Goal: Information Seeking & Learning: Understand process/instructions

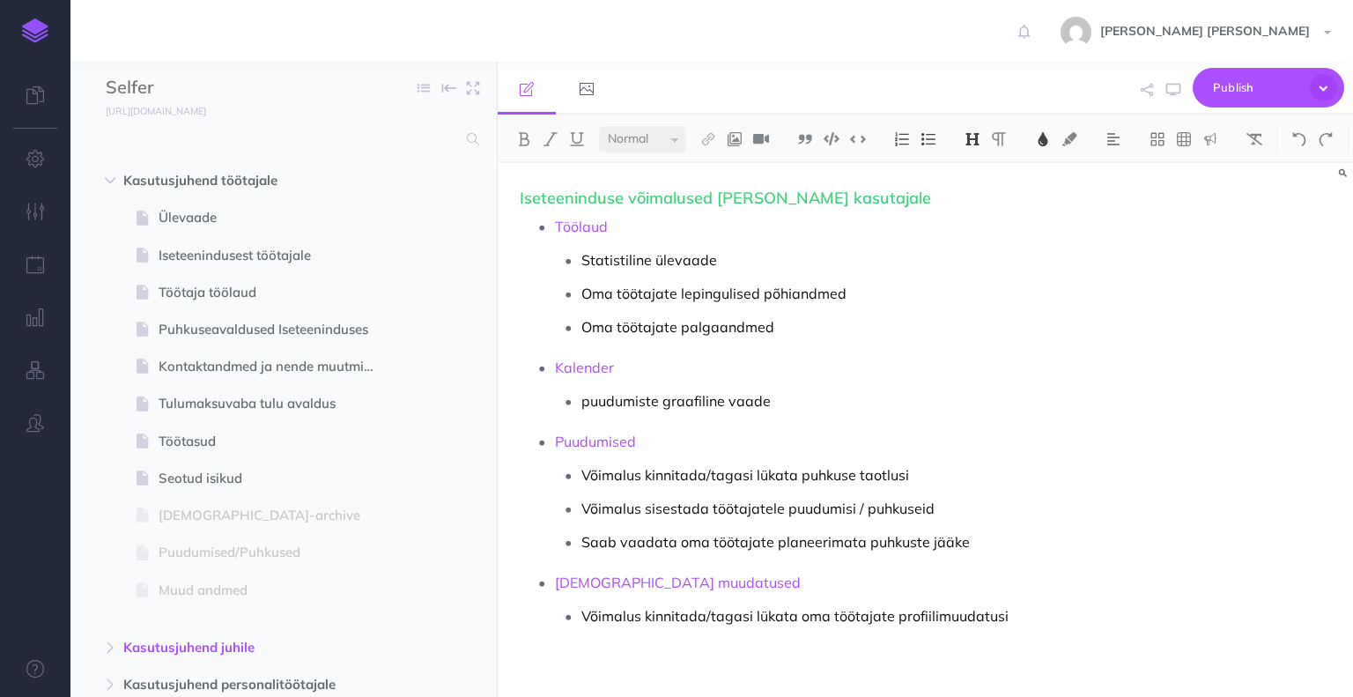
select select "null"
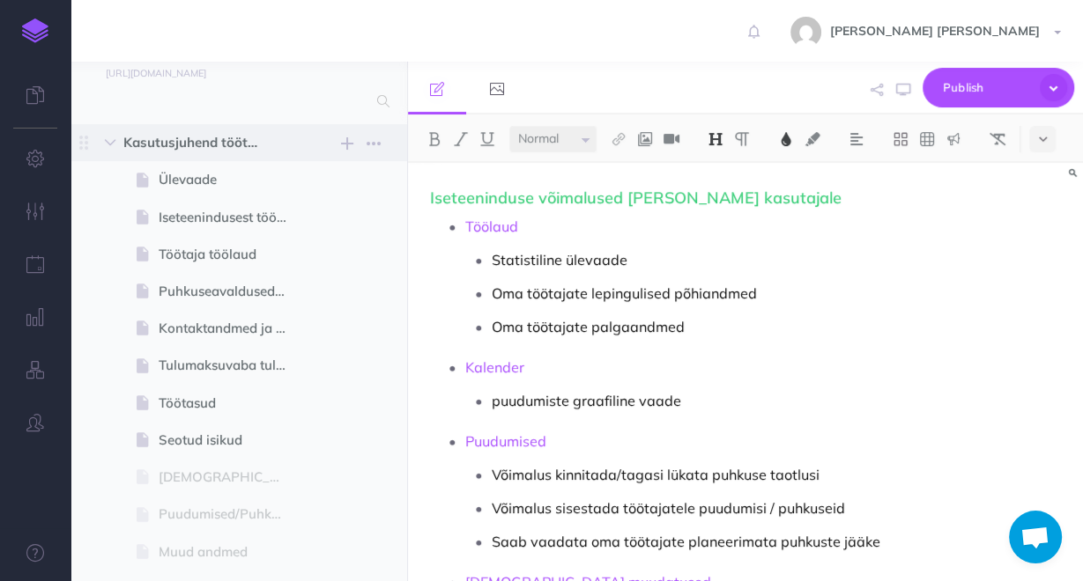
scroll to position [70, 0]
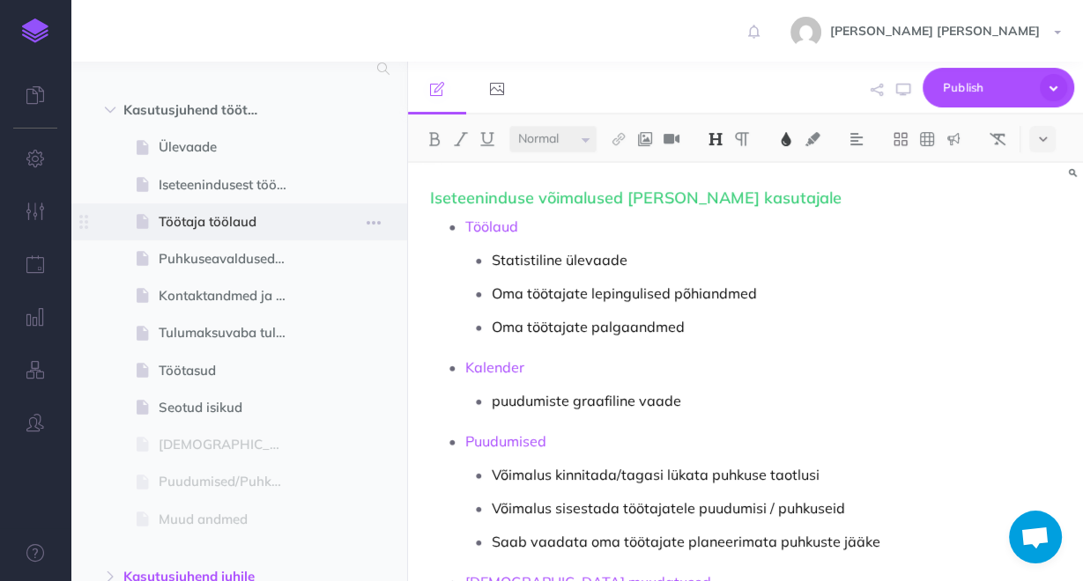
click at [204, 221] on span "Töötaja töölaud" at bounding box center [230, 221] width 143 height 21
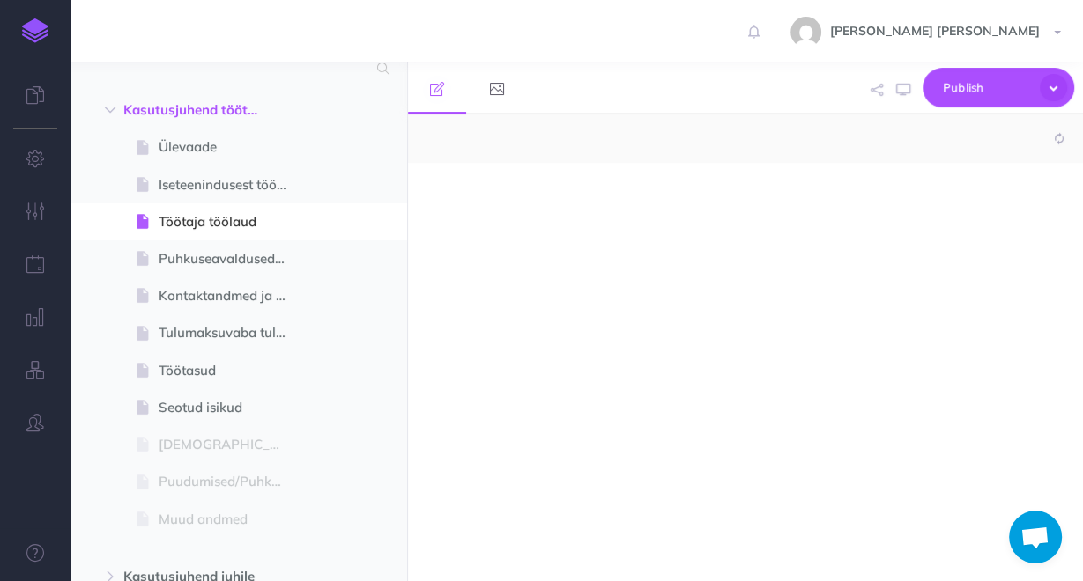
select select "null"
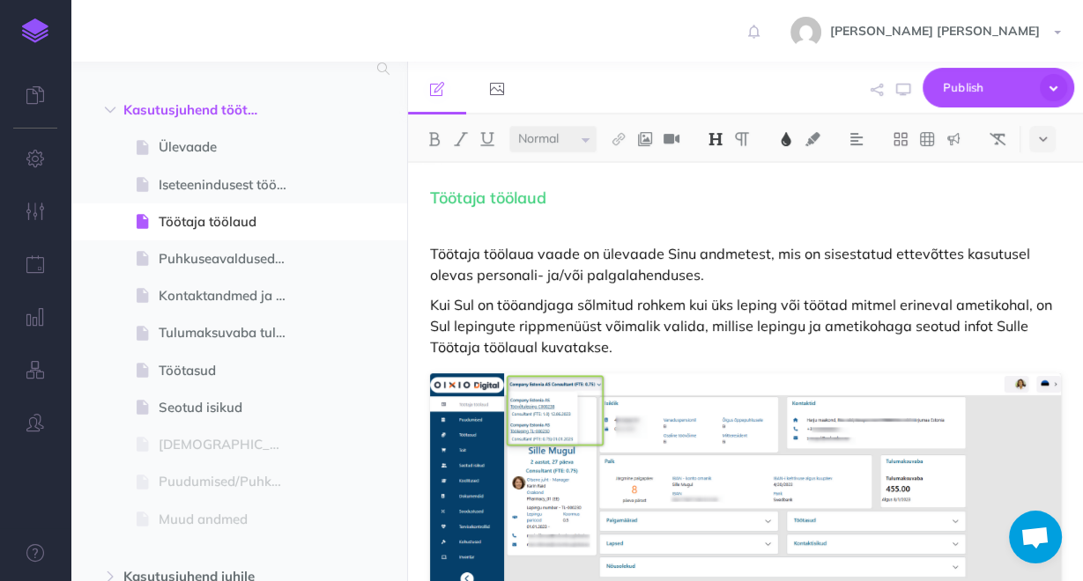
scroll to position [1730, 0]
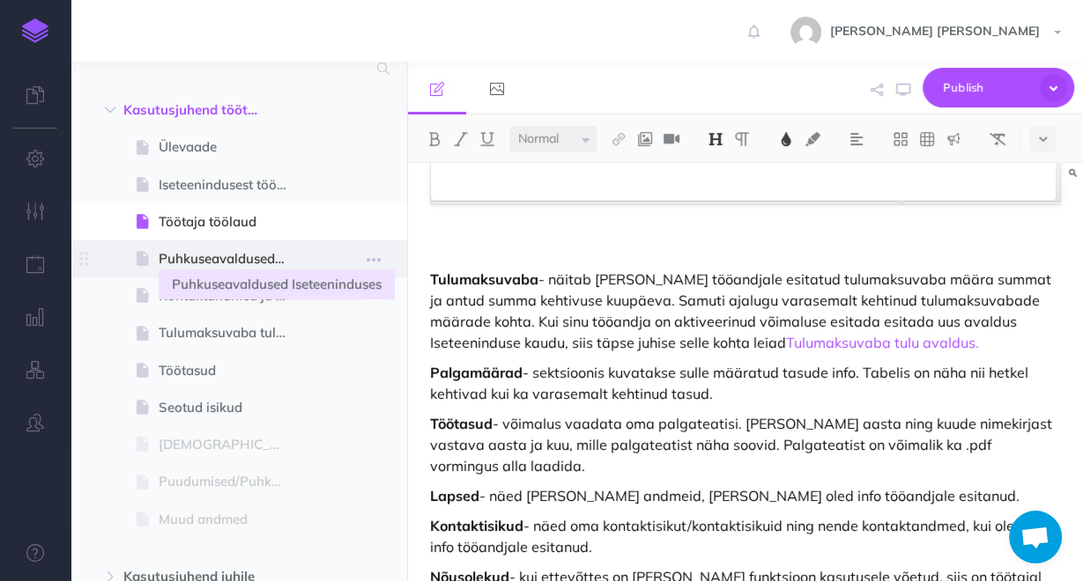
click at [292, 269] on span "Puhkuseavaldused Iseteeninduses" at bounding box center [230, 258] width 143 height 21
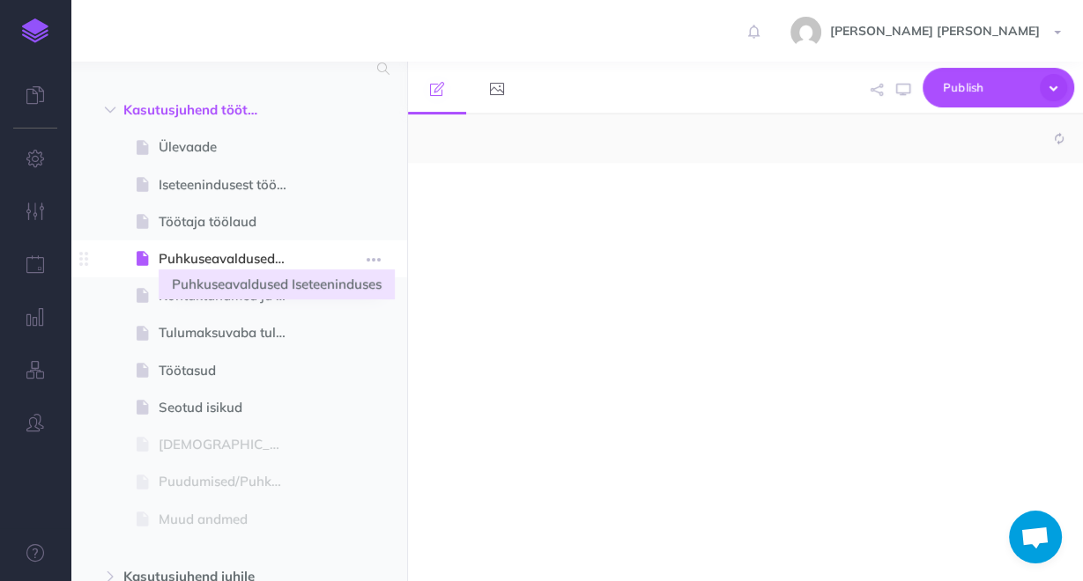
select select "null"
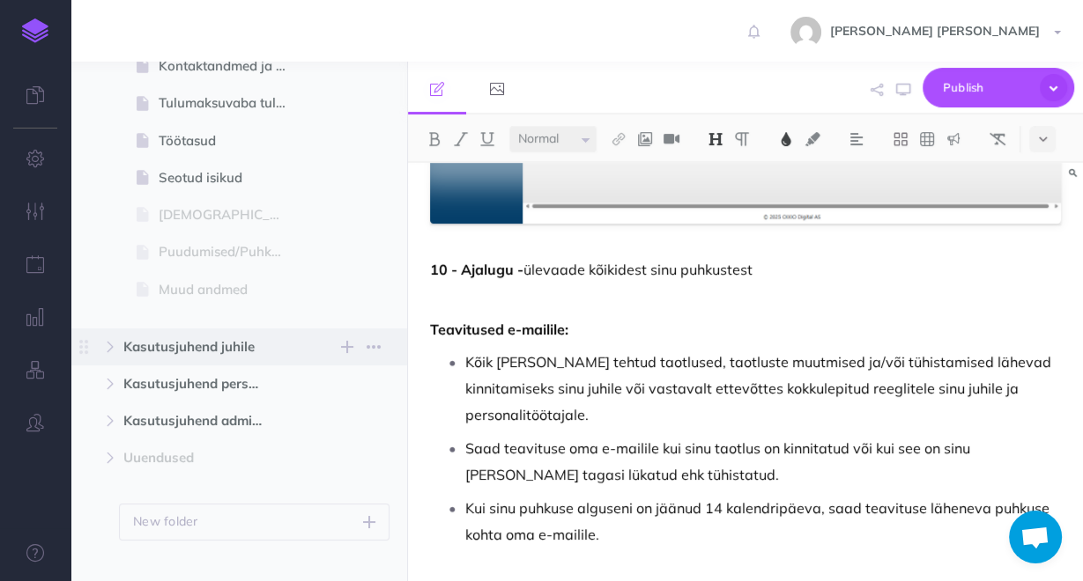
scroll to position [329, 0]
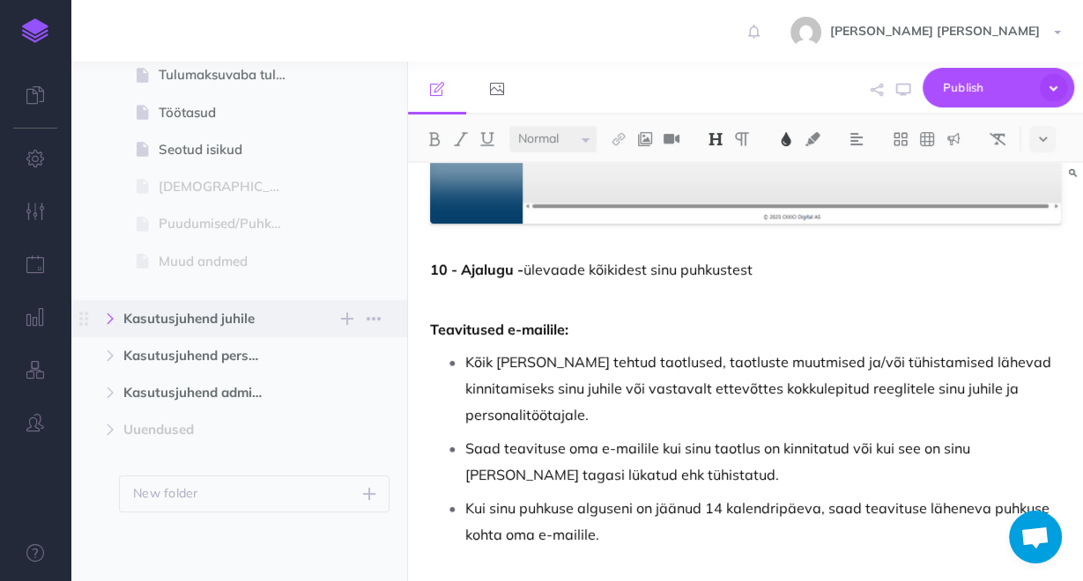
click at [107, 315] on icon "button" at bounding box center [110, 319] width 11 height 11
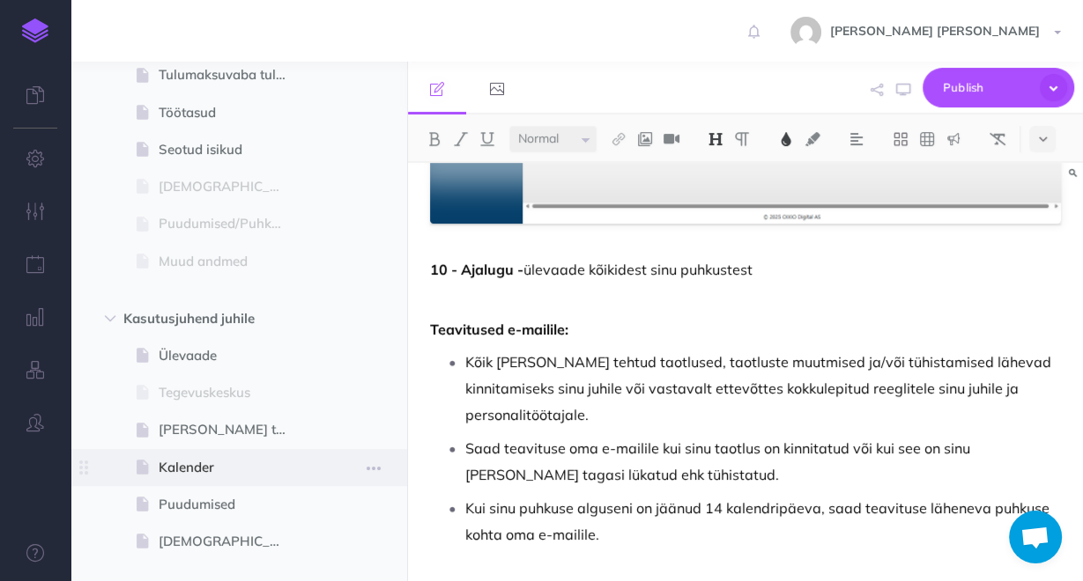
click at [144, 462] on icon at bounding box center [143, 467] width 13 height 13
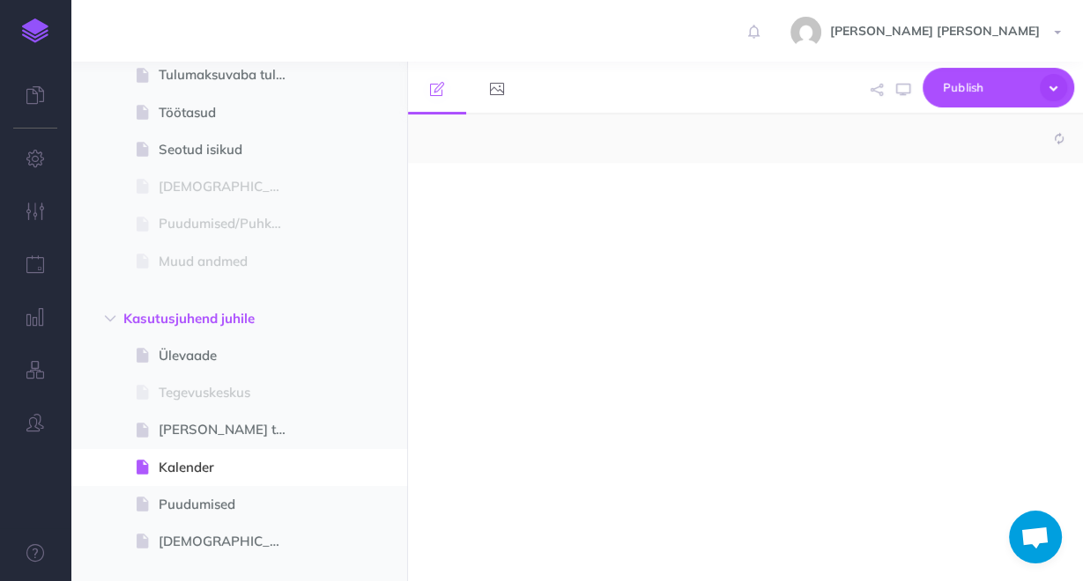
select select "null"
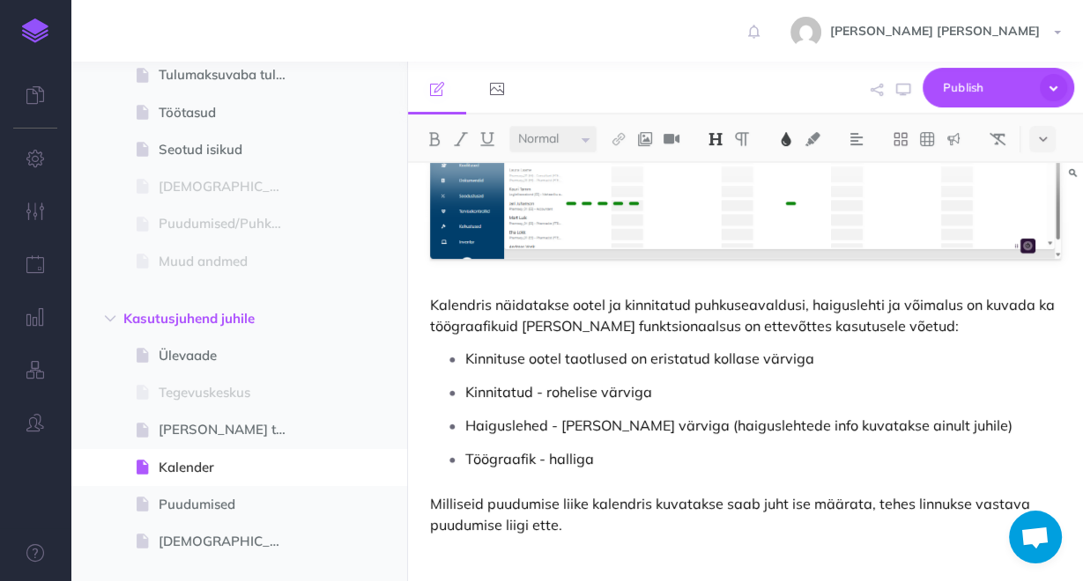
scroll to position [547, 0]
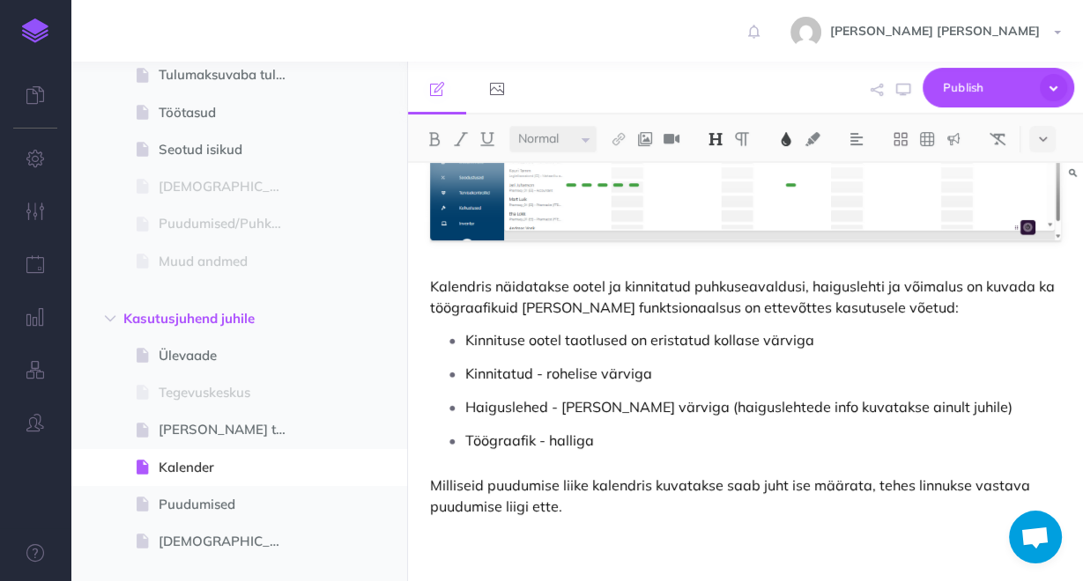
click at [682, 376] on p "Kinnitatud - rohelise värviga" at bounding box center [763, 373] width 596 height 26
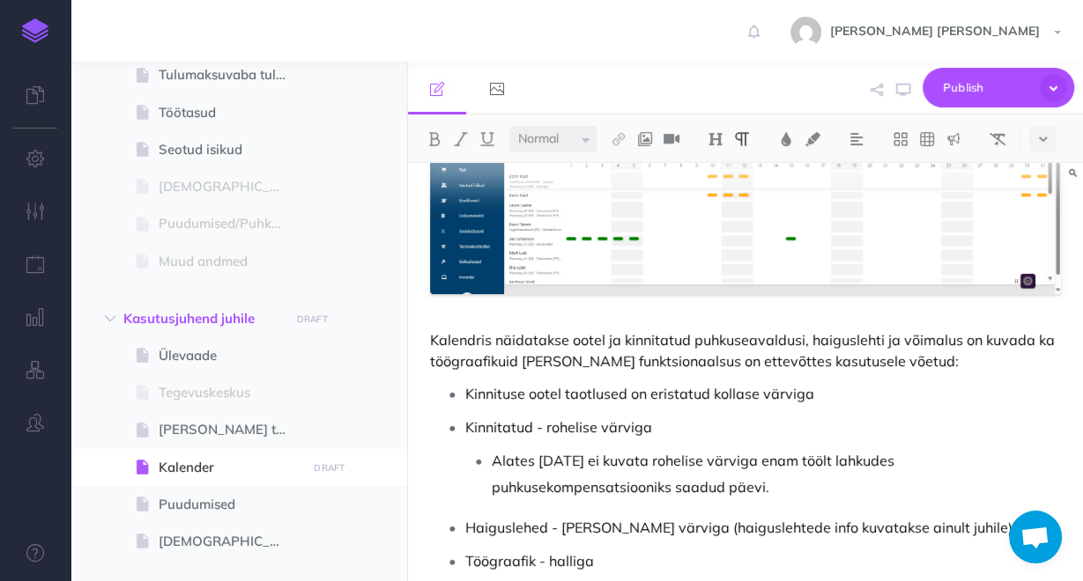
scroll to position [614, 0]
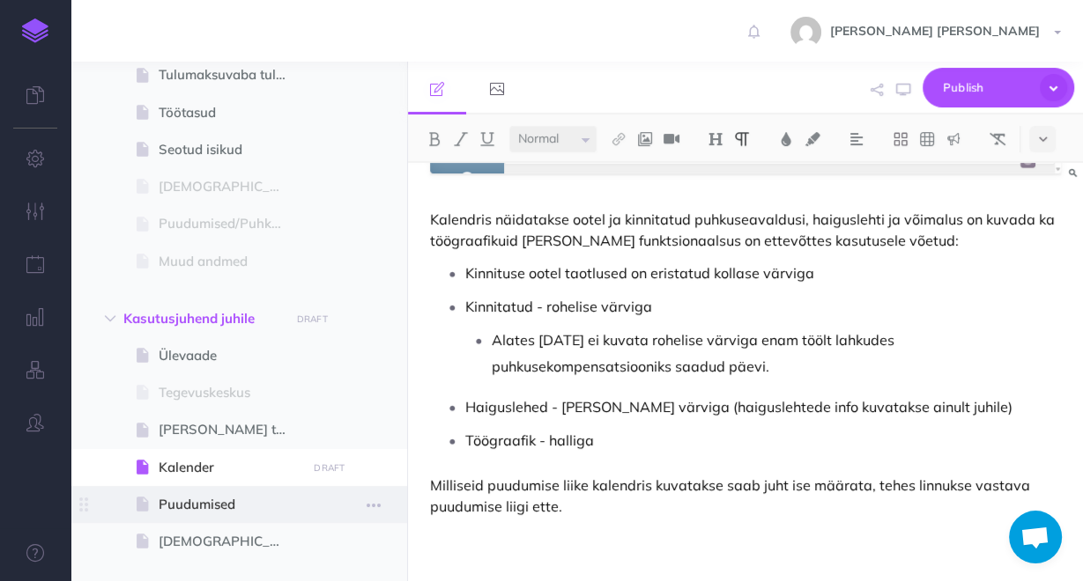
click at [221, 500] on span "Puudumised" at bounding box center [230, 504] width 143 height 21
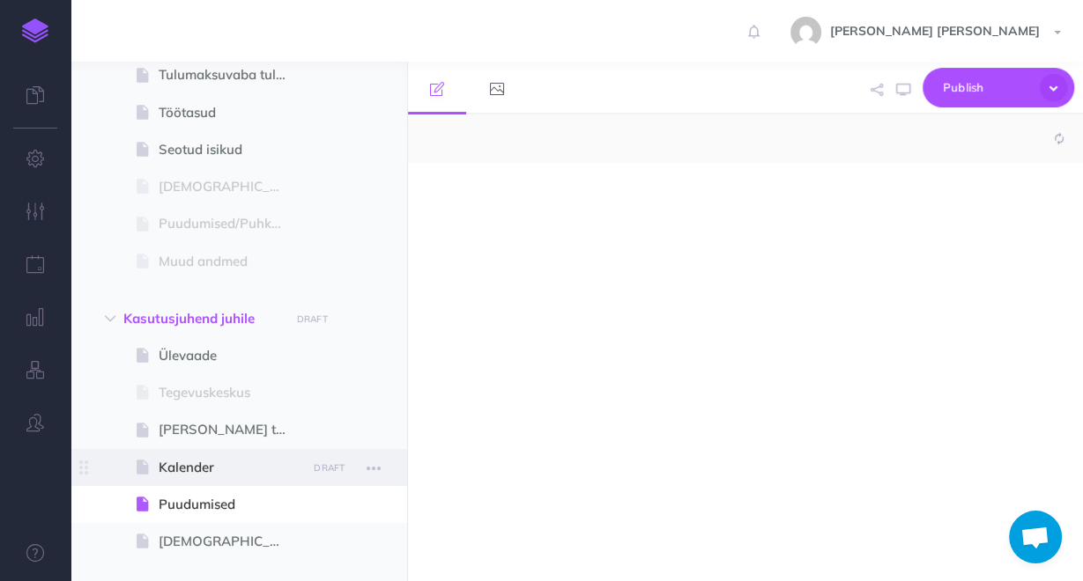
select select "null"
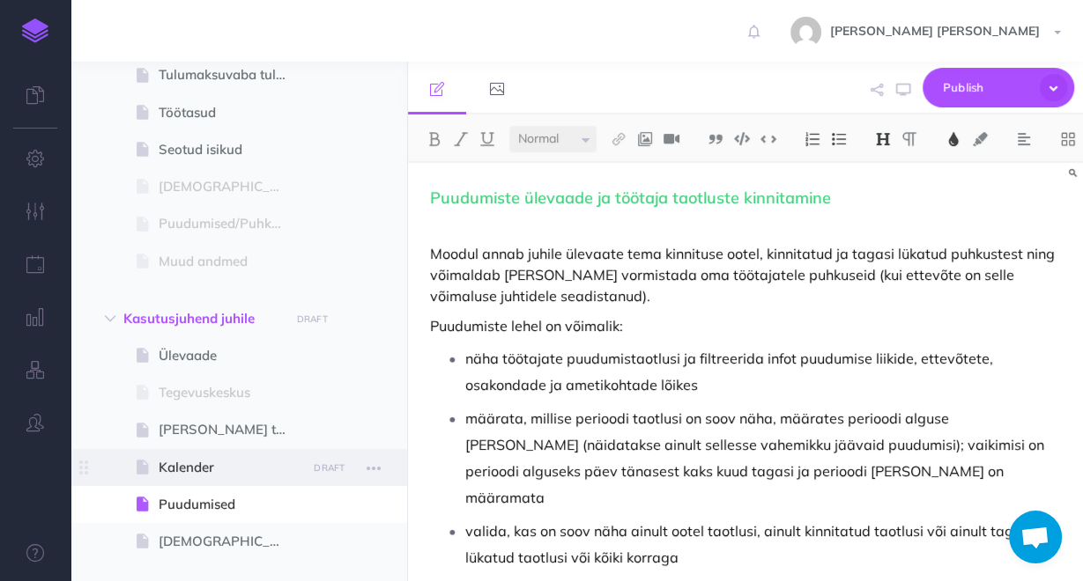
click at [278, 468] on span "Kalender" at bounding box center [230, 467] width 143 height 21
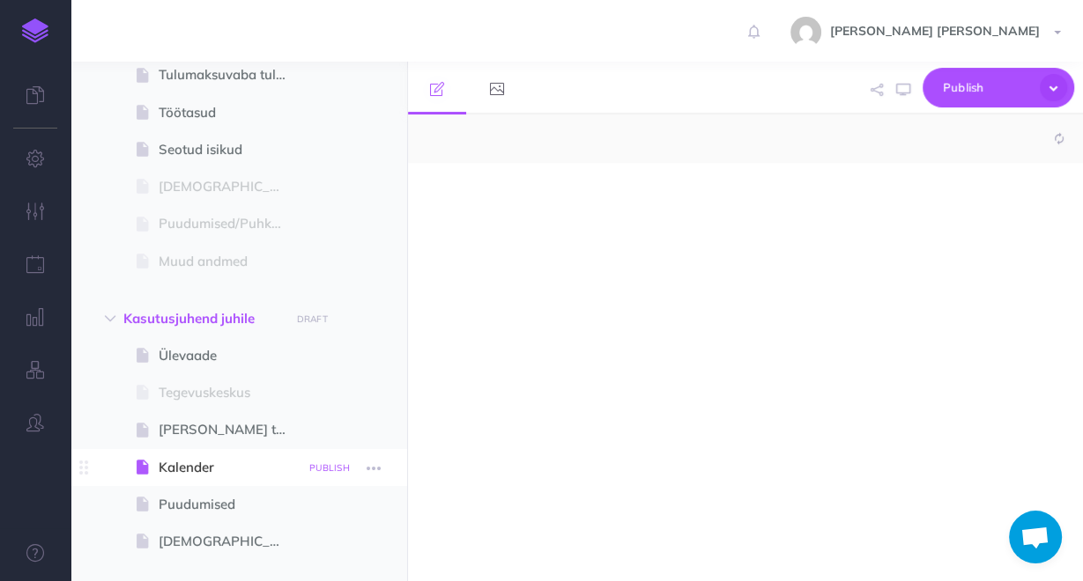
click at [334, 465] on small "PUBLISH" at bounding box center [329, 468] width 41 height 11
select select "null"
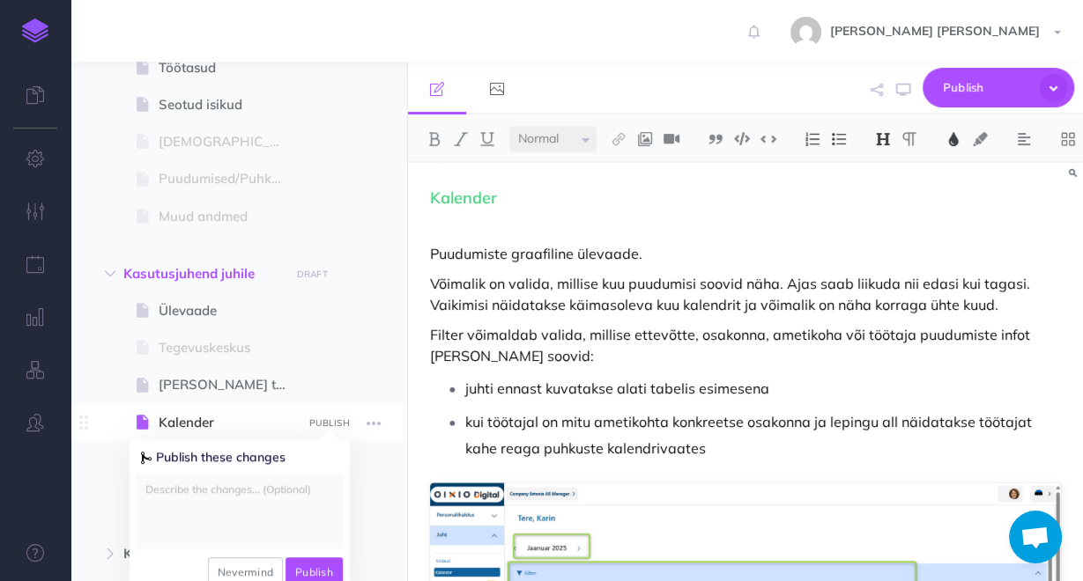
scroll to position [399, 0]
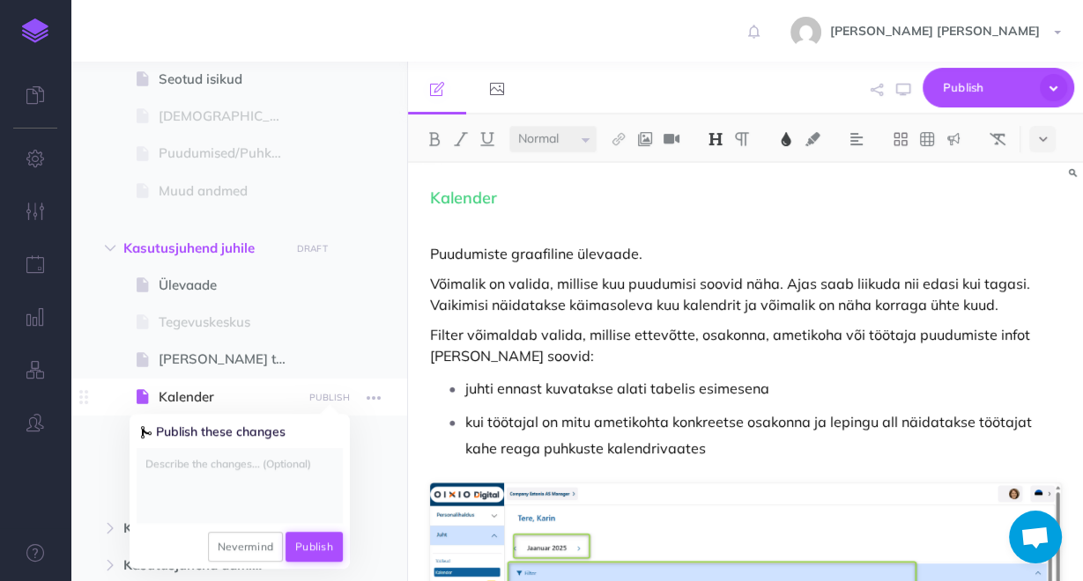
click at [300, 545] on button "Publish" at bounding box center [313, 547] width 57 height 30
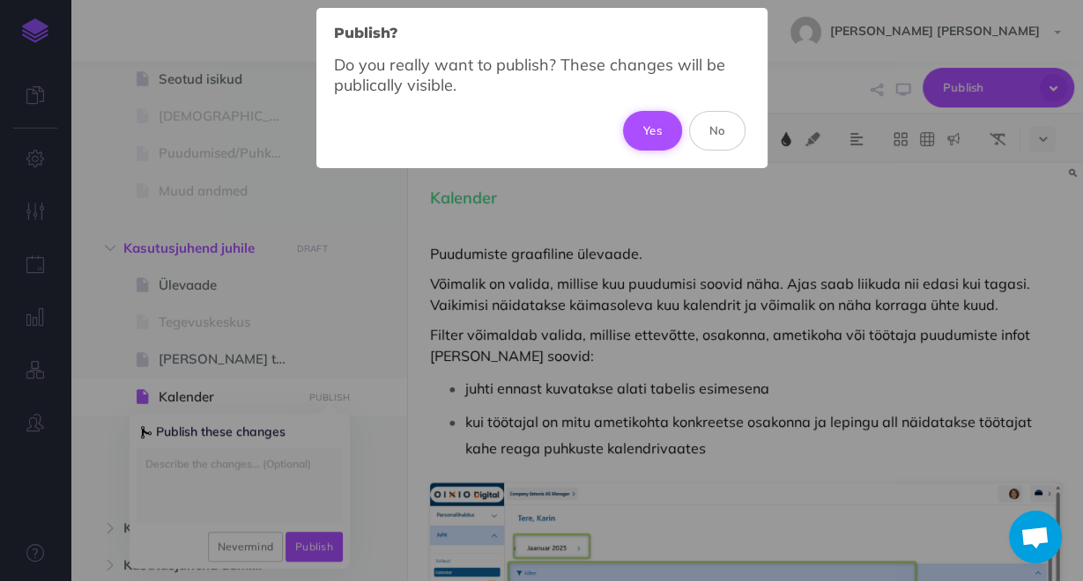
click at [649, 137] on button "Yes" at bounding box center [652, 130] width 59 height 39
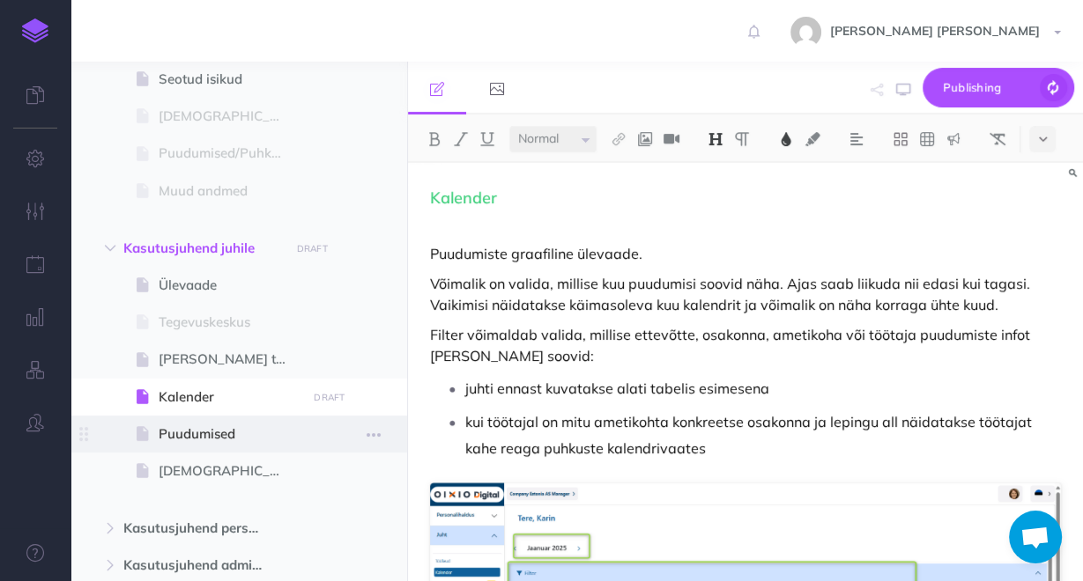
click at [248, 441] on span "Puudumised" at bounding box center [230, 434] width 143 height 21
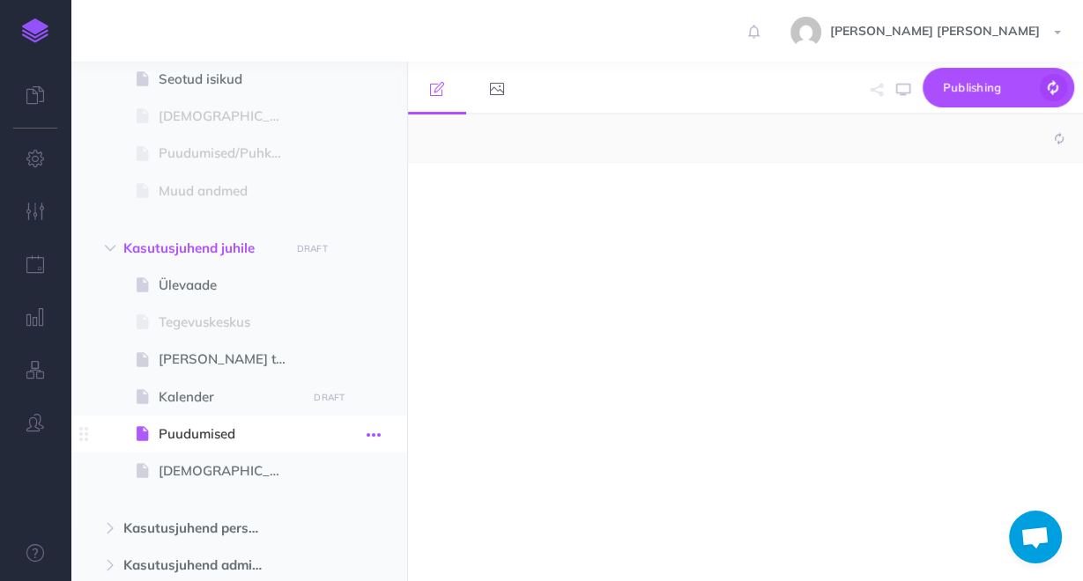
select select "null"
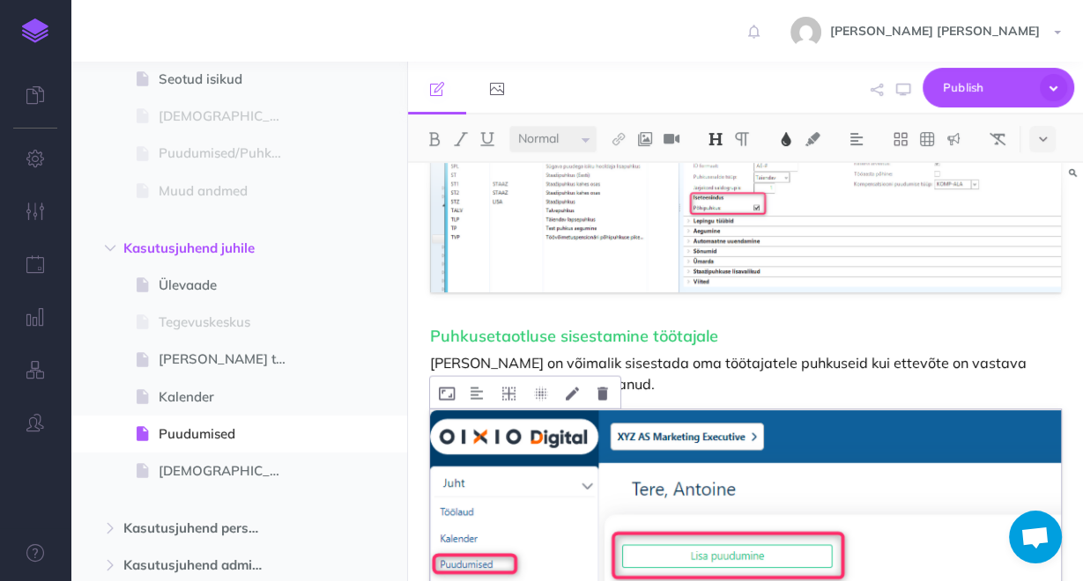
scroll to position [3172, 0]
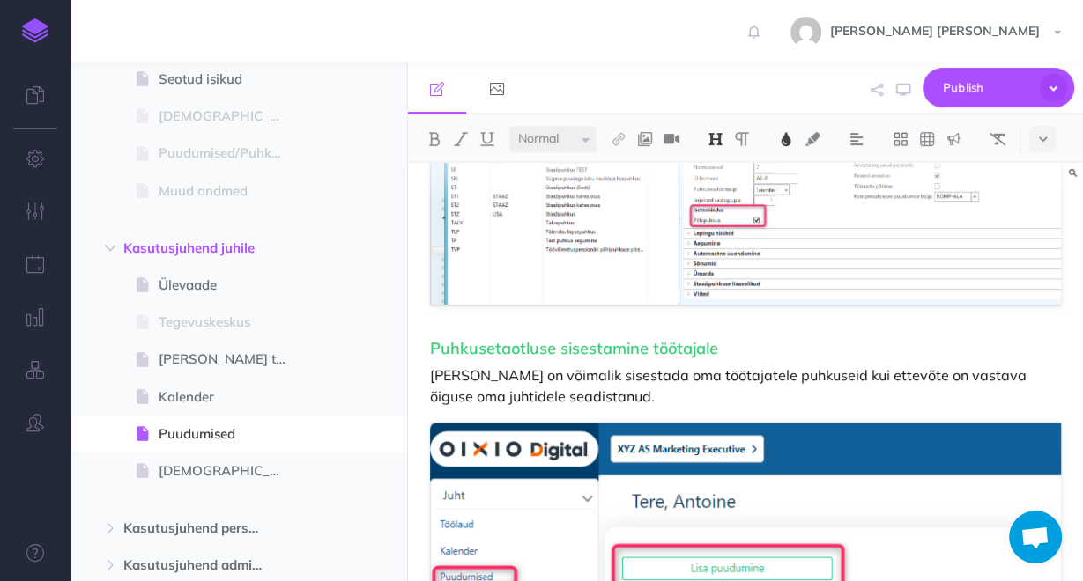
click at [671, 365] on p "[PERSON_NAME] on võimalik sisestada oma töötajatele puhkuseid kui ettevõte on v…" at bounding box center [745, 386] width 631 height 42
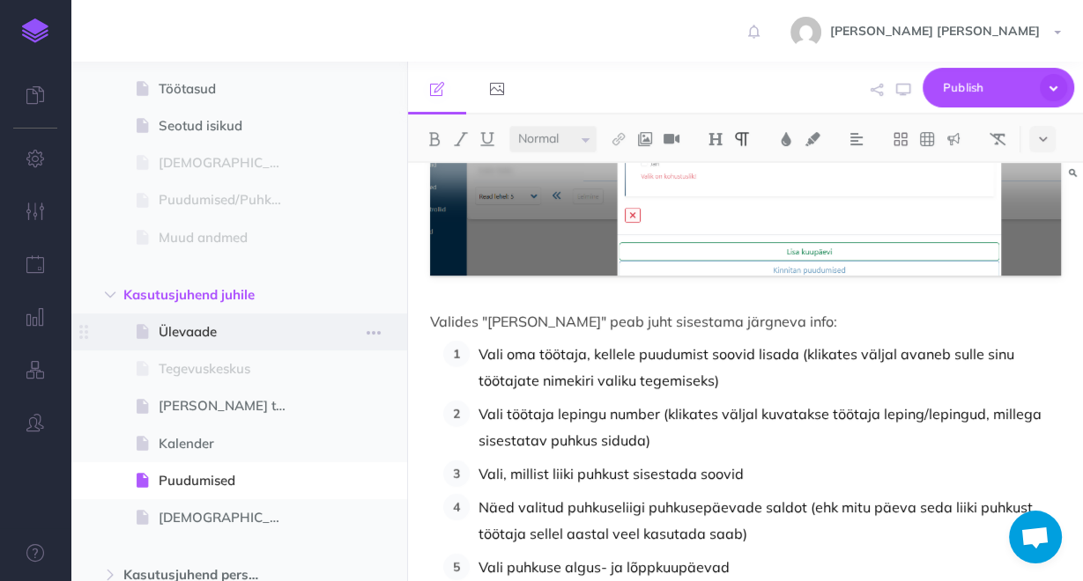
scroll to position [572, 0]
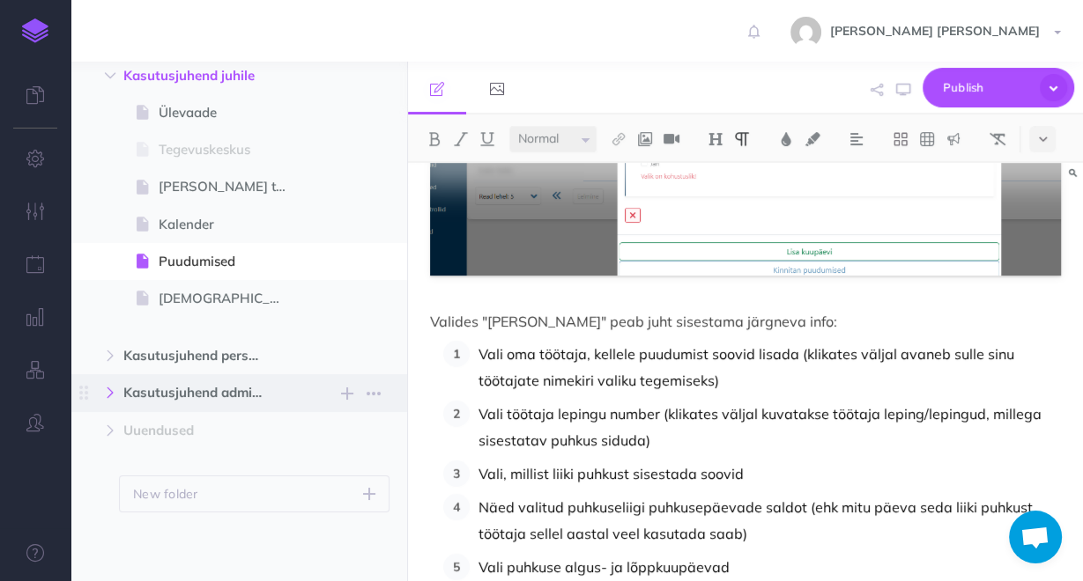
click at [108, 390] on icon "button" at bounding box center [110, 393] width 11 height 11
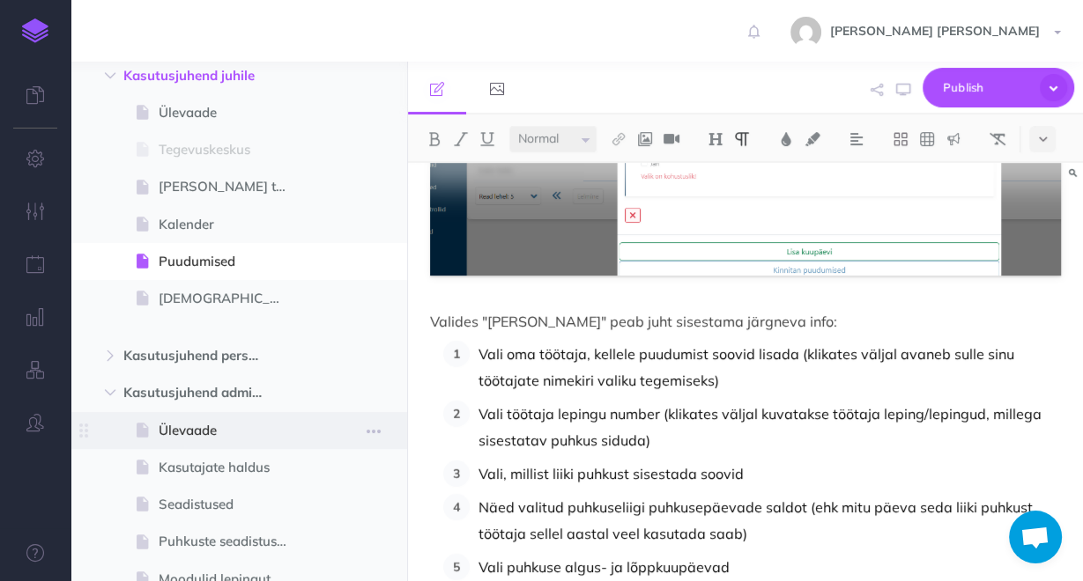
click at [161, 426] on span "Ülevaade" at bounding box center [230, 430] width 143 height 21
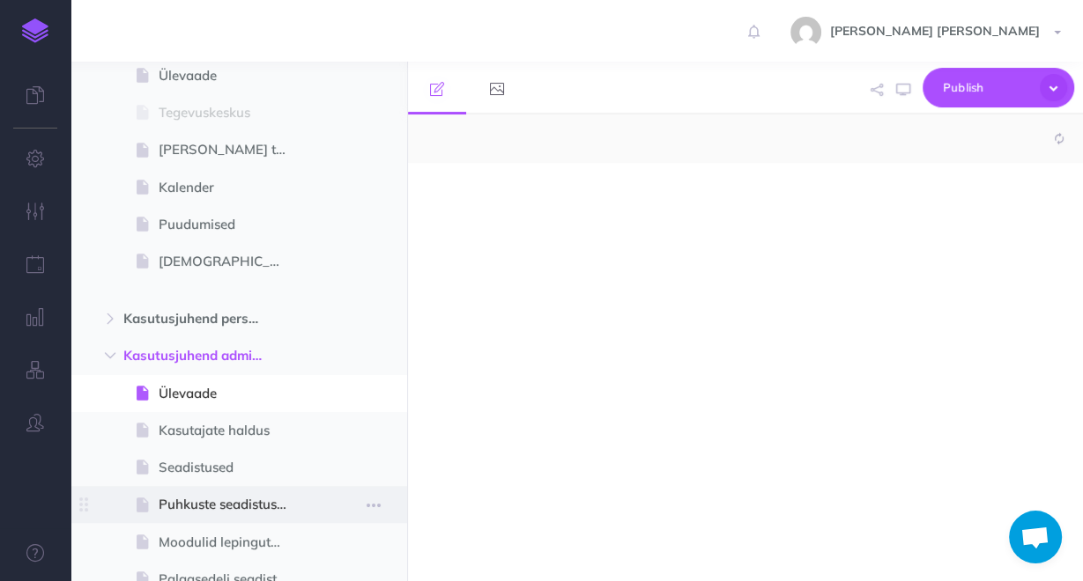
select select "null"
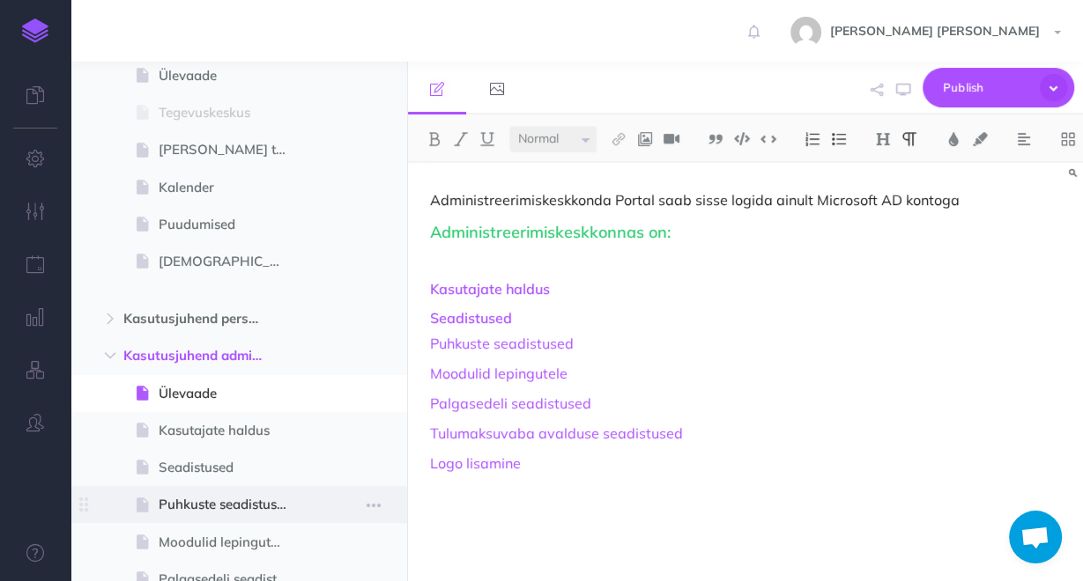
scroll to position [642, 0]
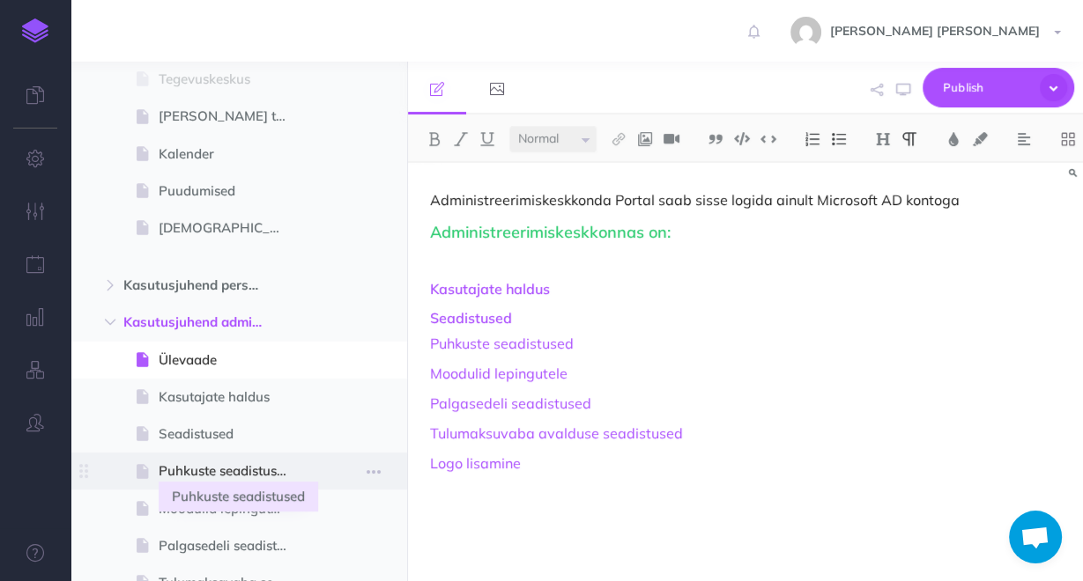
click at [215, 477] on span "Puhkuste seadistused" at bounding box center [230, 471] width 143 height 21
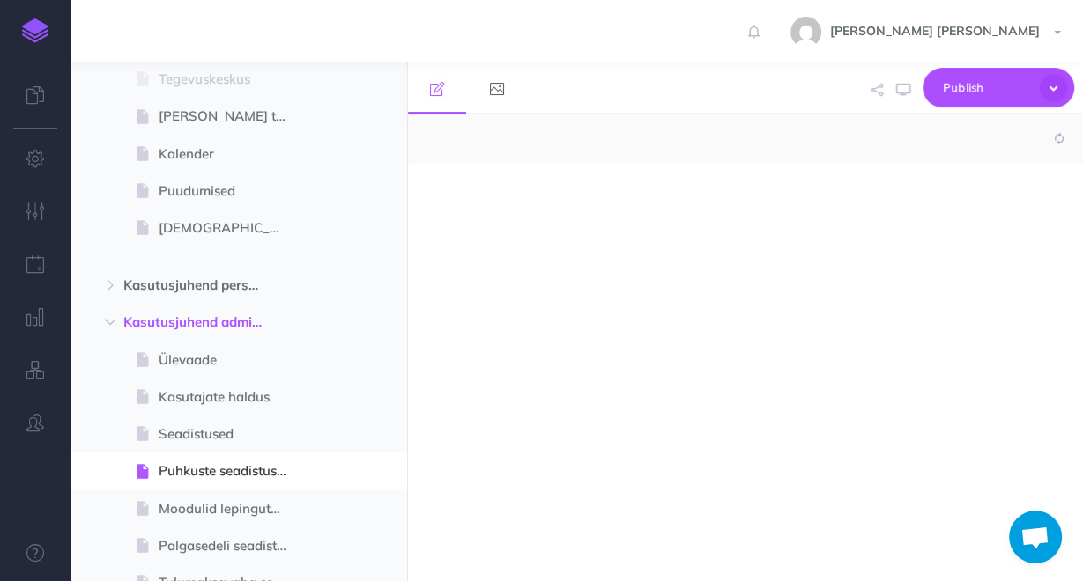
select select "null"
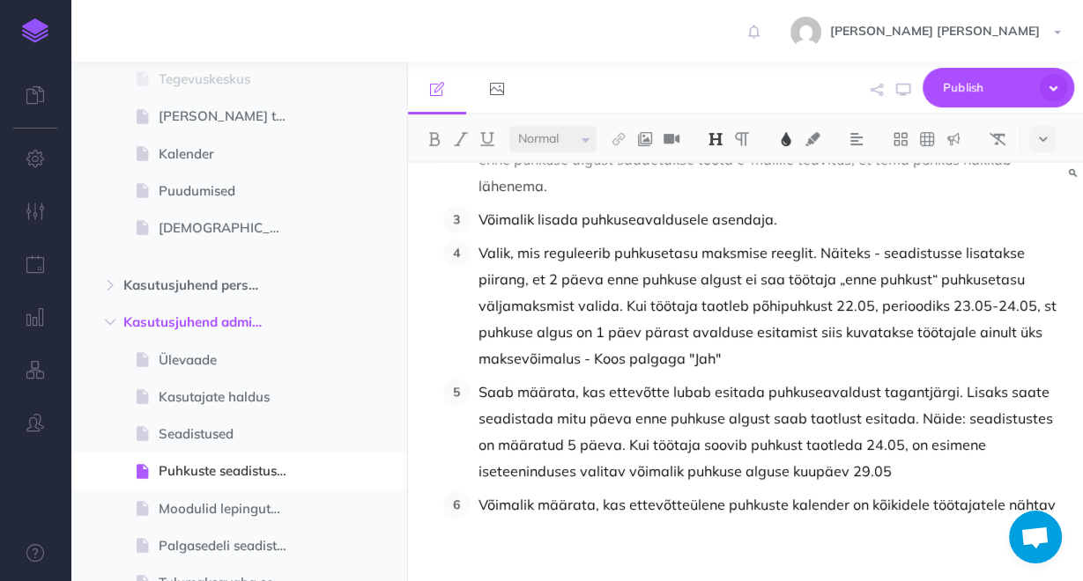
scroll to position [1128, 0]
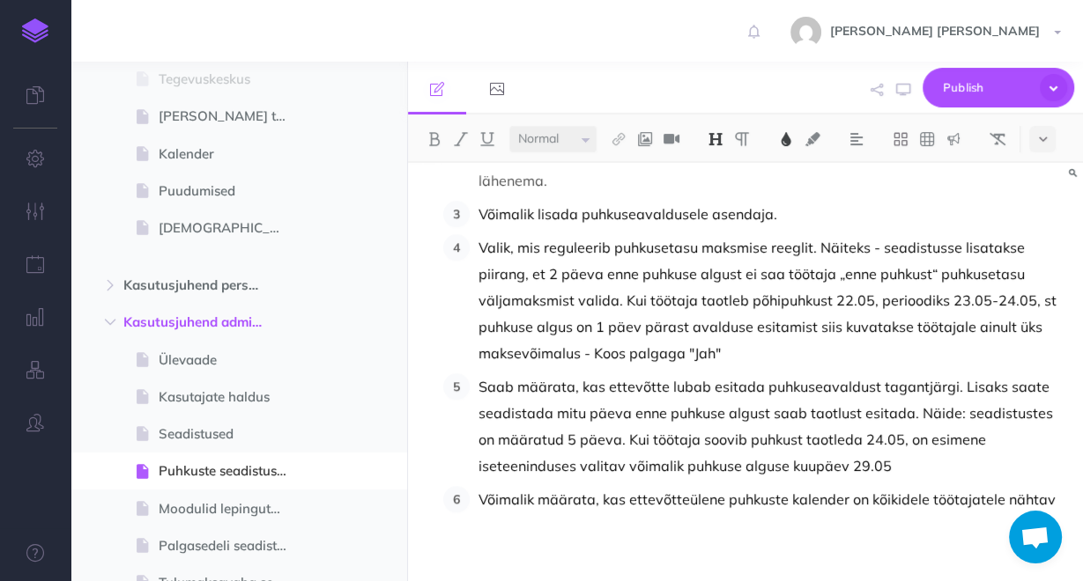
click at [827, 457] on p "Saab määrata, kas ettevõtte lubab esitada puhkuseavaldust tagantjärgi. Lisaks s…" at bounding box center [769, 427] width 582 height 106
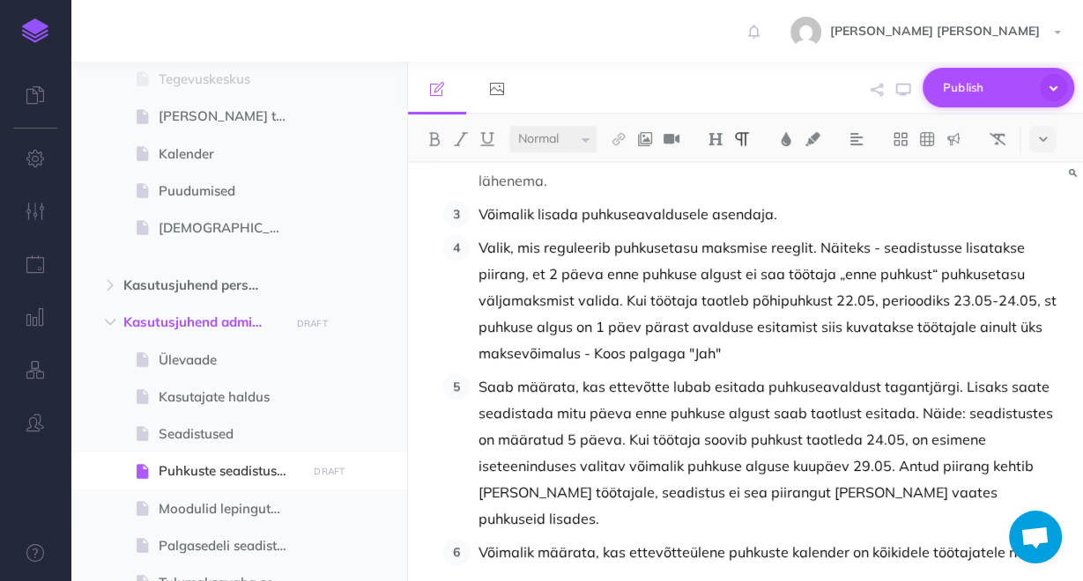
click at [994, 75] on span "Publish" at bounding box center [987, 87] width 88 height 27
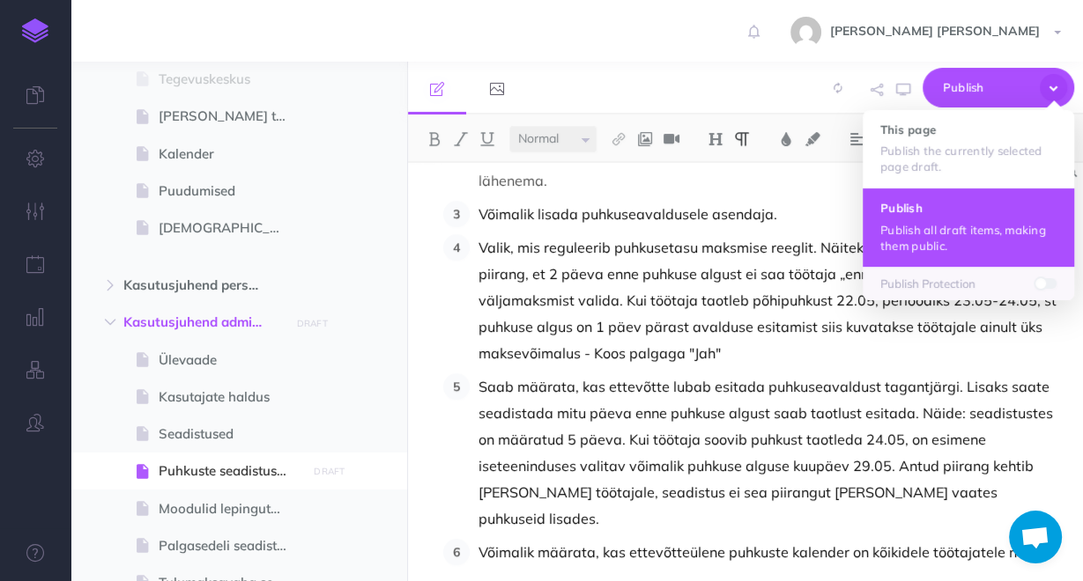
click at [926, 230] on p "Publish all draft items, making them public." at bounding box center [968, 238] width 176 height 32
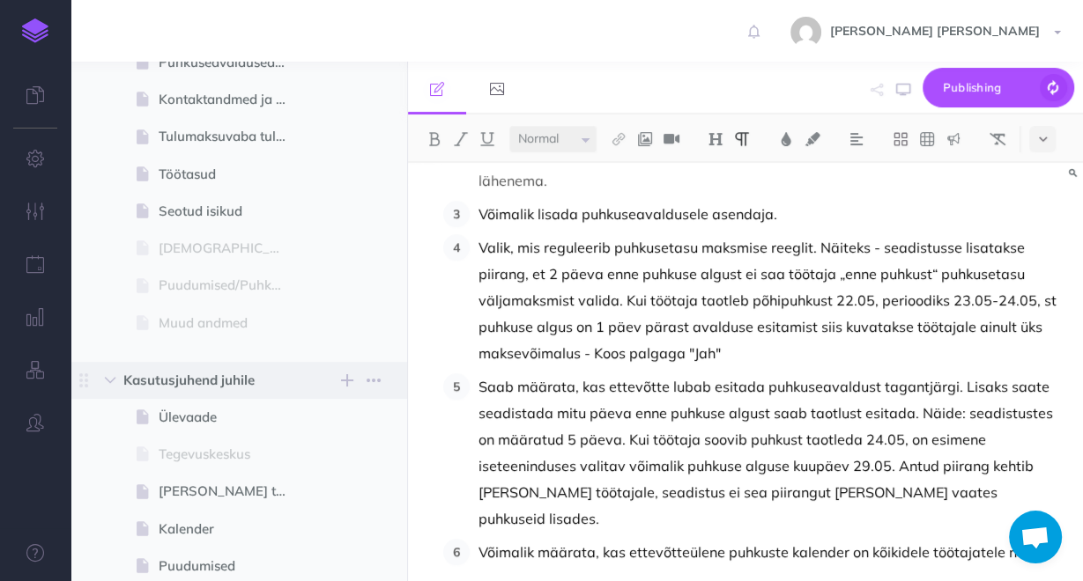
scroll to position [8, 0]
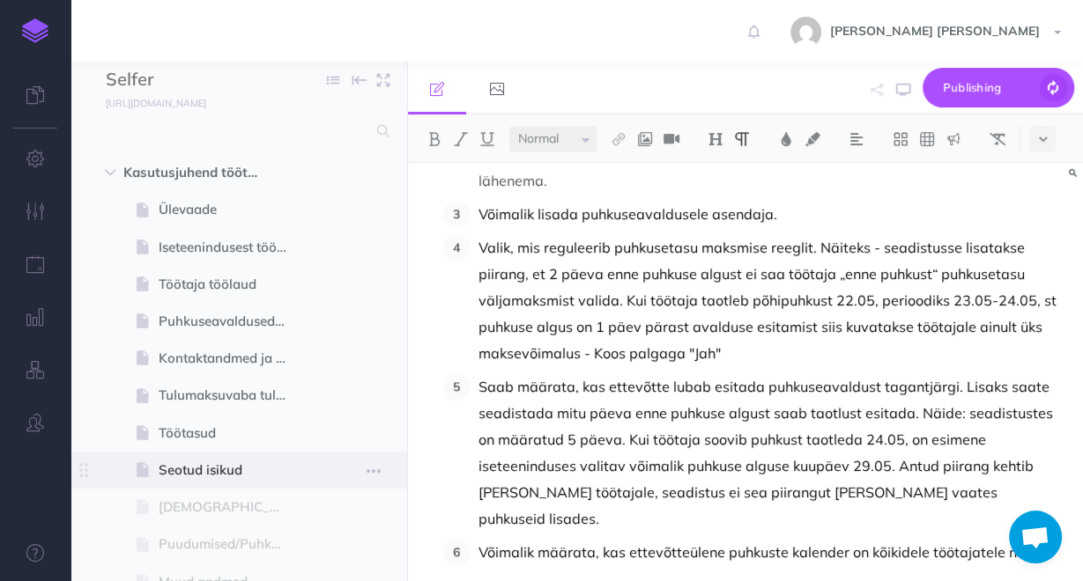
click at [215, 458] on span at bounding box center [238, 470] width 337 height 37
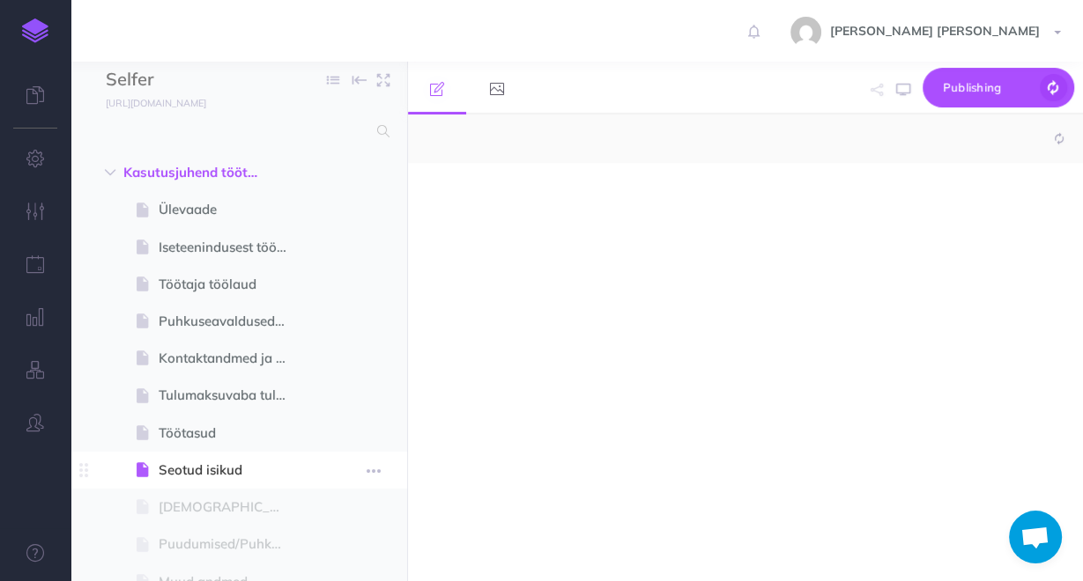
select select "null"
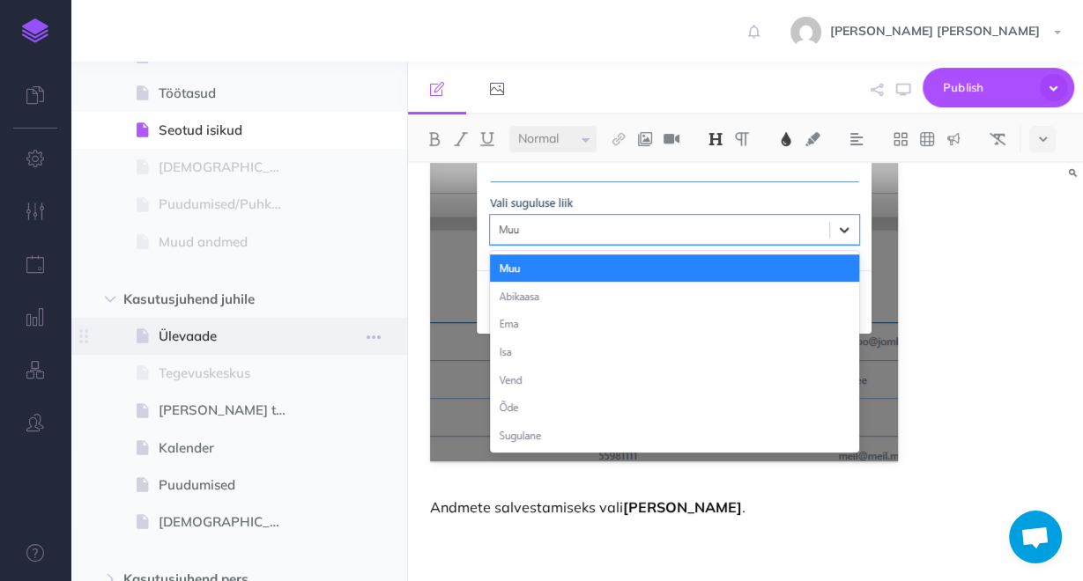
scroll to position [352, 0]
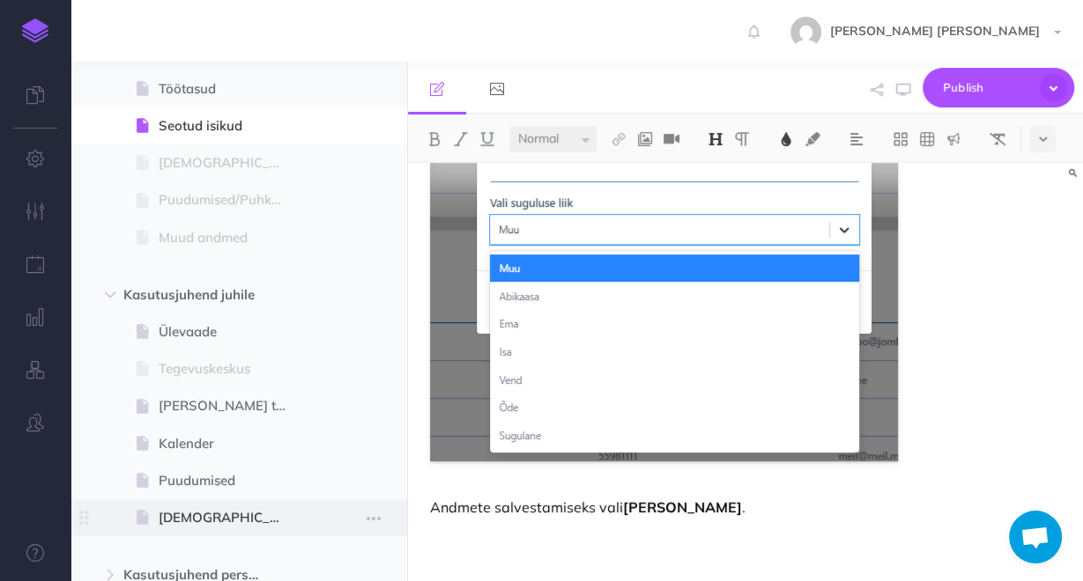
click at [244, 526] on span "[DEMOGRAPHIC_DATA] muudatused" at bounding box center [230, 517] width 143 height 21
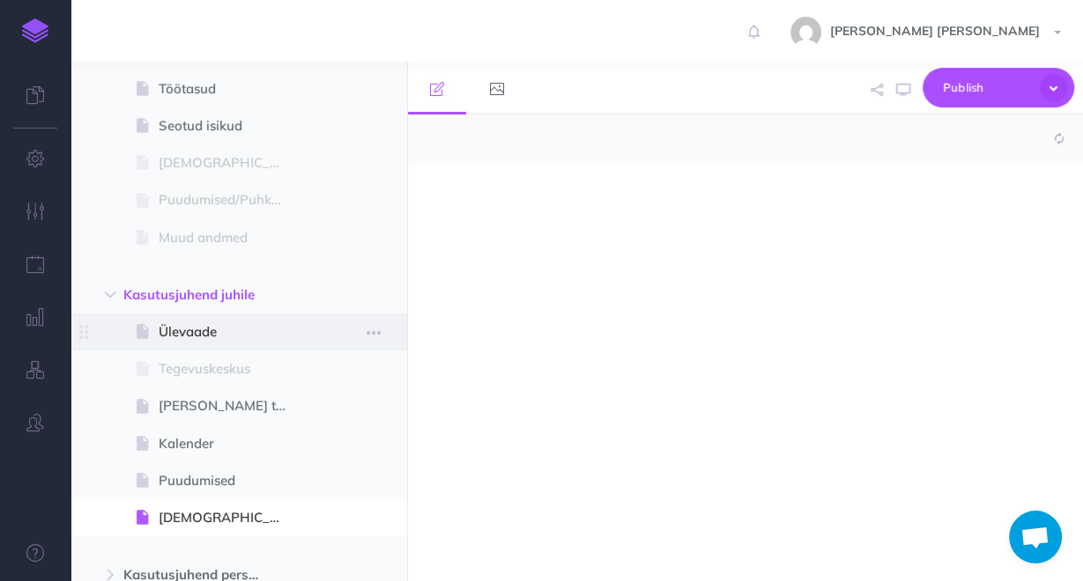
select select "null"
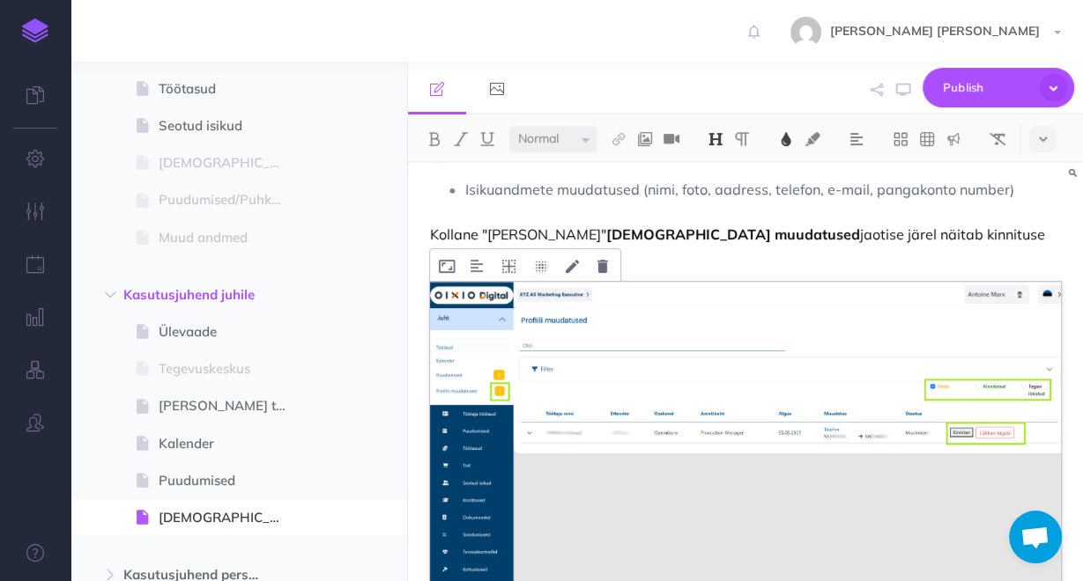
scroll to position [222, 0]
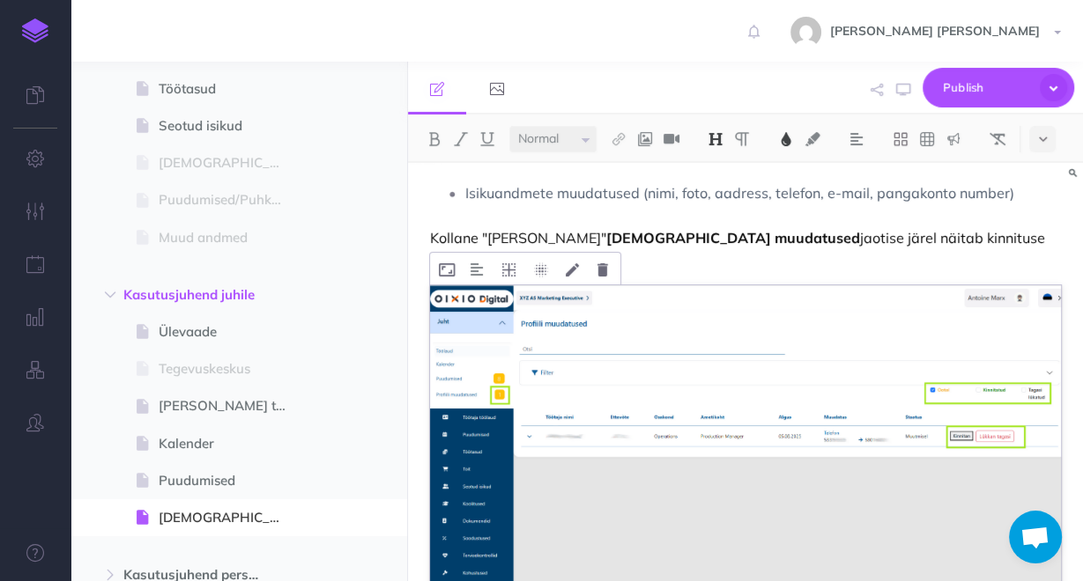
click at [780, 394] on img at bounding box center [745, 454] width 631 height 338
click at [582, 308] on img at bounding box center [745, 454] width 631 height 338
click at [598, 263] on icon at bounding box center [602, 269] width 11 height 13
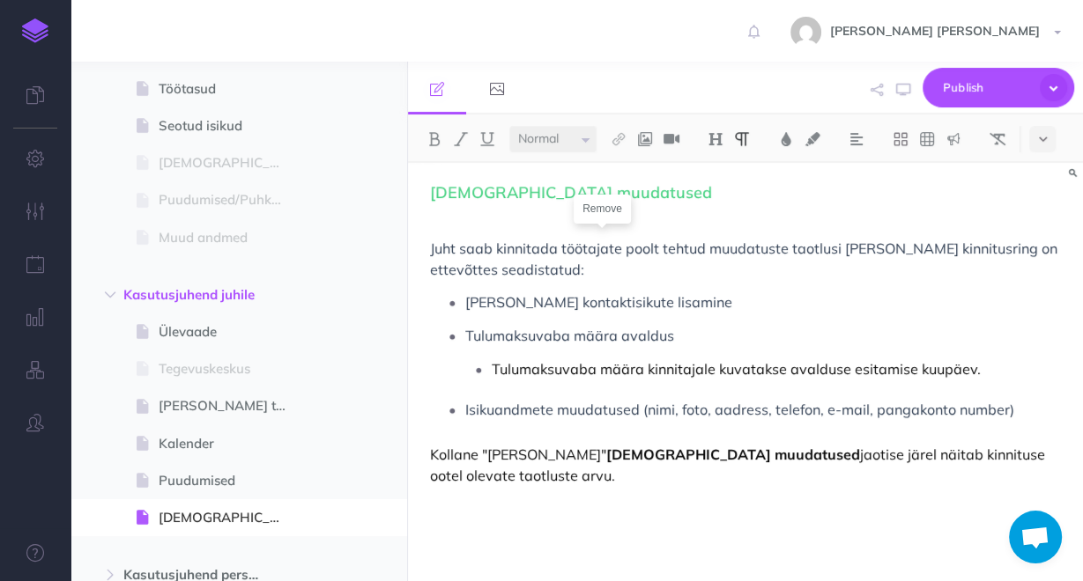
scroll to position [0, 0]
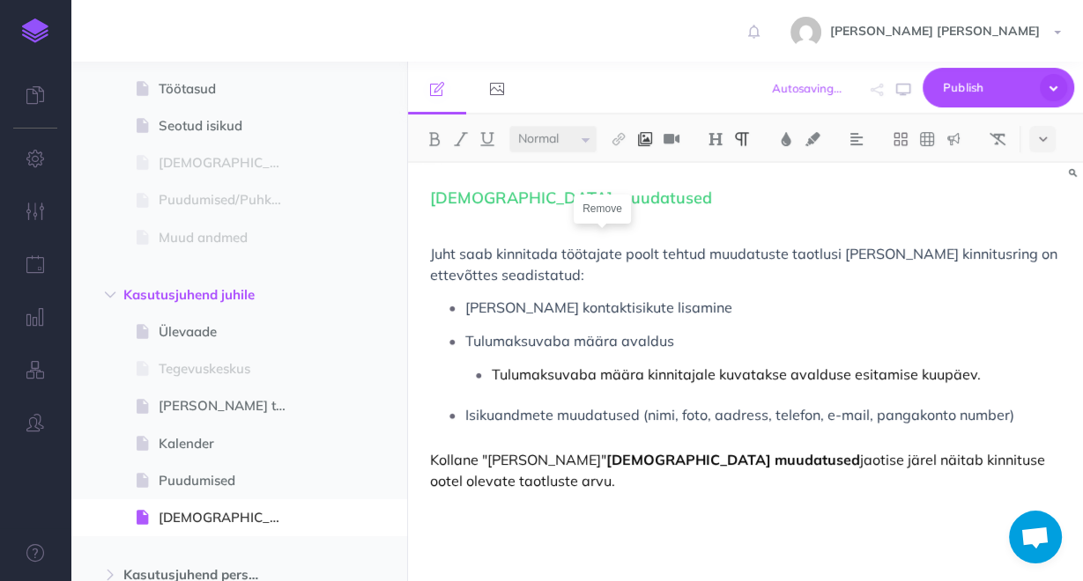
click at [633, 137] on button at bounding box center [645, 139] width 26 height 26
click at [646, 190] on icon at bounding box center [645, 196] width 17 height 12
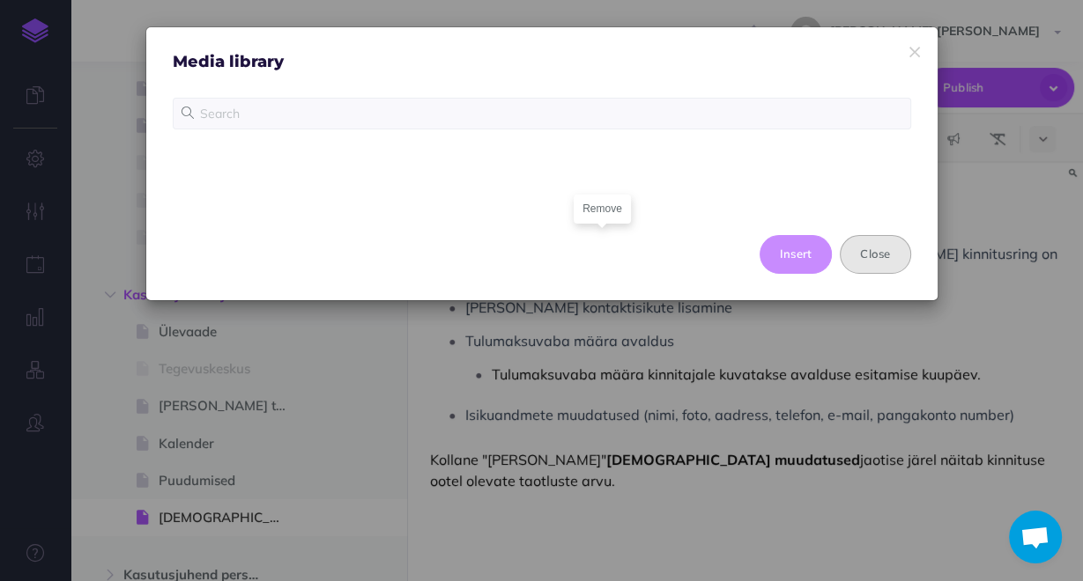
click at [863, 256] on button "Close" at bounding box center [875, 254] width 70 height 39
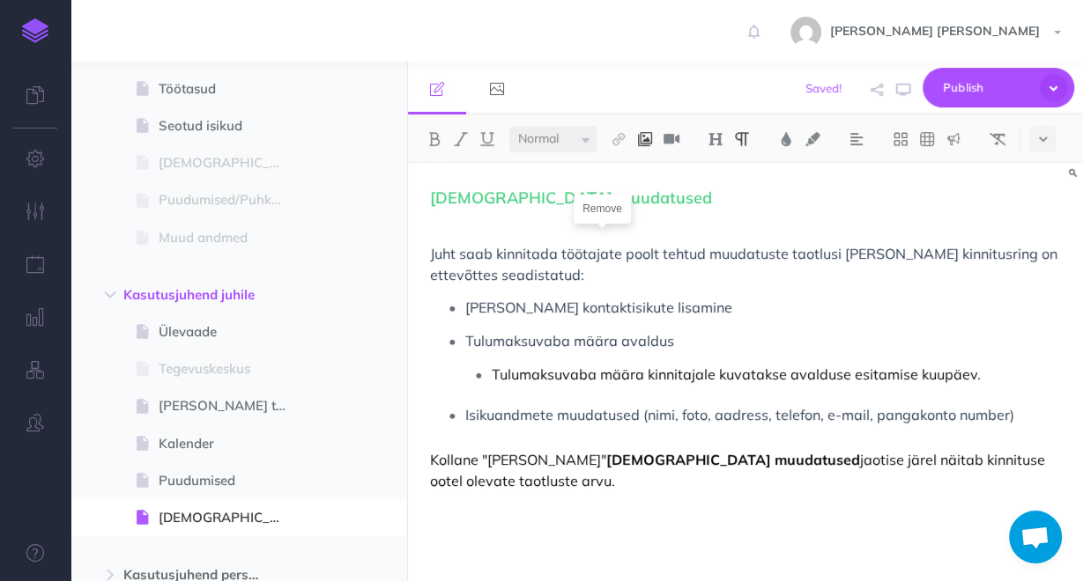
click at [647, 139] on img at bounding box center [645, 139] width 16 height 14
click at [646, 170] on icon at bounding box center [645, 170] width 14 height 12
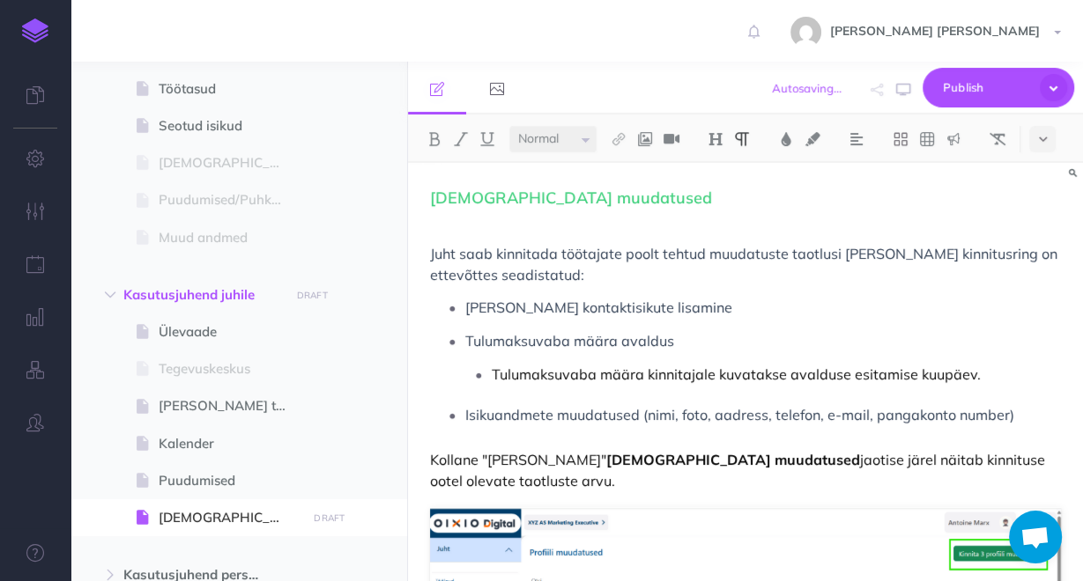
click at [748, 277] on p "Juht saab kinnitada töötajate poolt tehtud muudatuste taotlusi [PERSON_NAME] ki…" at bounding box center [745, 264] width 631 height 42
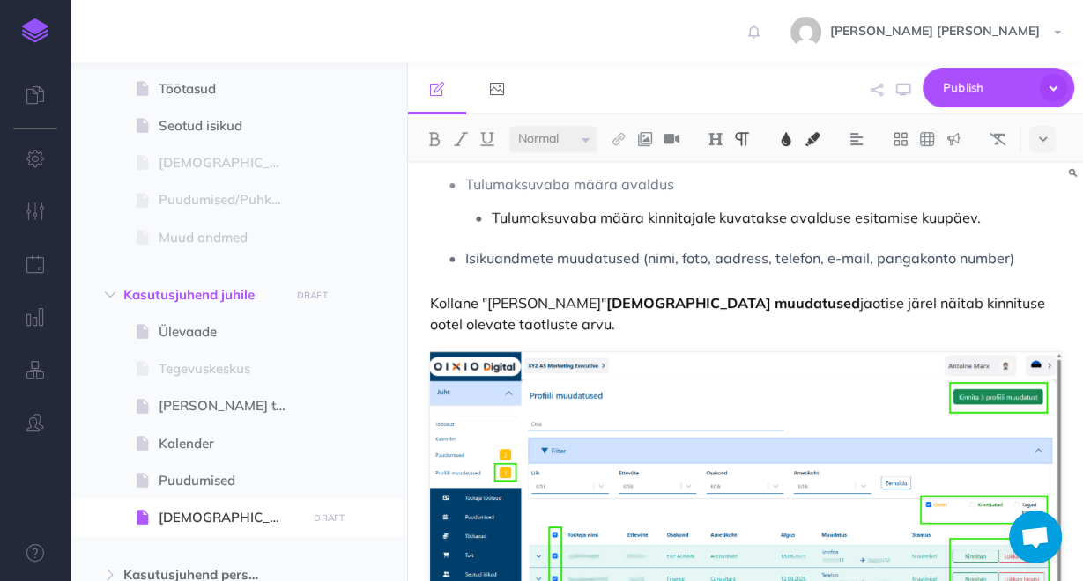
scroll to position [156, 0]
click at [984, 83] on span "Publish" at bounding box center [987, 87] width 88 height 27
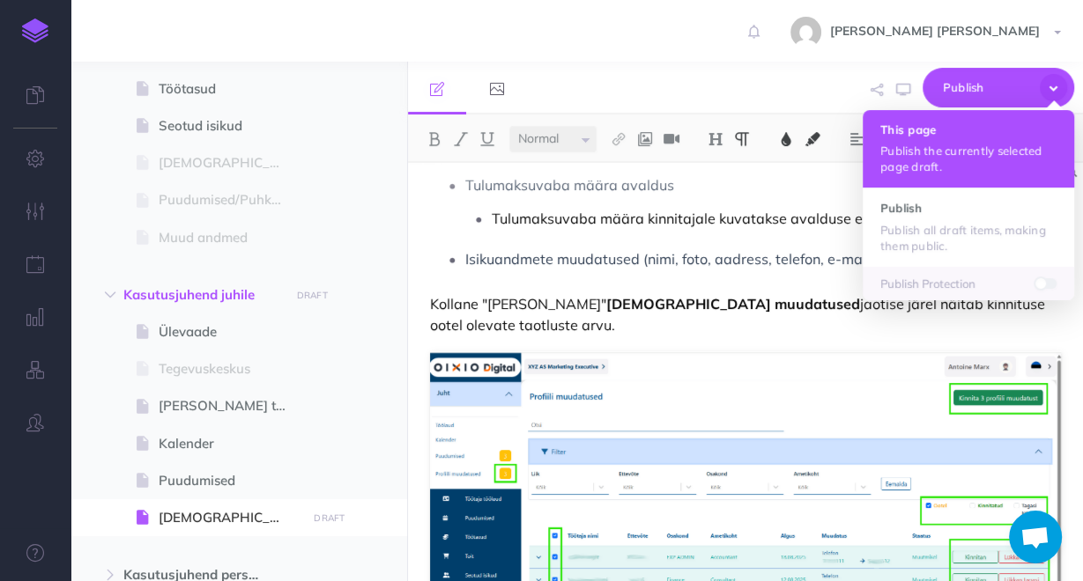
click at [959, 159] on p "Publish the currently selected page draft." at bounding box center [968, 159] width 176 height 32
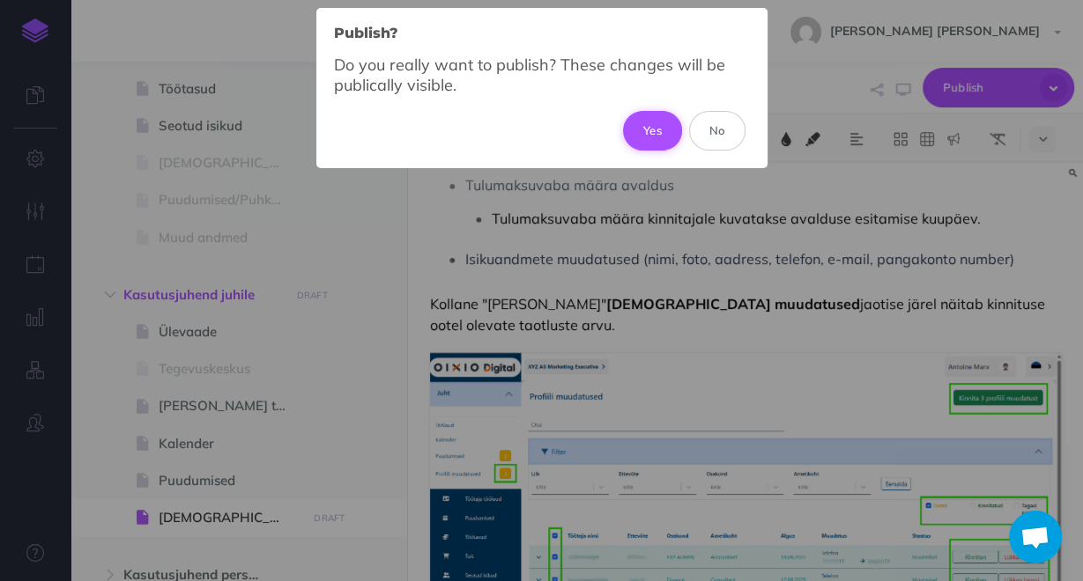
click at [671, 121] on button "Yes" at bounding box center [652, 130] width 59 height 39
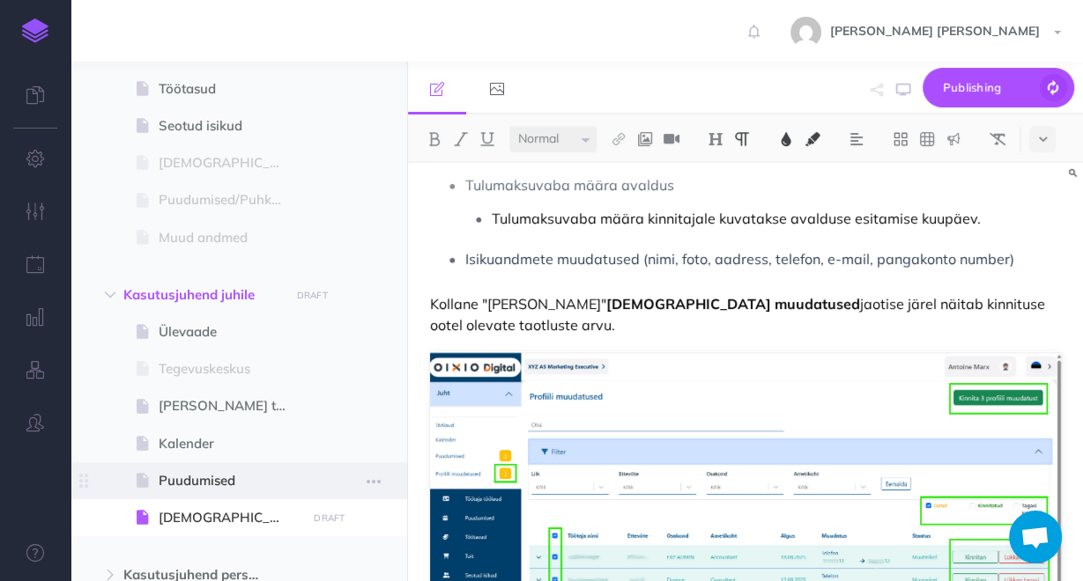
drag, startPoint x: 200, startPoint y: 482, endPoint x: 153, endPoint y: 477, distance: 46.9
click at [153, 477] on span at bounding box center [145, 480] width 26 height 21
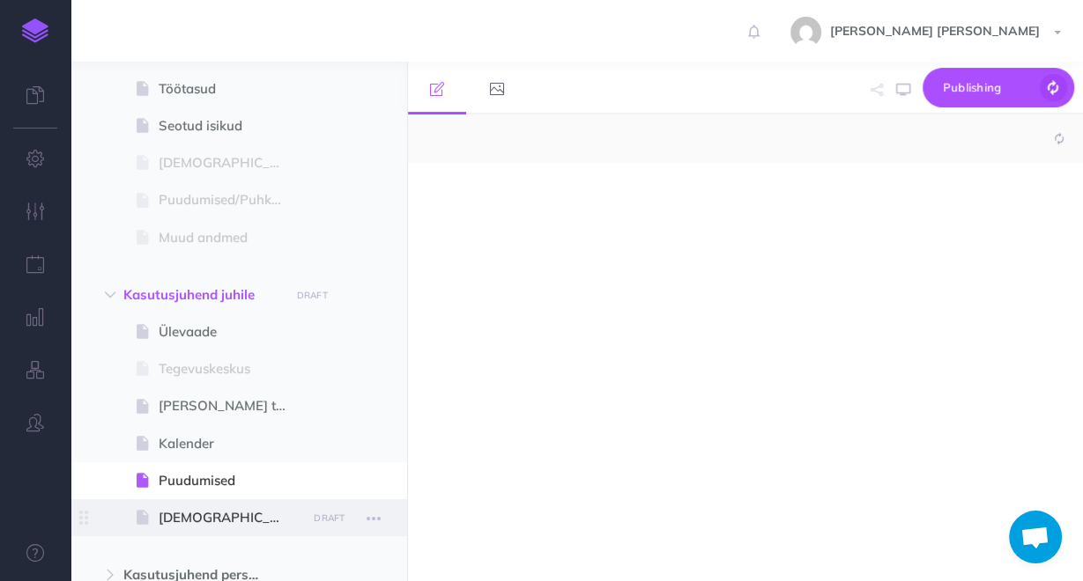
select select "null"
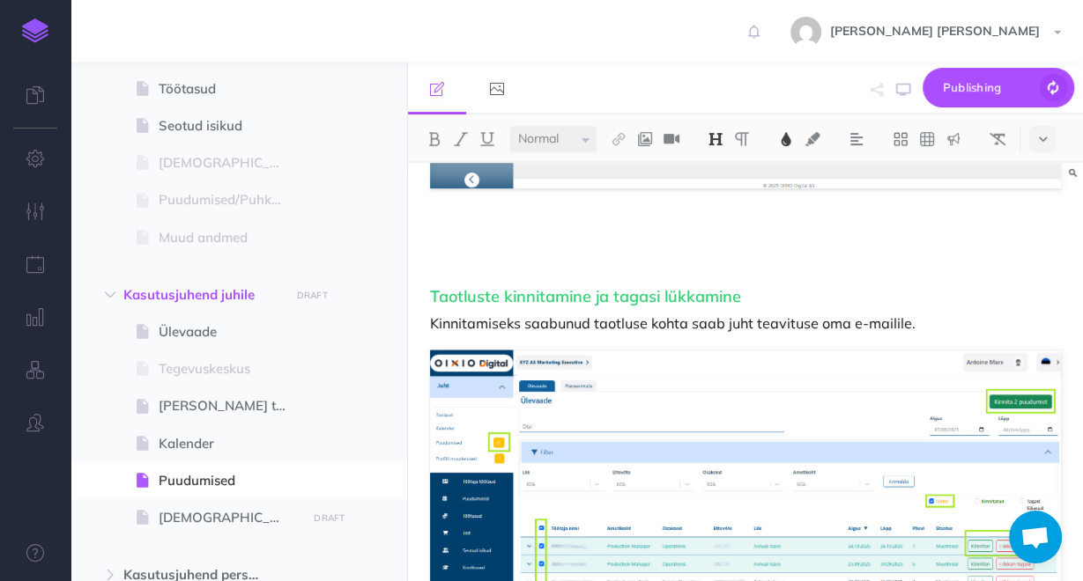
scroll to position [705, 0]
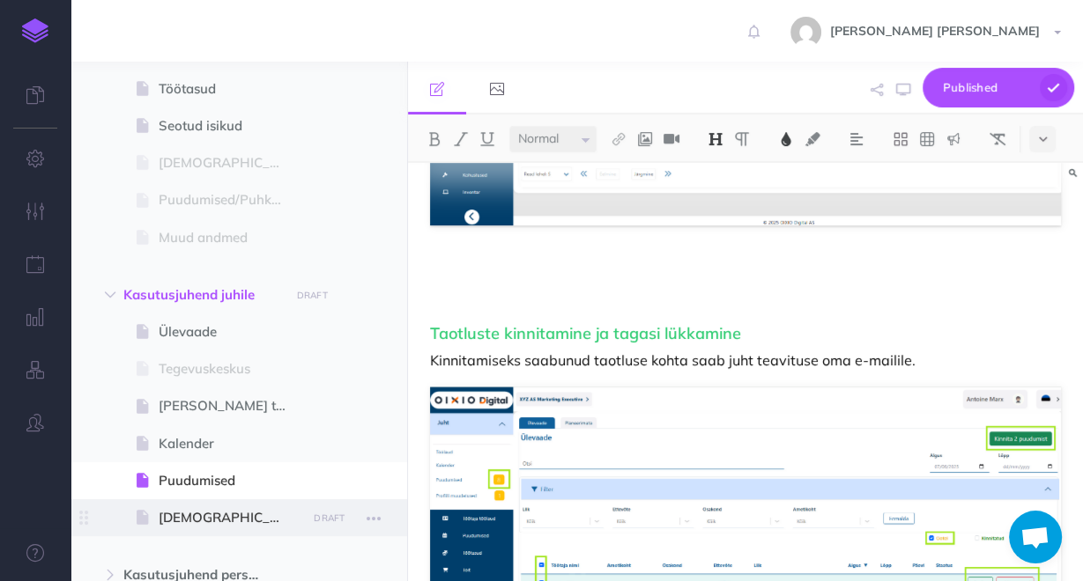
click at [168, 511] on span "[DEMOGRAPHIC_DATA] muudatused" at bounding box center [230, 517] width 143 height 21
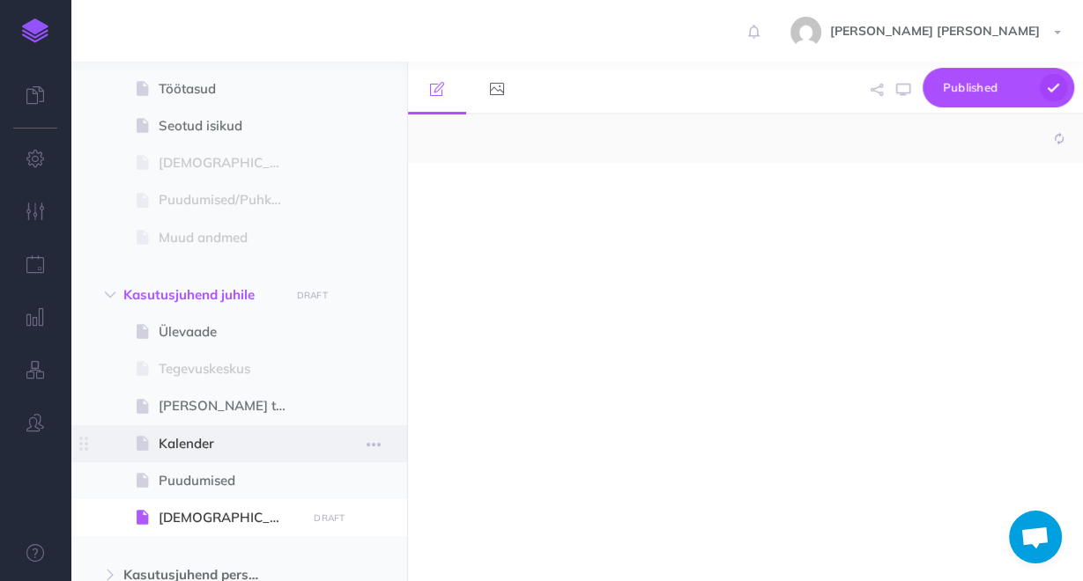
select select "null"
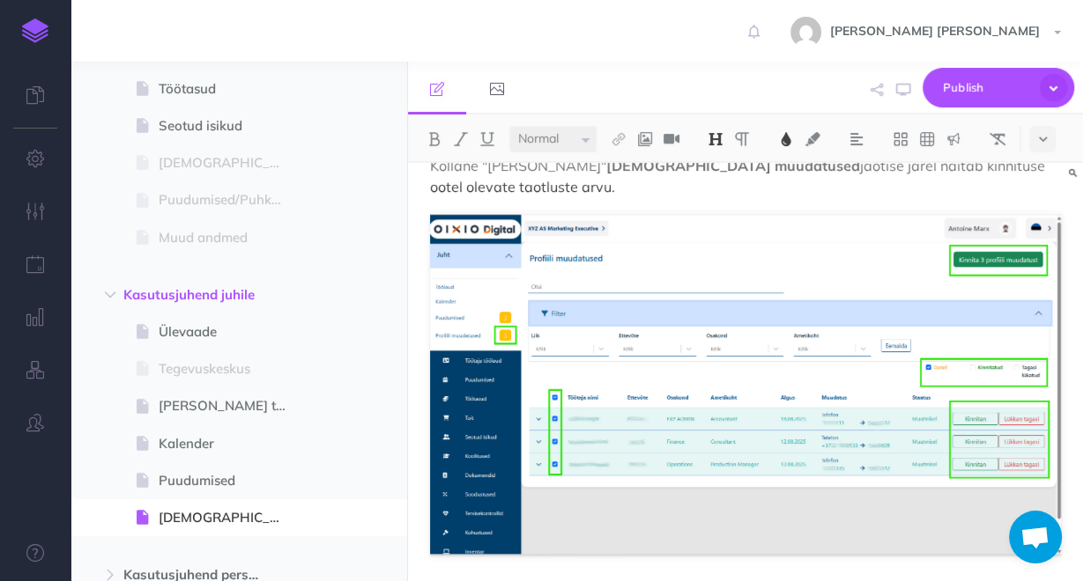
scroll to position [367, 0]
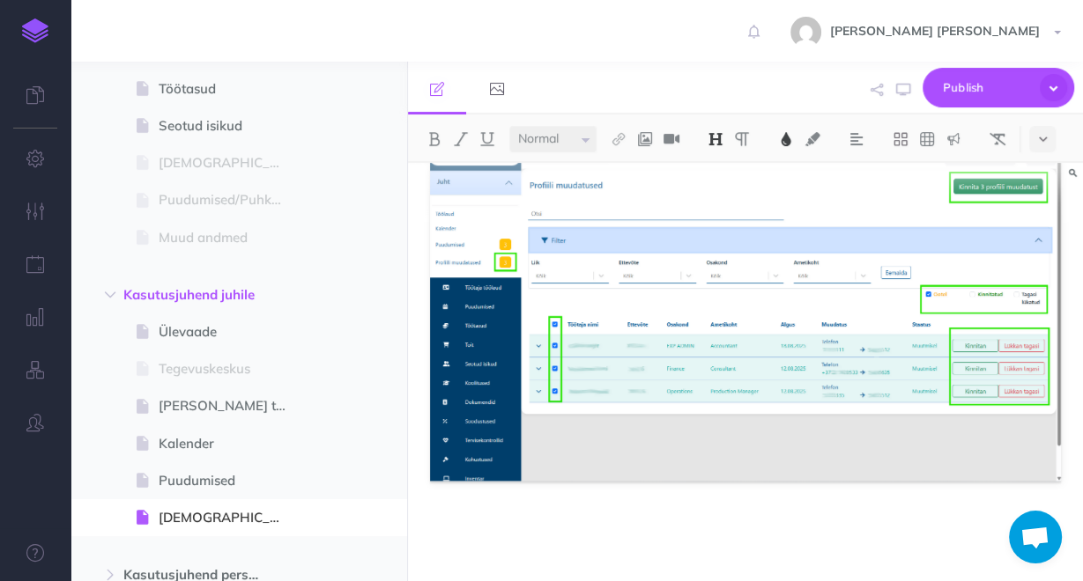
click at [547, 463] on div "Profiili muudatused Juht saab kinnitada töötajate poolt tehtud muudatuste taotl…" at bounding box center [745, 200] width 675 height 808
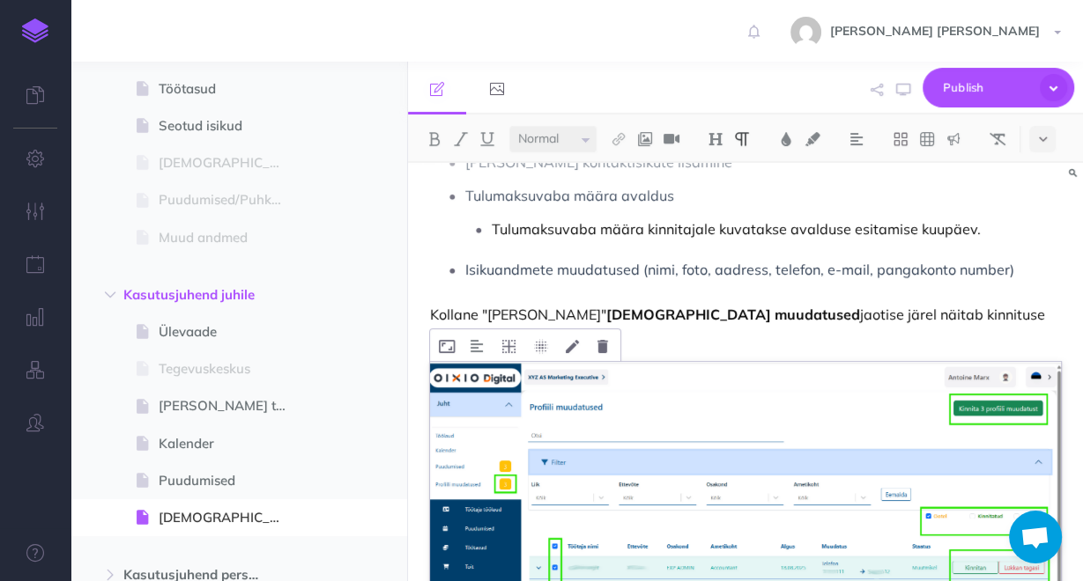
scroll to position [226, 0]
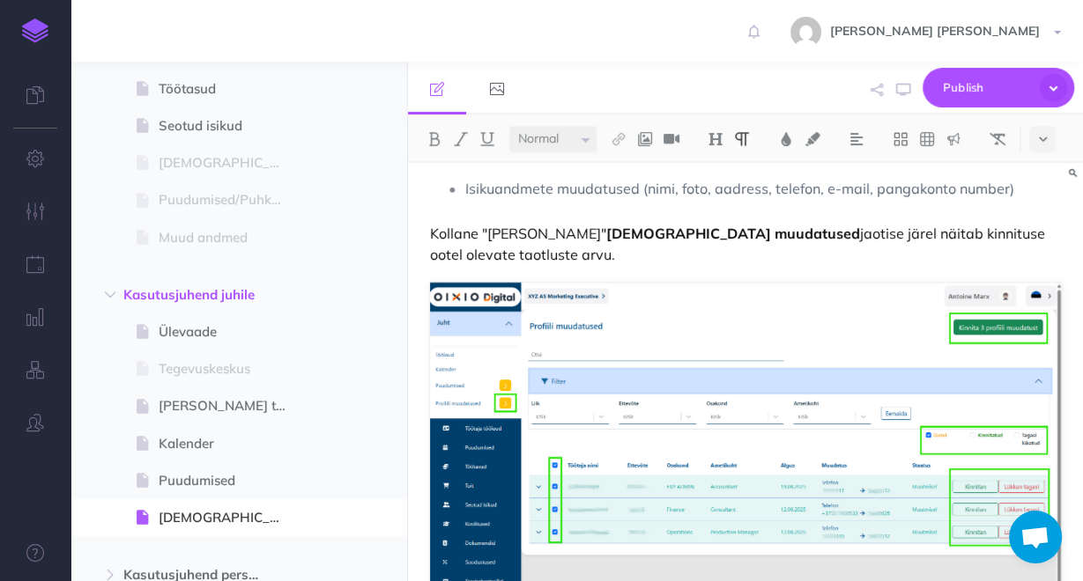
click at [1055, 235] on p "Kollane "[PERSON_NAME]" Profiili muudatused jaotise järel näitab kinnituse oote…" at bounding box center [745, 244] width 631 height 42
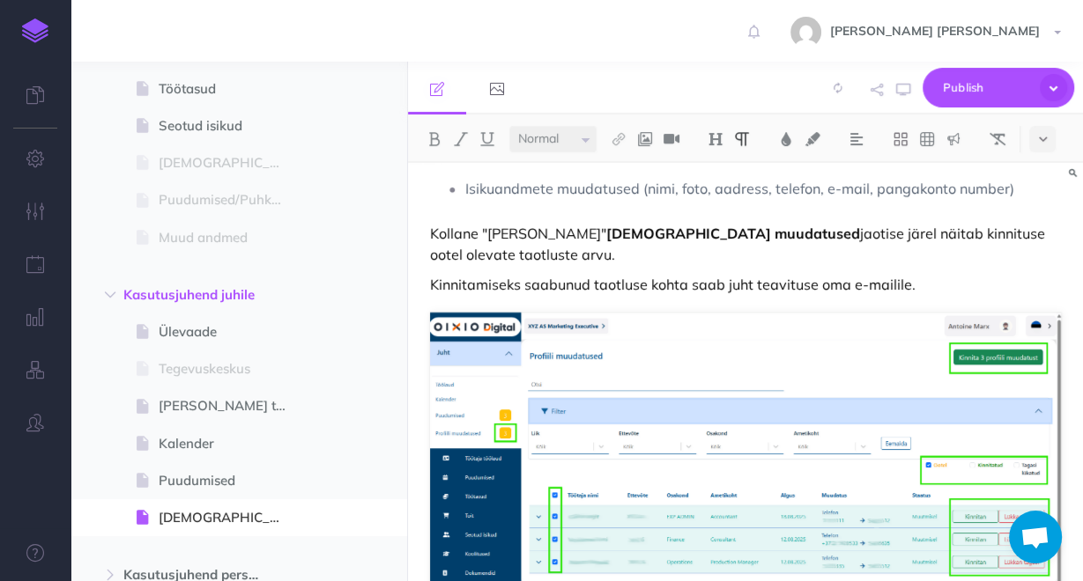
drag, startPoint x: 1045, startPoint y: 231, endPoint x: 1072, endPoint y: 252, distance: 34.5
click at [1045, 233] on p "Kollane "[PERSON_NAME]" Profiili muudatused jaotise järel näitab kinnituse oote…" at bounding box center [745, 244] width 631 height 42
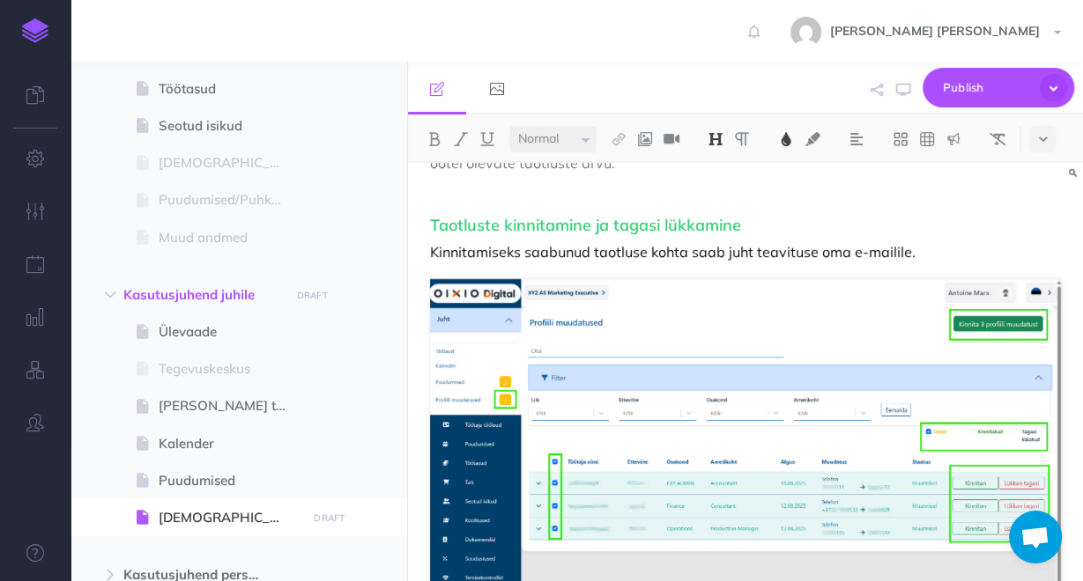
scroll to position [455, 0]
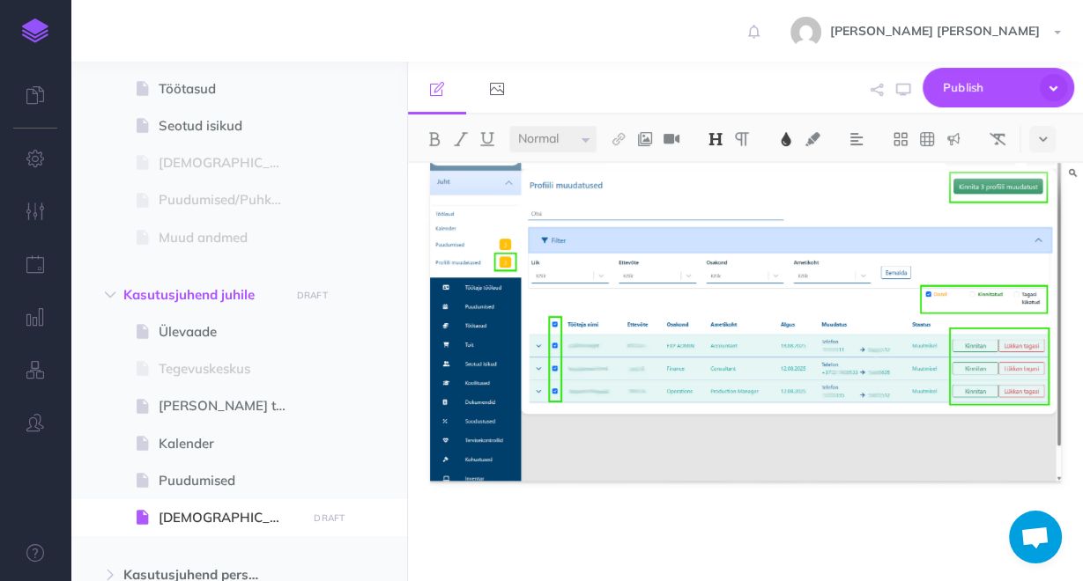
click at [440, 517] on p at bounding box center [745, 527] width 631 height 21
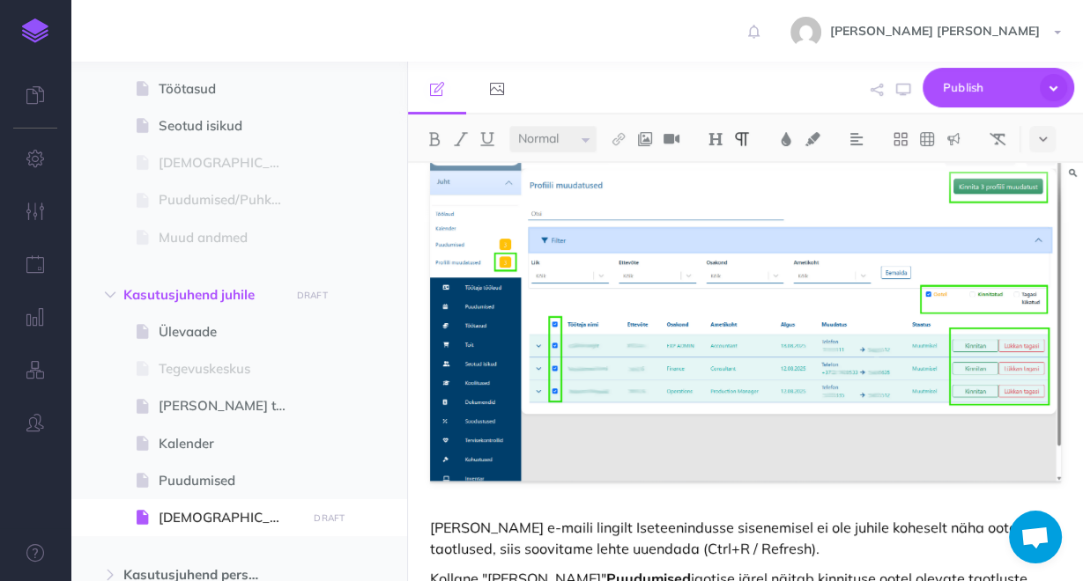
scroll to position [610, 0]
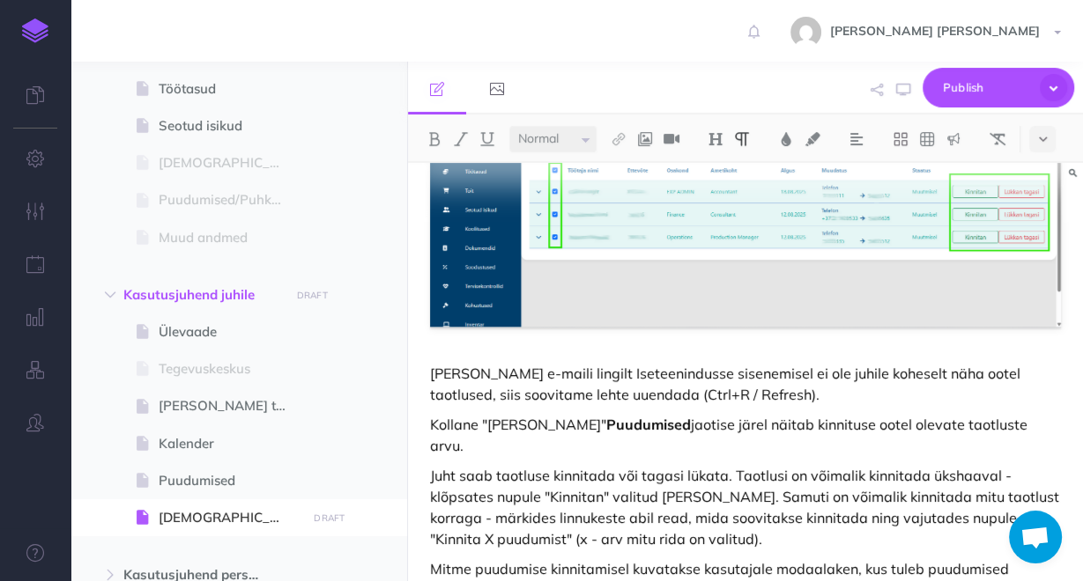
click at [496, 318] on div "Profiili muudatused Juht saab kinnitada töötajate poolt tehtud muudatuste taotl…" at bounding box center [745, 130] width 675 height 1155
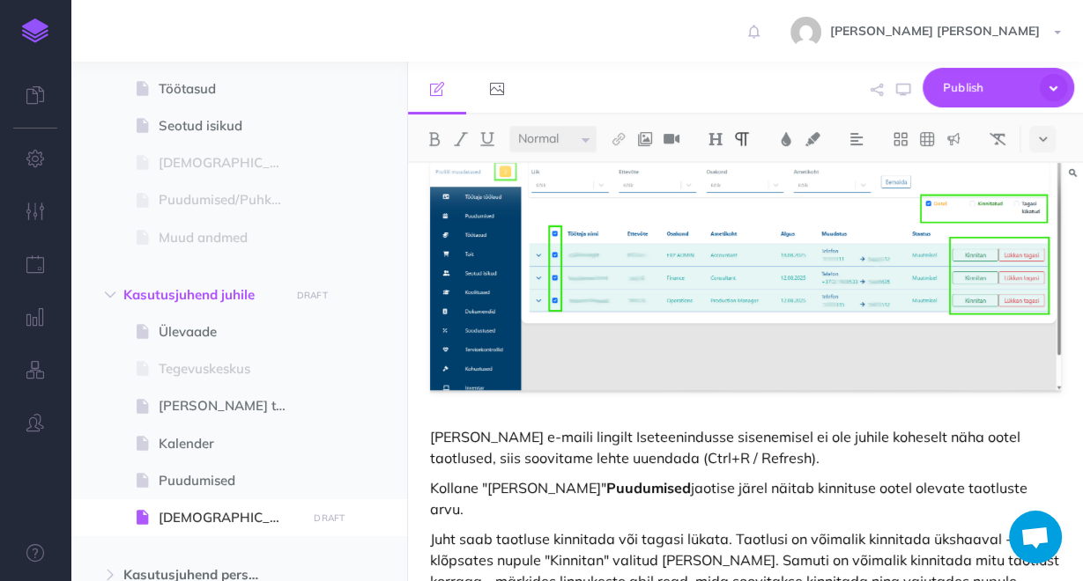
scroll to position [672, 0]
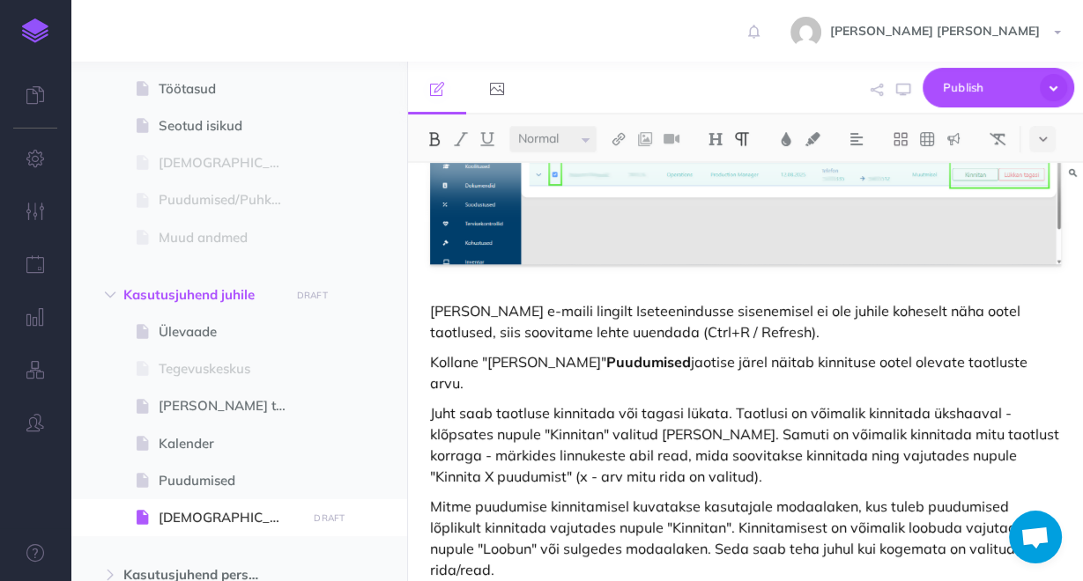
drag, startPoint x: 985, startPoint y: 340, endPoint x: 436, endPoint y: 338, distance: 548.8
click at [436, 352] on p "Kollane "[PERSON_NAME]" Puudumised jaotise järel näitab kinnituse ootel olevate…" at bounding box center [745, 373] width 631 height 42
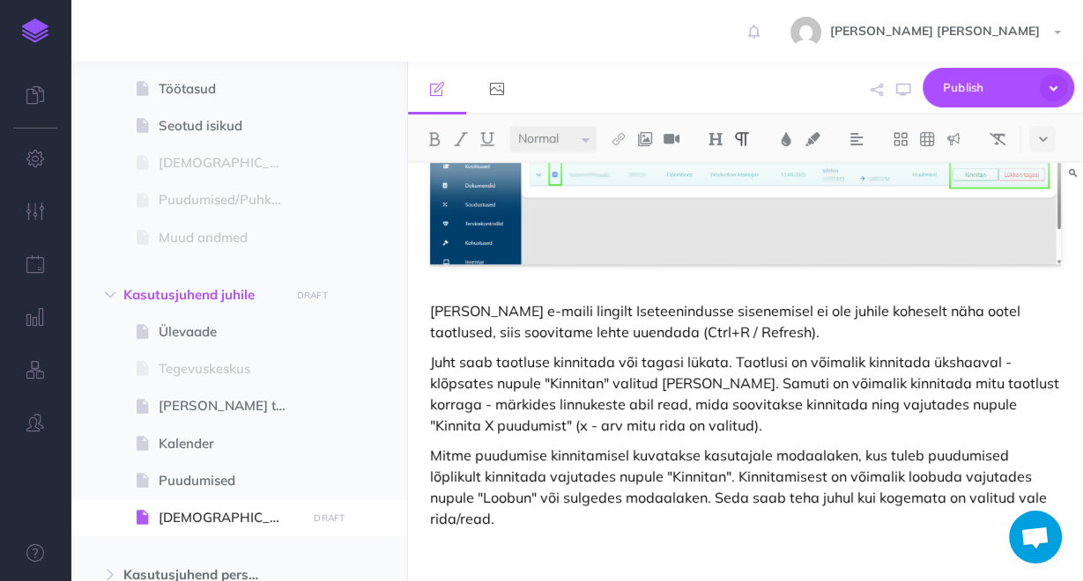
scroll to position [642, 0]
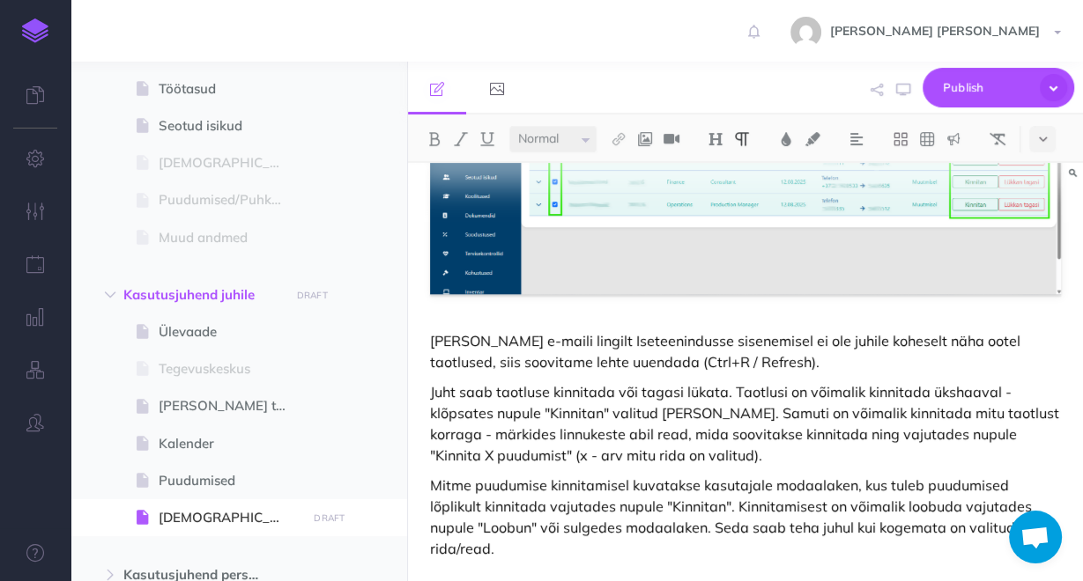
click at [522, 475] on p "Mitme puudumise kinnitamisel kuvatakse kasutajale modaalaken, kus tuleb puudumi…" at bounding box center [745, 517] width 631 height 85
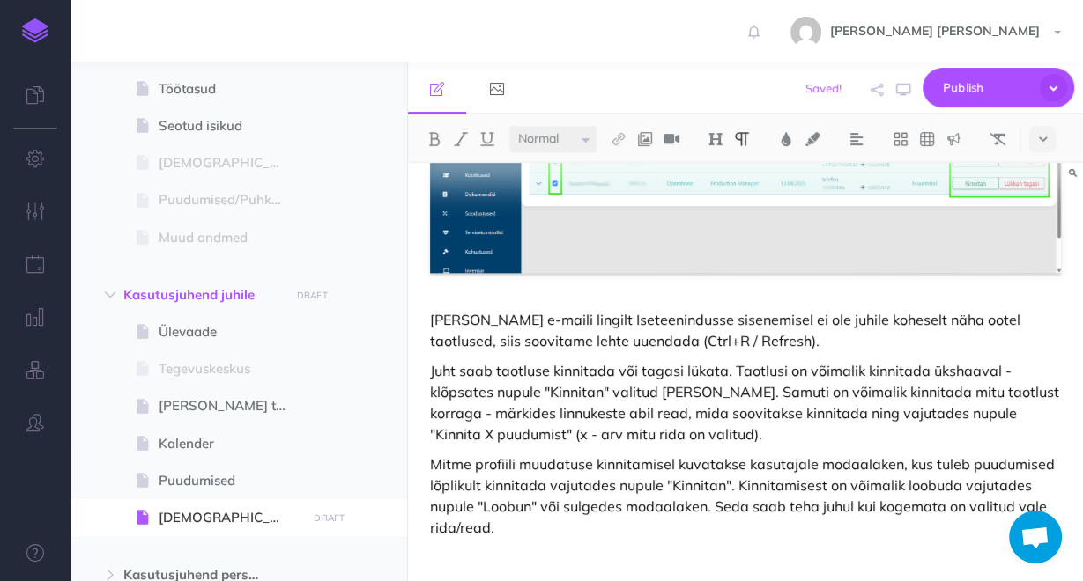
click at [1024, 454] on p "Mitme profiili muudatuse kinnitamisel kuvatakse kasutajale modaalaken, kus tule…" at bounding box center [745, 496] width 631 height 85
click at [593, 507] on p "Mitme profiili muudatuse kinnitamisel kuvatakse kasutajale modaalaken, kus tule…" at bounding box center [745, 496] width 631 height 85
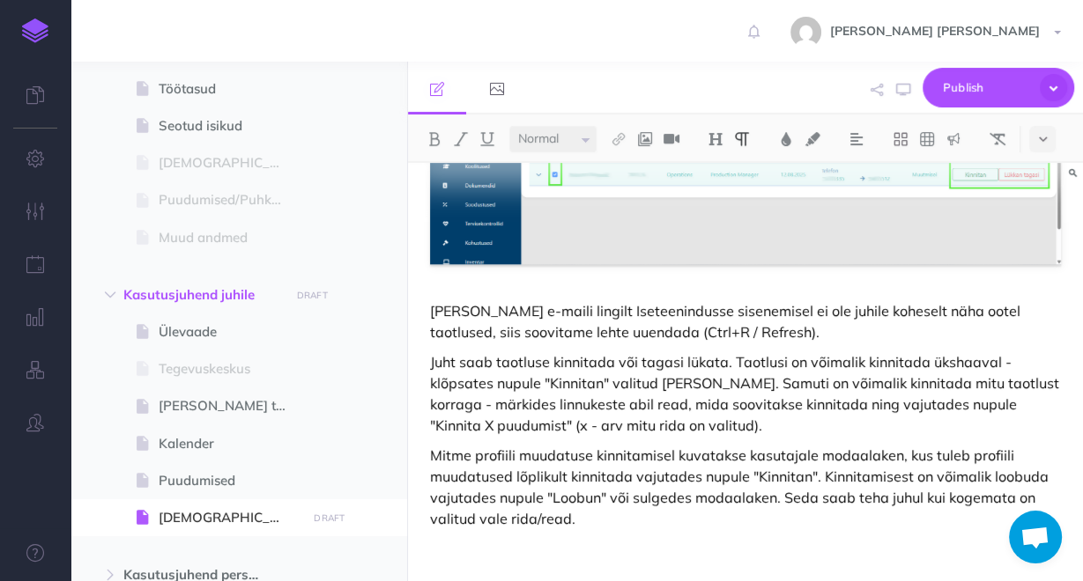
scroll to position [682, 0]
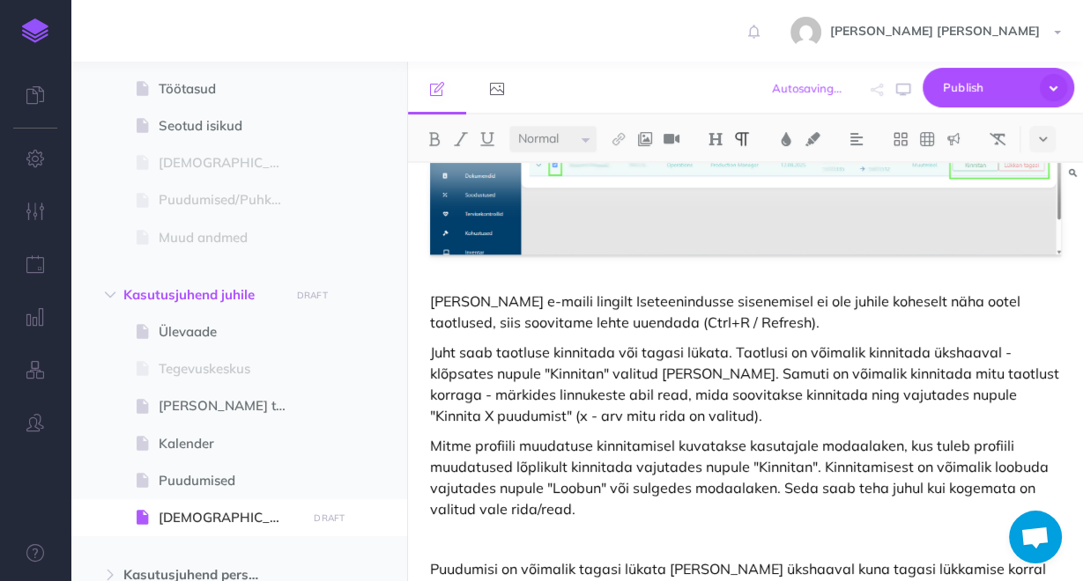
click at [499, 559] on p "Puudumisi on võimalik tagasi lükata [PERSON_NAME] ükshaaval kuna tagasi lükkami…" at bounding box center [745, 580] width 631 height 42
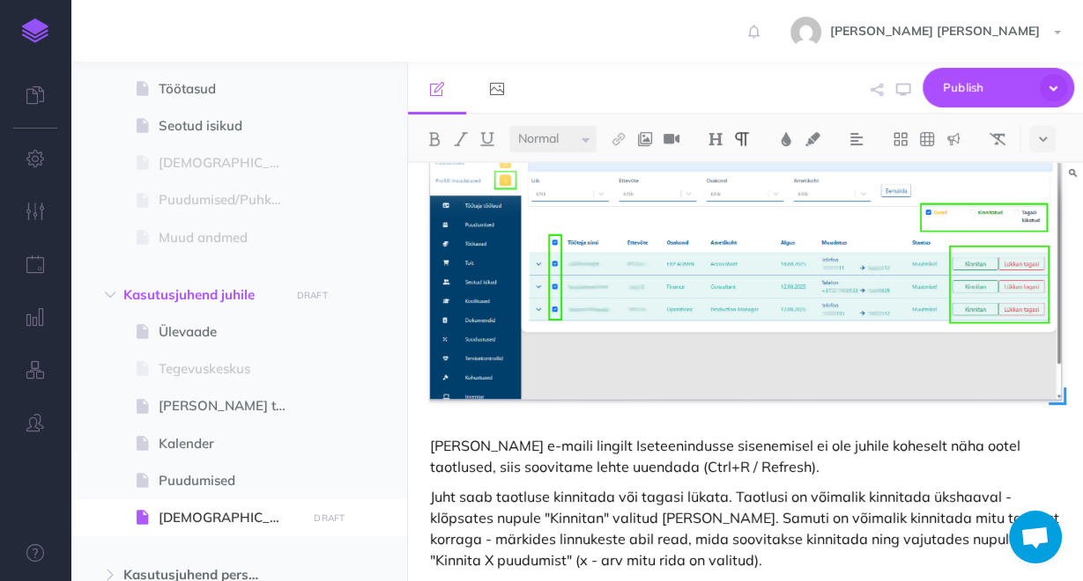
scroll to position [745, 0]
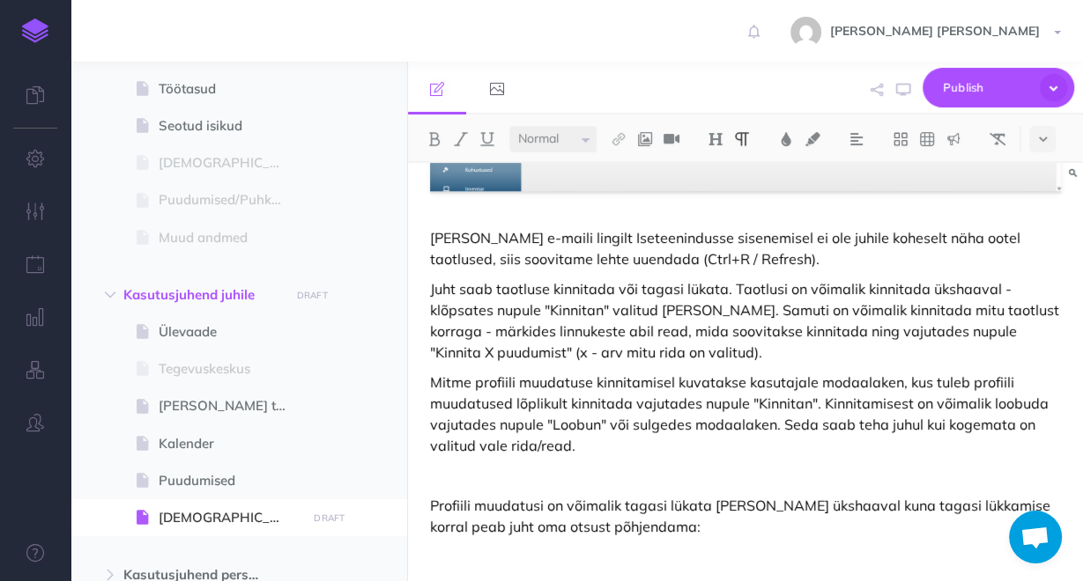
click at [519, 465] on p at bounding box center [745, 475] width 631 height 21
click at [651, 143] on img at bounding box center [645, 139] width 16 height 14
click at [646, 166] on icon at bounding box center [645, 170] width 14 height 12
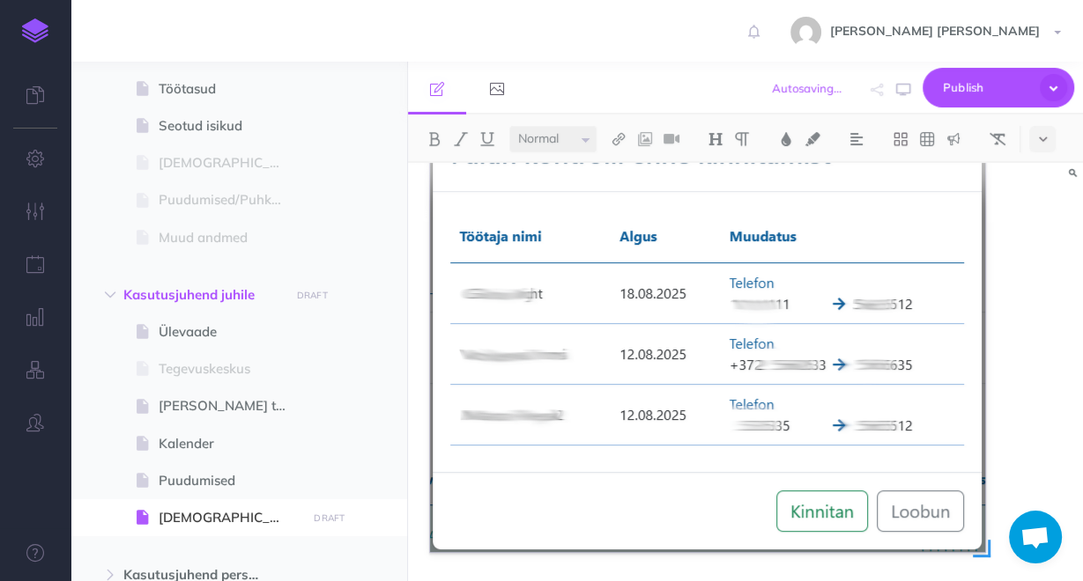
scroll to position [1203, 0]
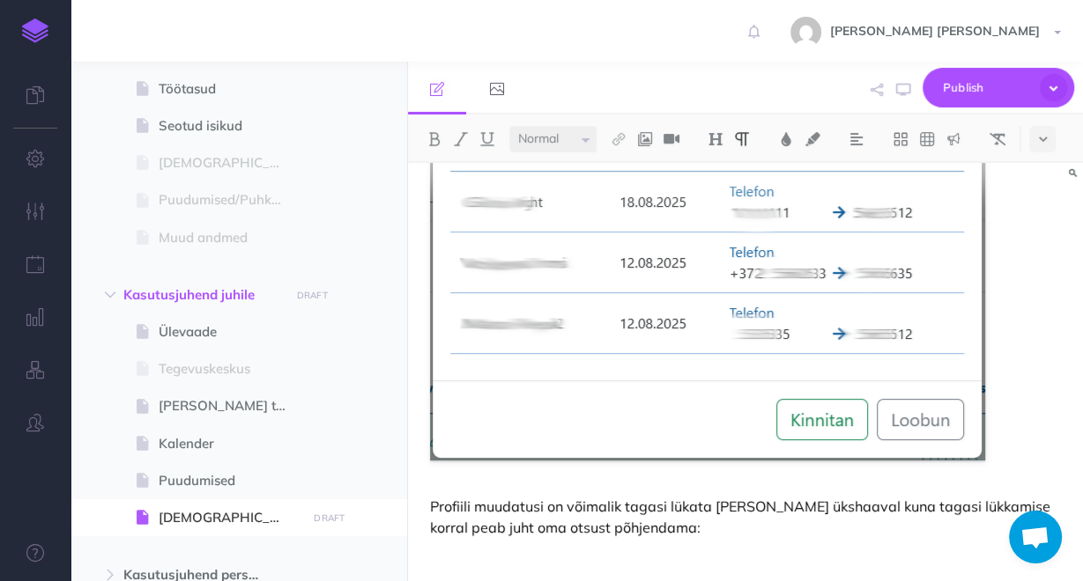
click at [655, 508] on p "Profiili muudatusi on võimalik tagasi lükata [PERSON_NAME] ükshaaval kuna tagas…" at bounding box center [745, 517] width 631 height 42
click at [973, 91] on span "Publish" at bounding box center [987, 87] width 88 height 27
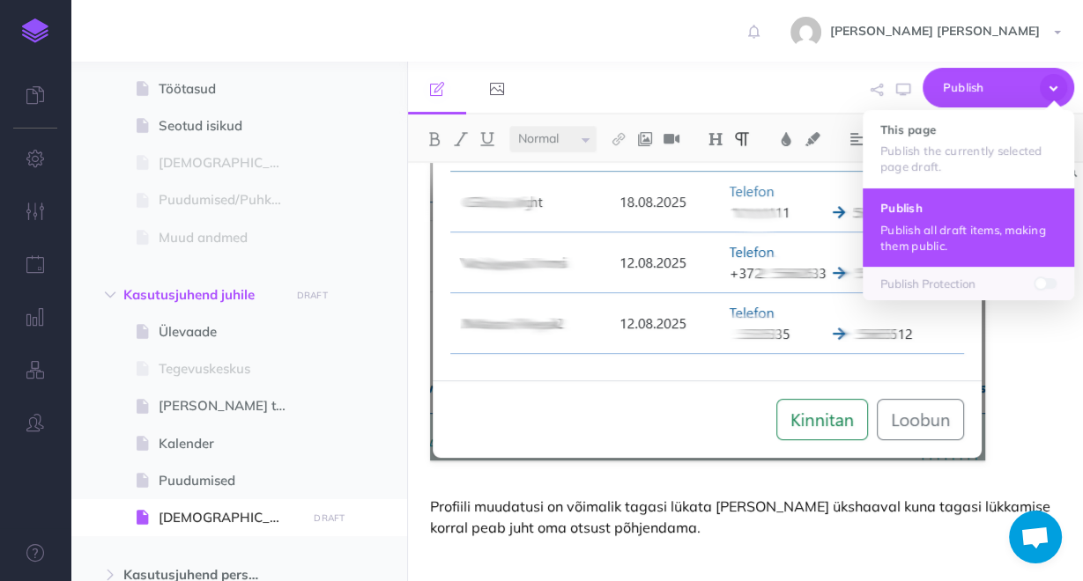
click at [955, 241] on p "Publish all draft items, making them public." at bounding box center [968, 238] width 176 height 32
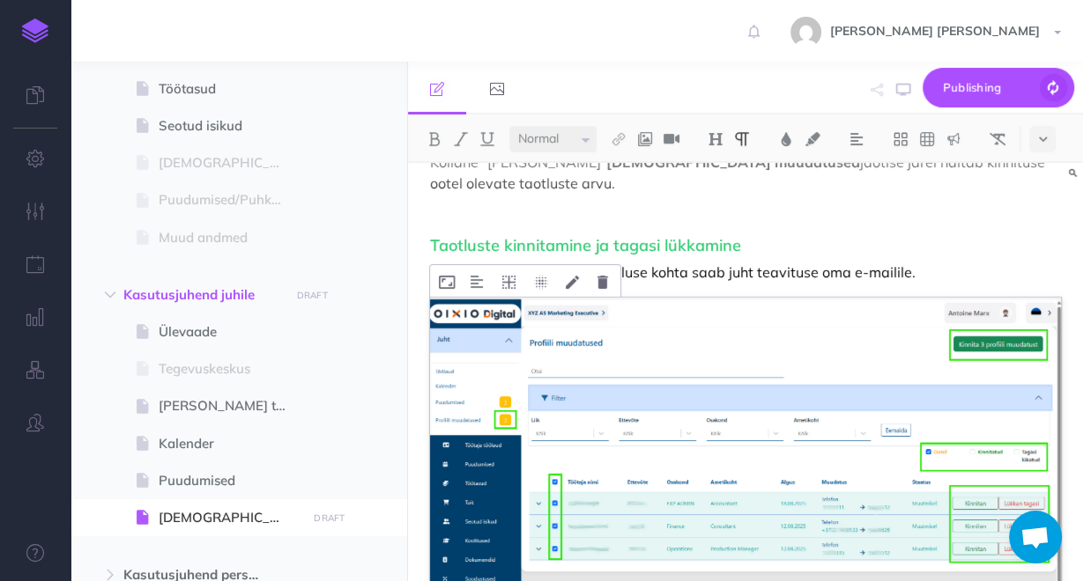
scroll to position [146, 0]
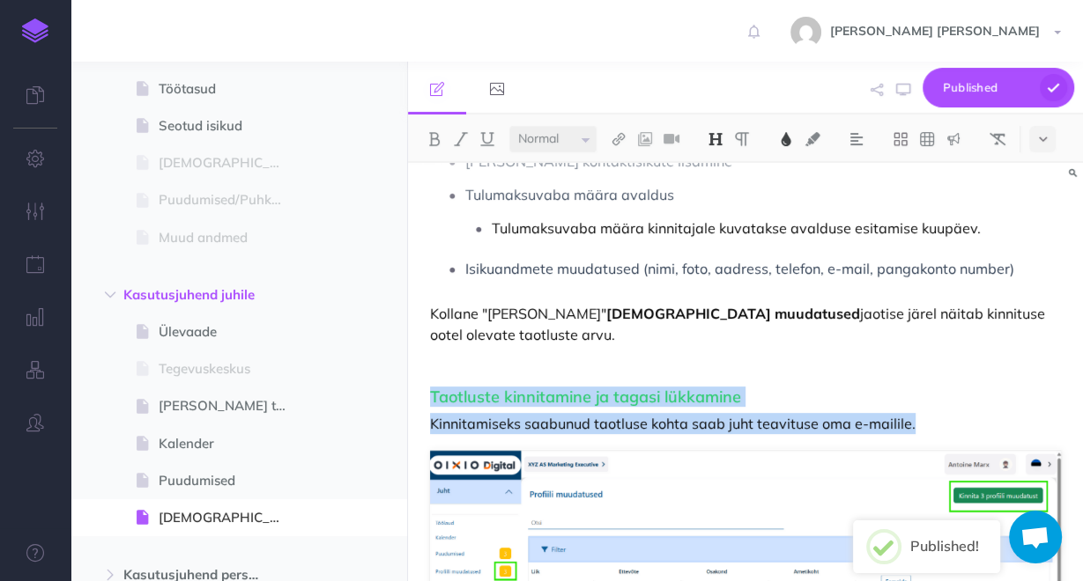
drag, startPoint x: 924, startPoint y: 404, endPoint x: 421, endPoint y: 369, distance: 504.3
copy div "Taotluste kinnitamine ja tagasi lükkamine [PERSON_NAME] saabunud taotluse kohta…"
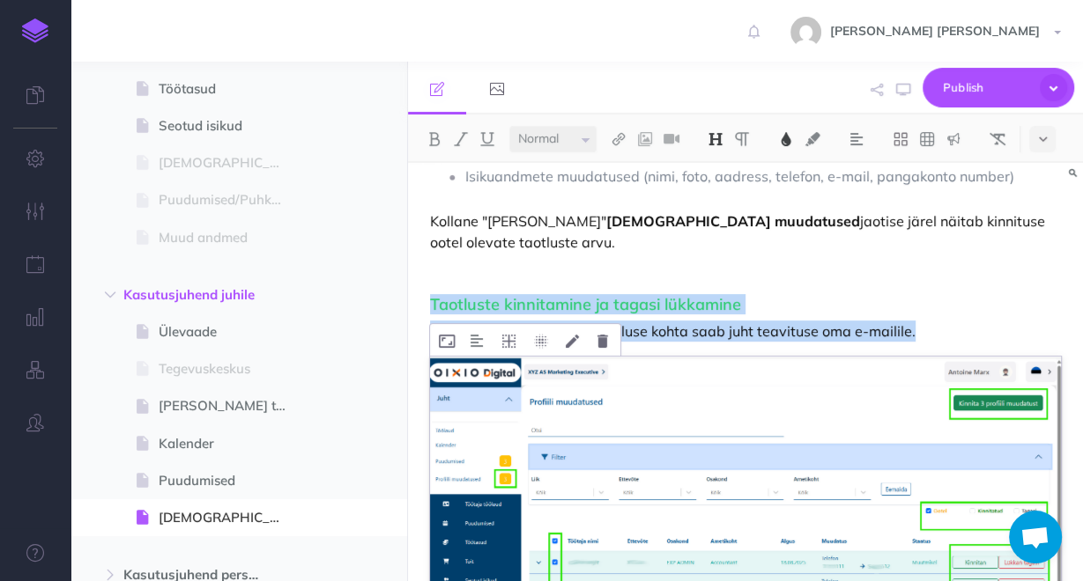
scroll to position [499, 0]
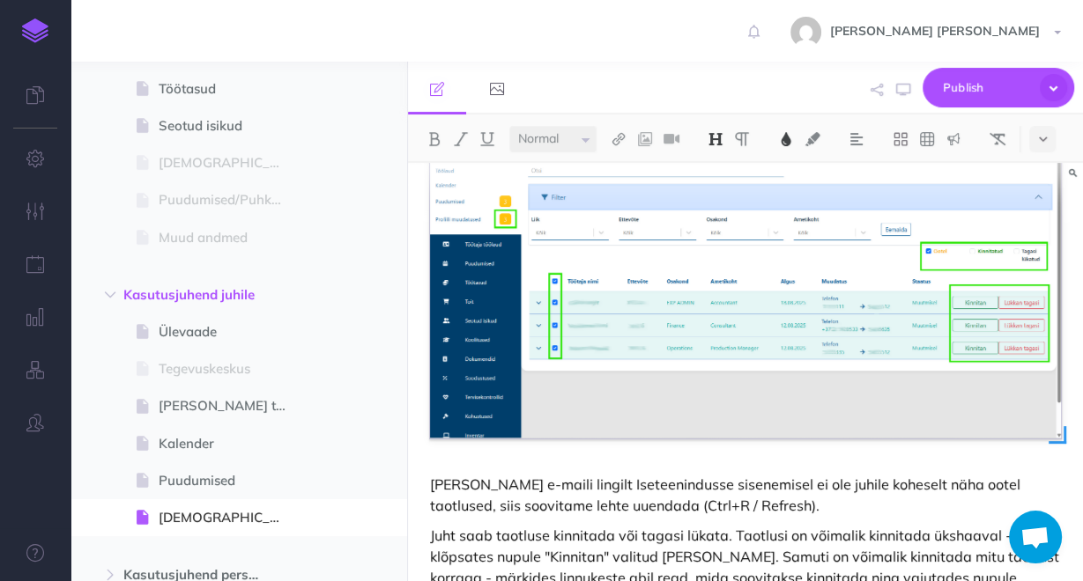
click at [530, 300] on img at bounding box center [745, 268] width 631 height 342
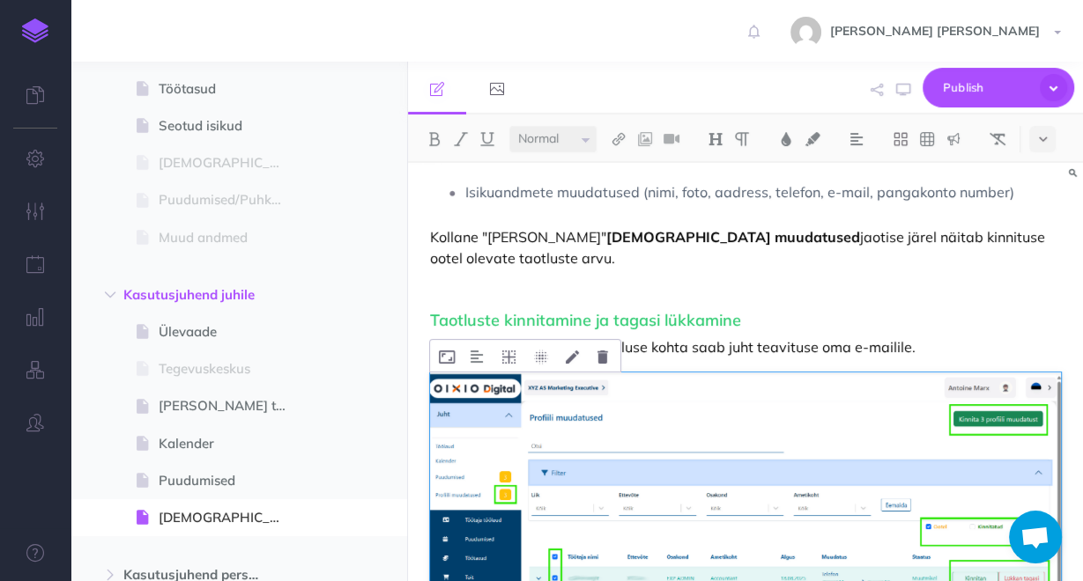
scroll to position [217, 0]
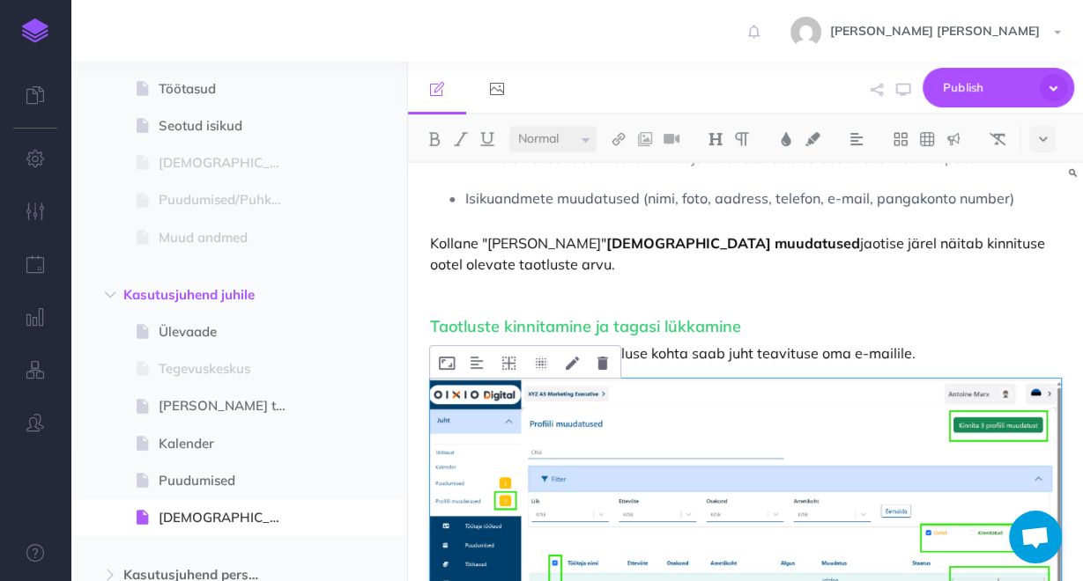
click at [840, 462] on img at bounding box center [745, 550] width 631 height 342
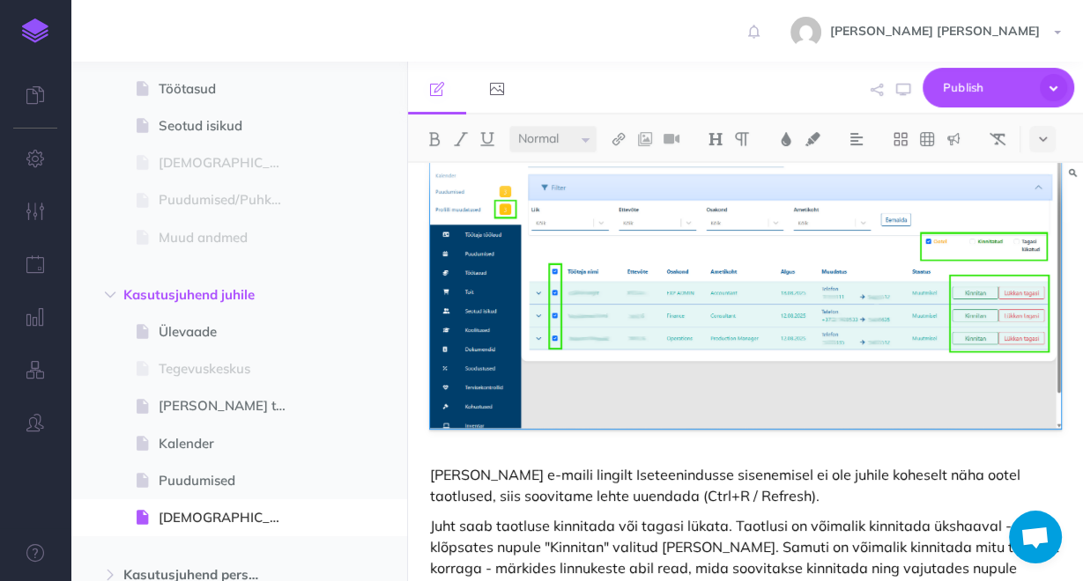
scroll to position [640, 0]
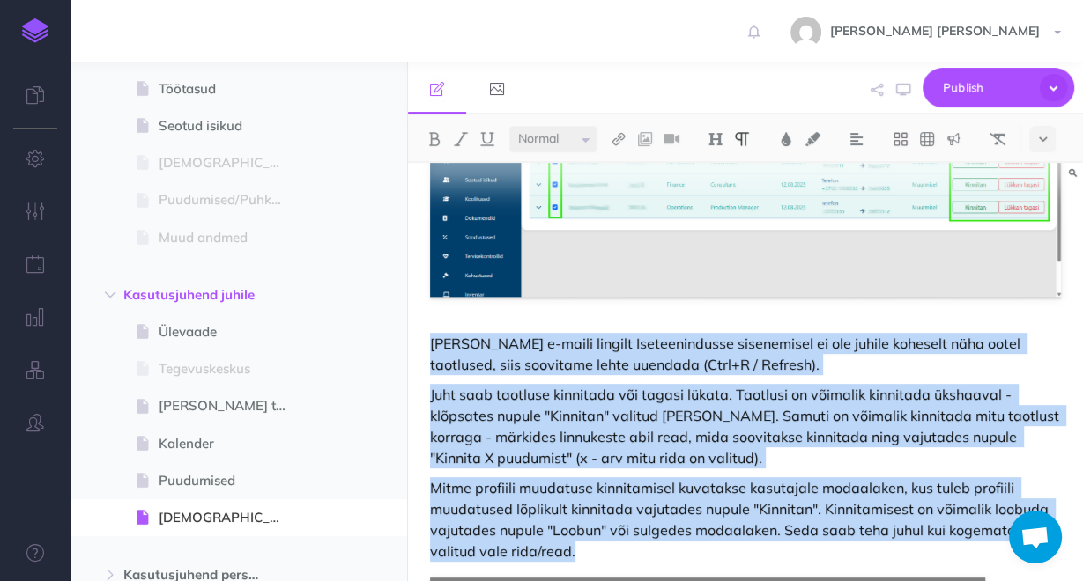
drag, startPoint x: 427, startPoint y: 318, endPoint x: 596, endPoint y: 523, distance: 265.4
click at [595, 525] on div "Profiili muudatused Juht saab kinnitada töötajate poolt tehtud muudatuste taotl…" at bounding box center [745, 345] width 675 height 1644
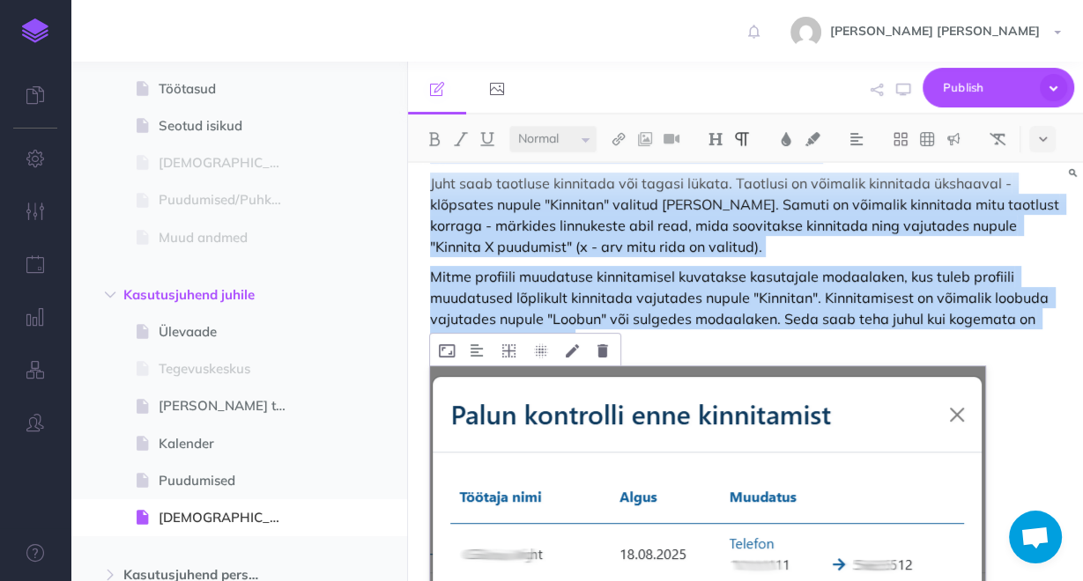
scroll to position [992, 0]
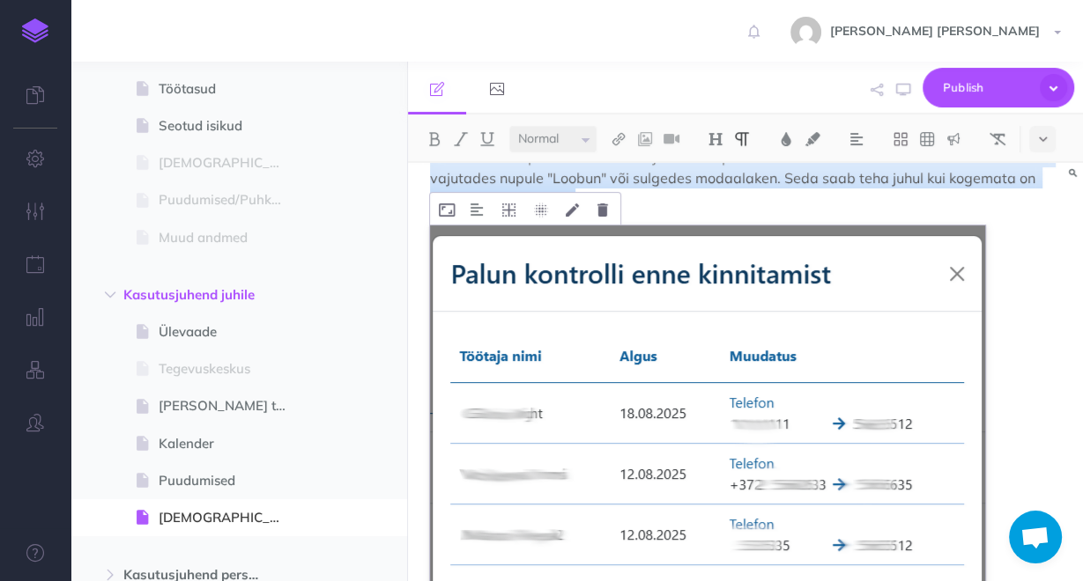
click at [540, 346] on img at bounding box center [707, 449] width 555 height 447
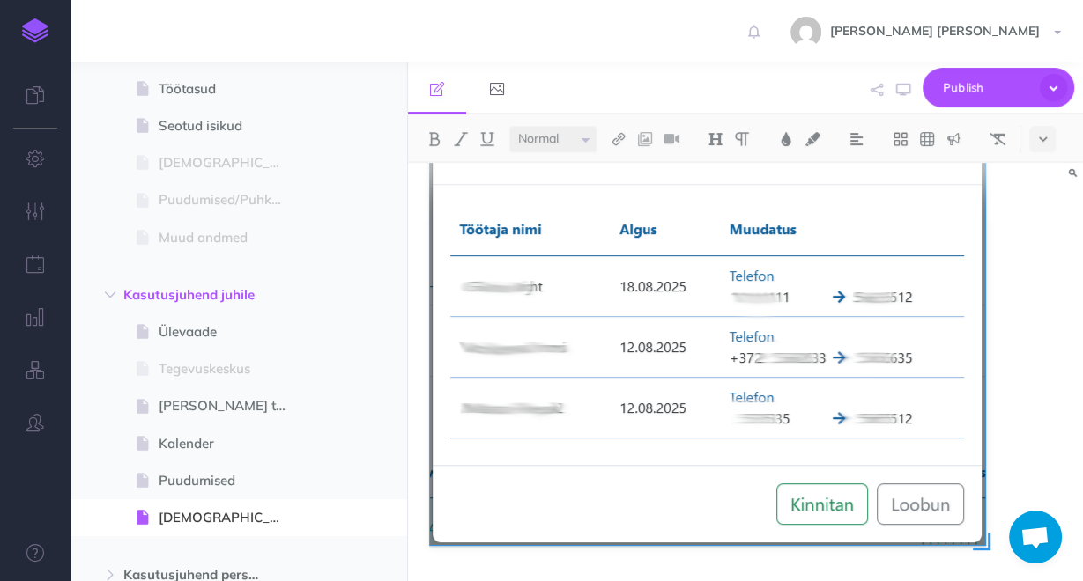
scroll to position [1203, 0]
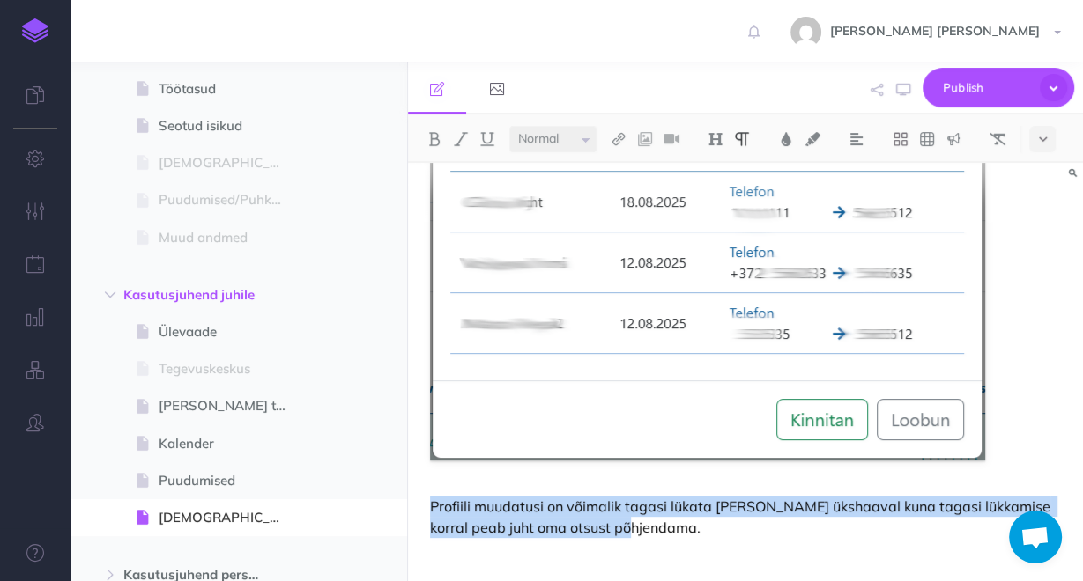
drag, startPoint x: 427, startPoint y: 478, endPoint x: 651, endPoint y: 515, distance: 226.8
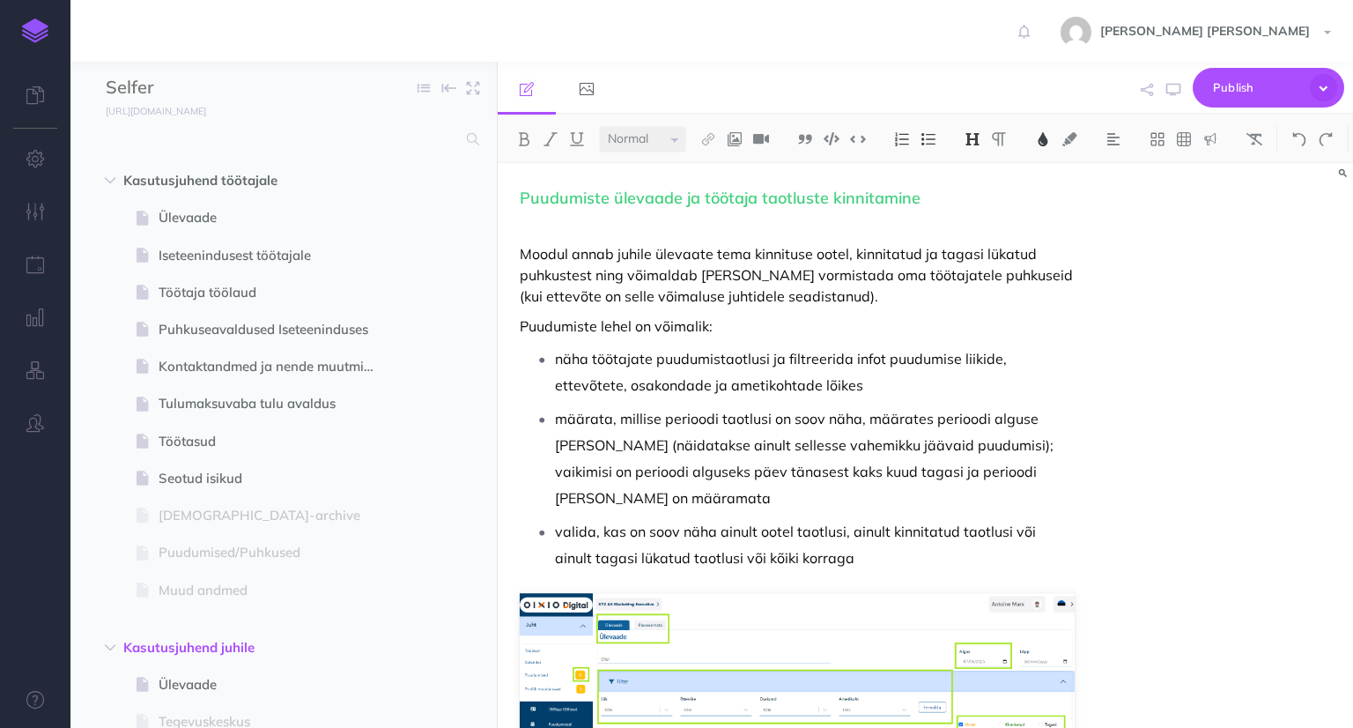
select select "null"
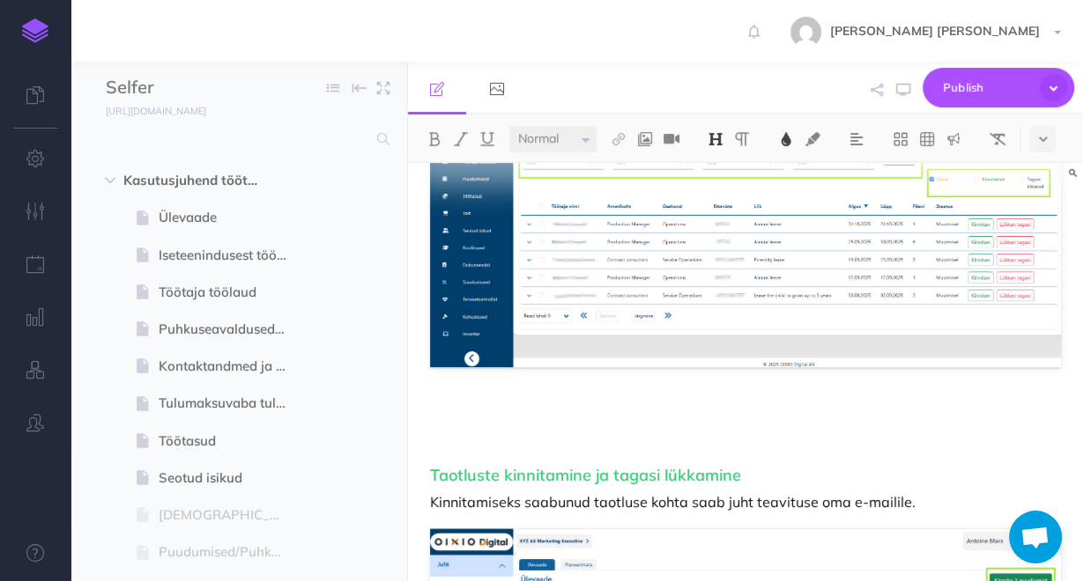
scroll to position [564, 0]
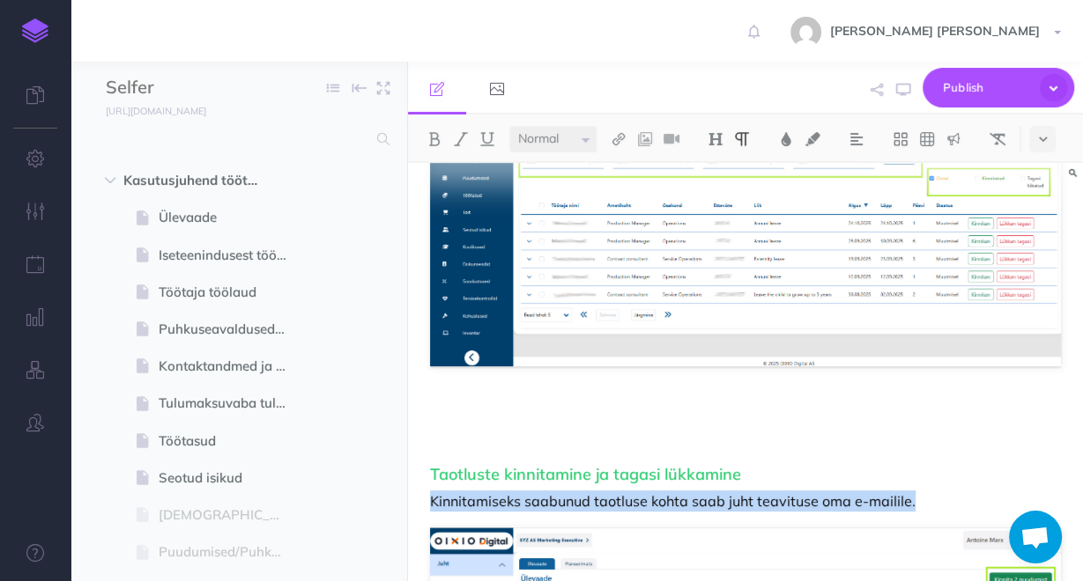
drag, startPoint x: 929, startPoint y: 475, endPoint x: 429, endPoint y: 477, distance: 499.5
copy p "Kinnitamiseks saabunud taotluse kohta saab juht teavituse oma e-mailile."
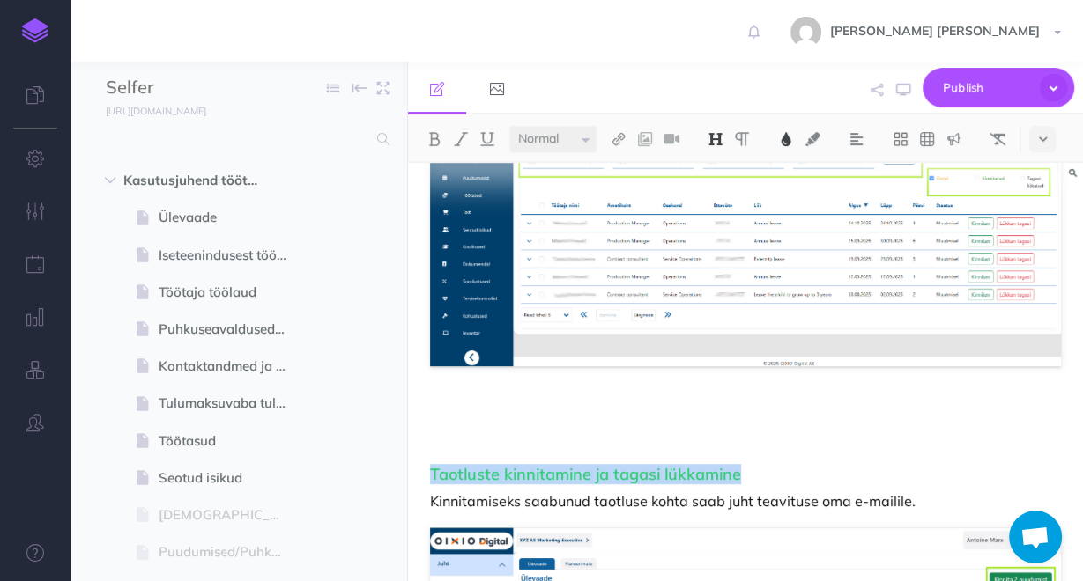
drag, startPoint x: 697, startPoint y: 448, endPoint x: 421, endPoint y: 444, distance: 275.8
copy span "Taotluste kinnitamine ja tagasi lükkamine"
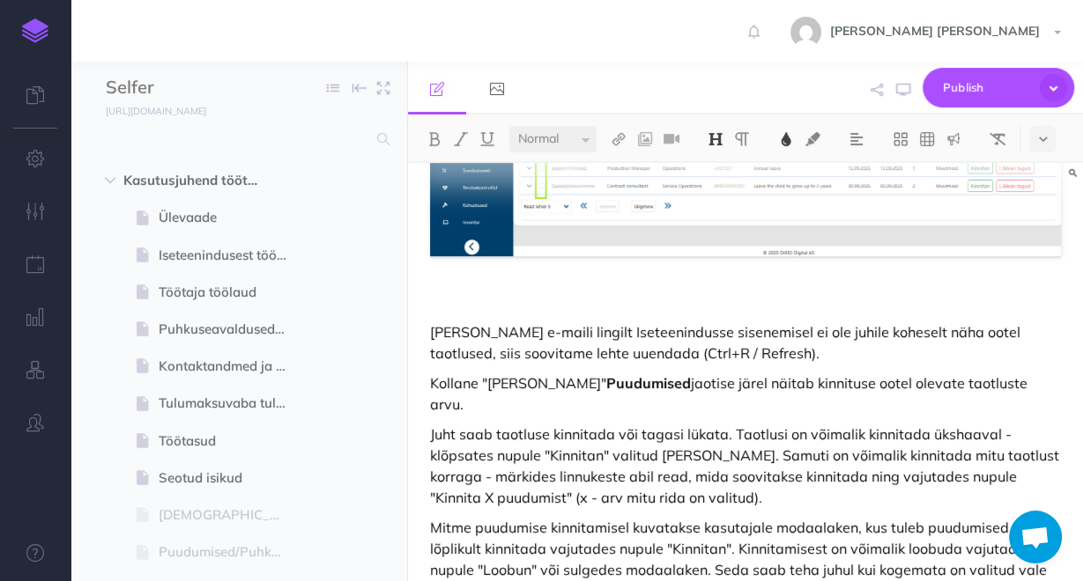
scroll to position [1198, 0]
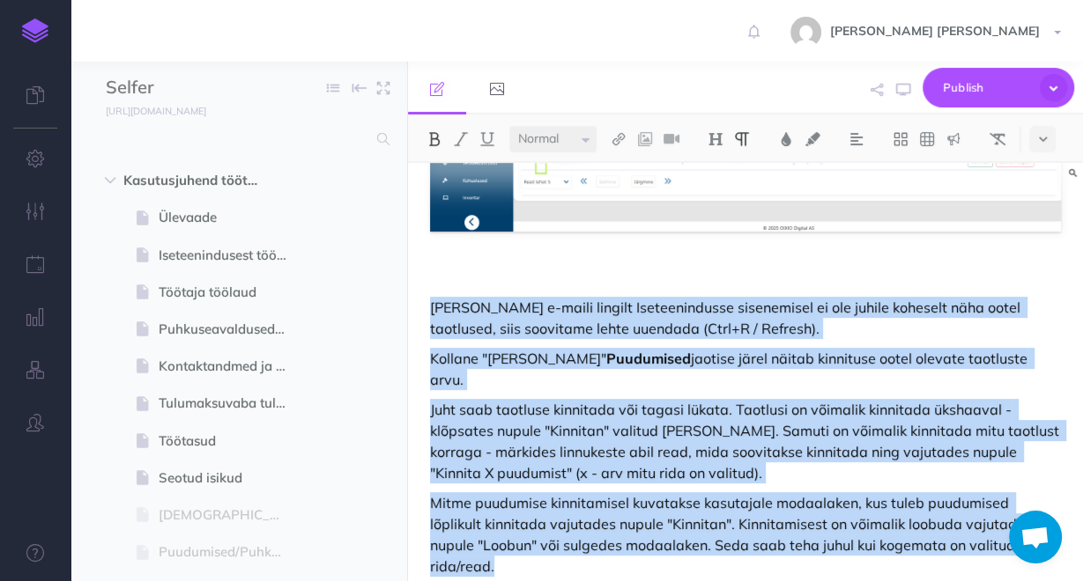
drag, startPoint x: 429, startPoint y: 279, endPoint x: 1067, endPoint y: 501, distance: 675.4
copy div "Juhul kui e-maili lingilt Iseteenindusse sisenemisel ei ole juhile koheselt näh…"
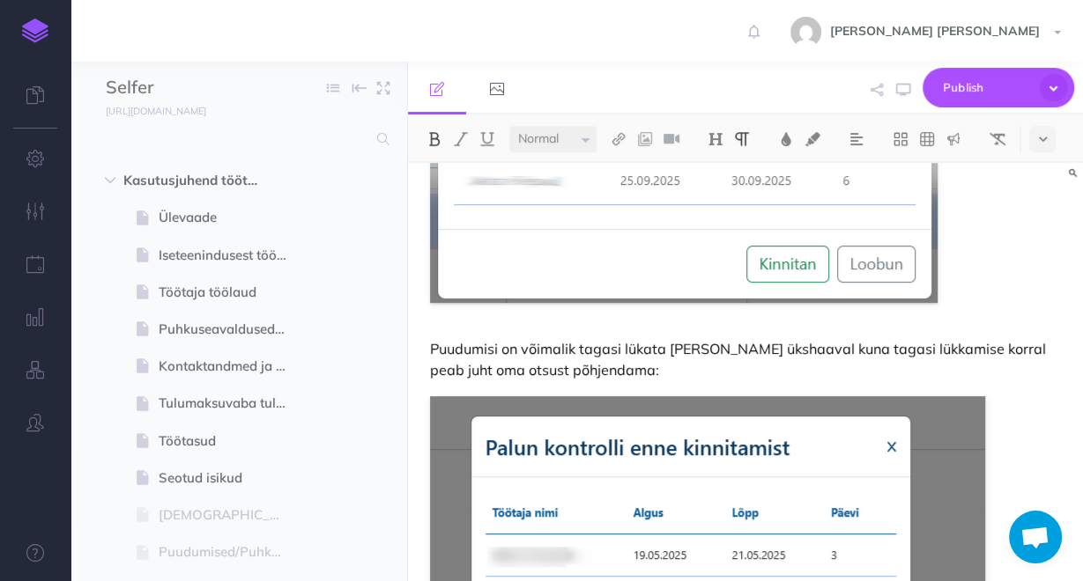
scroll to position [1832, 0]
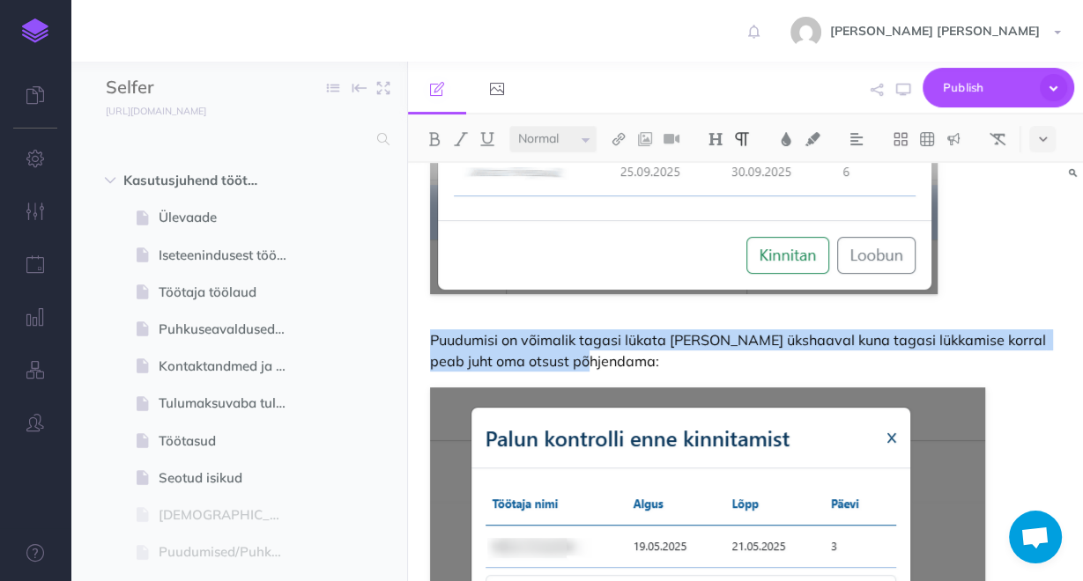
drag, startPoint x: 559, startPoint y: 295, endPoint x: 427, endPoint y: 268, distance: 134.1
copy p "Puudumisi on võimalik tagasi lükata [PERSON_NAME] ükshaaval kuna tagasi lükkami…"
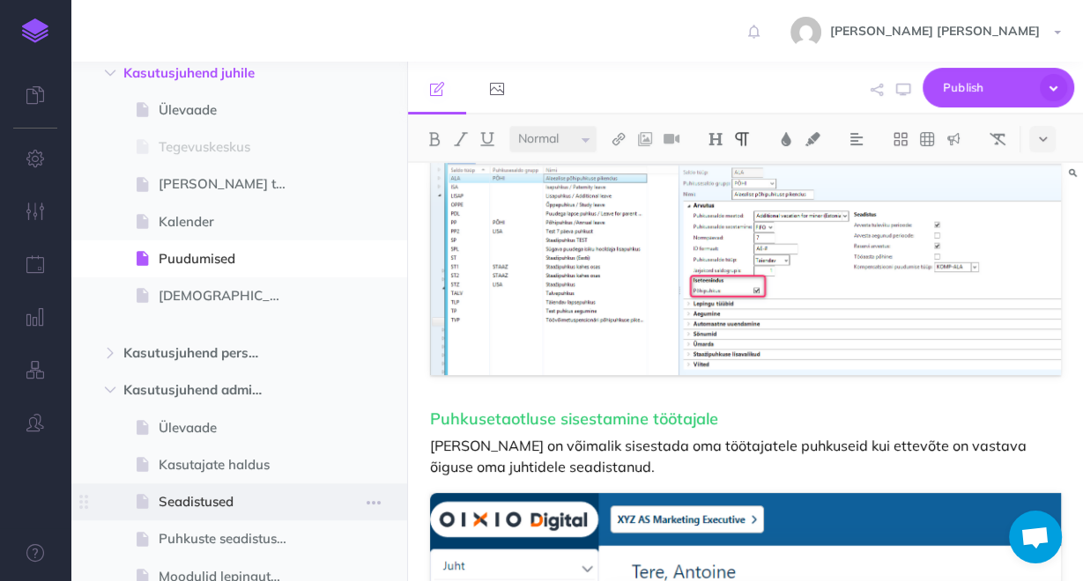
scroll to position [634, 0]
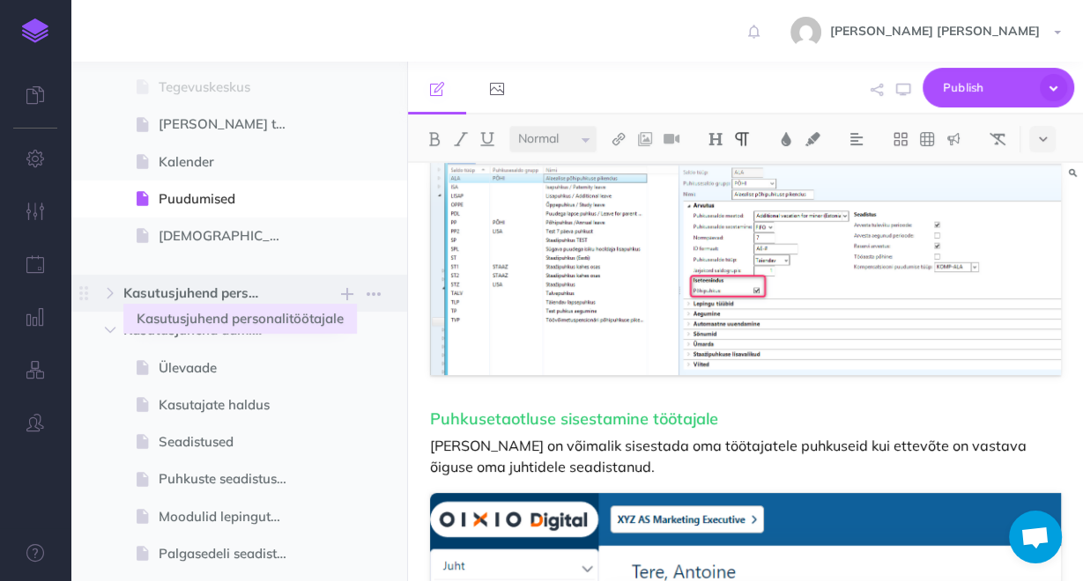
click at [222, 291] on span "Kasutusjuhend personalitöötajale" at bounding box center [201, 293] width 156 height 21
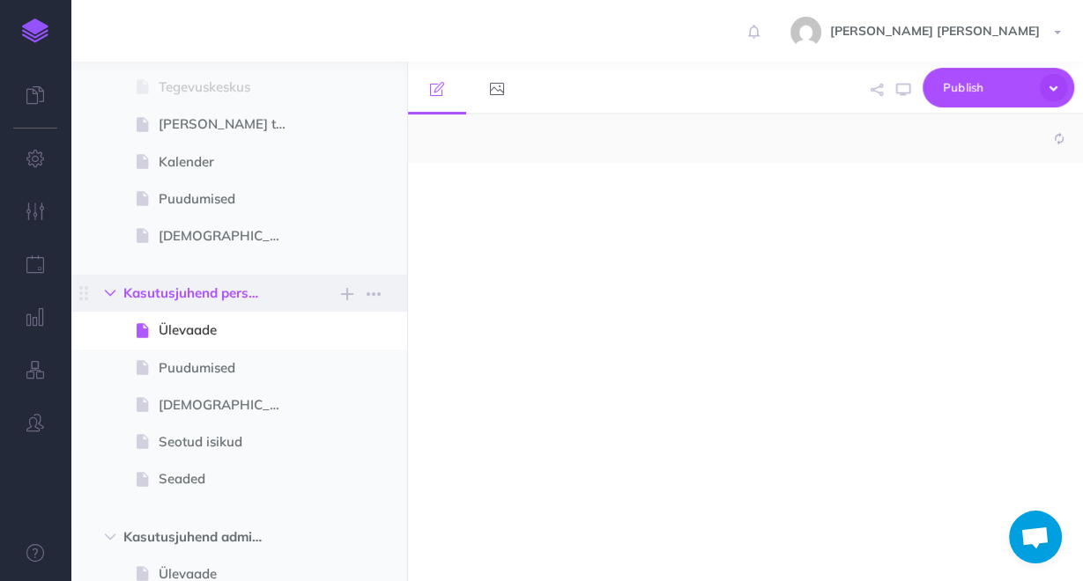
click at [111, 297] on icon "button" at bounding box center [110, 293] width 11 height 11
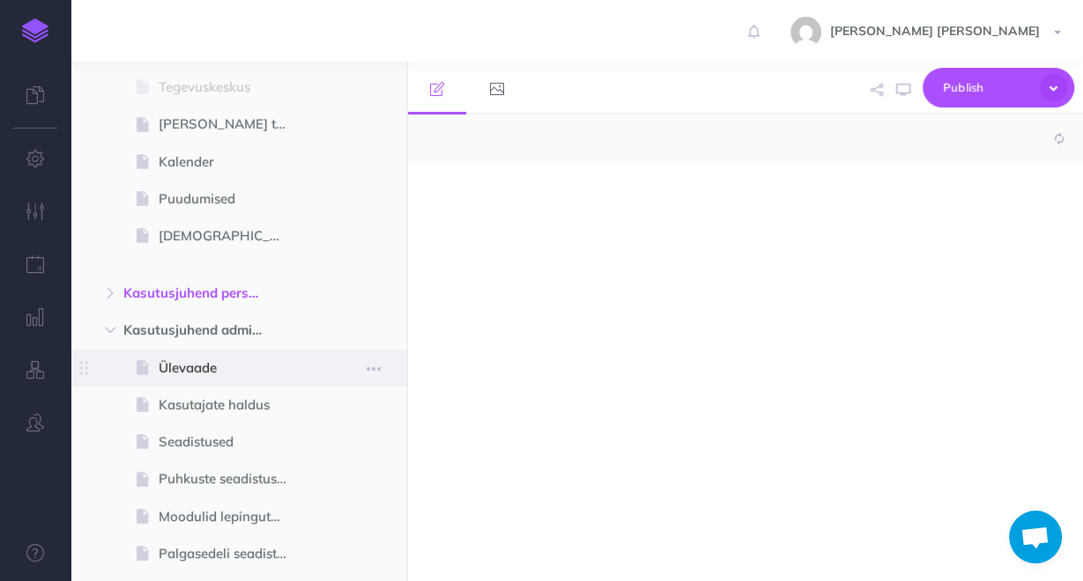
select select "null"
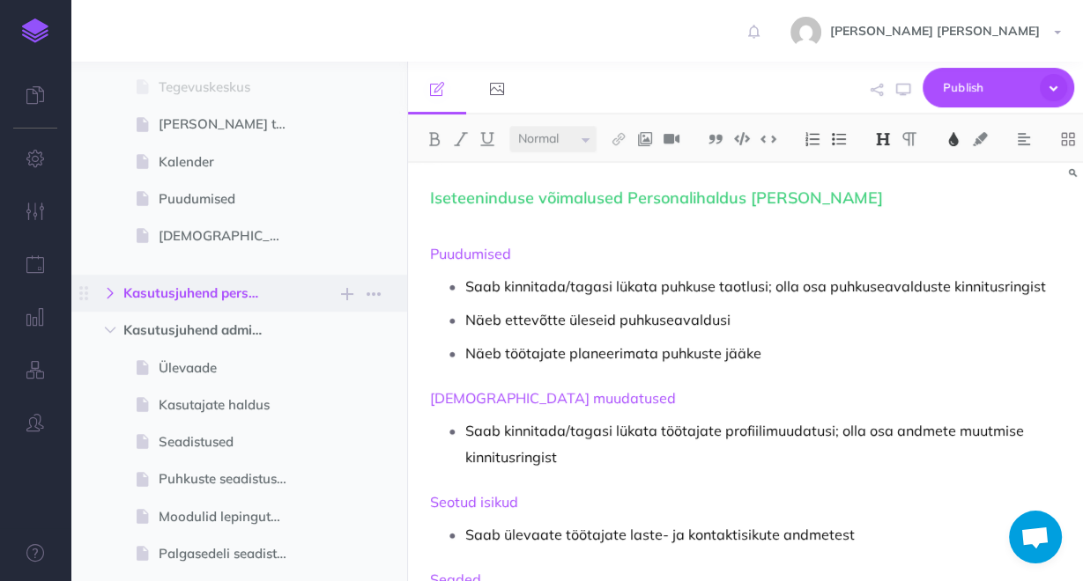
click at [117, 299] on button "button" at bounding box center [110, 293] width 32 height 21
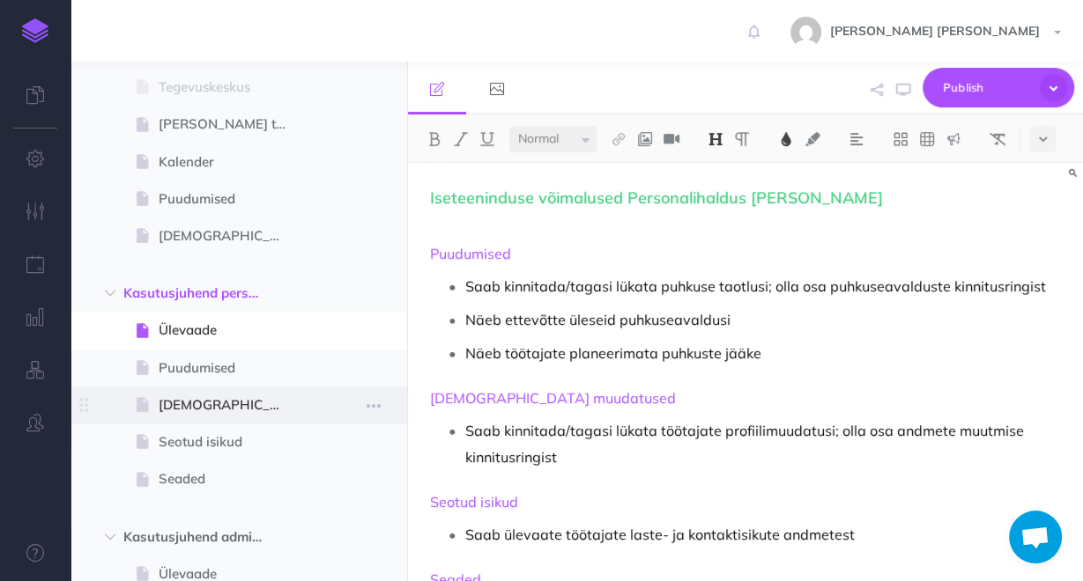
click at [206, 408] on span "[DEMOGRAPHIC_DATA] muudatused" at bounding box center [230, 405] width 143 height 21
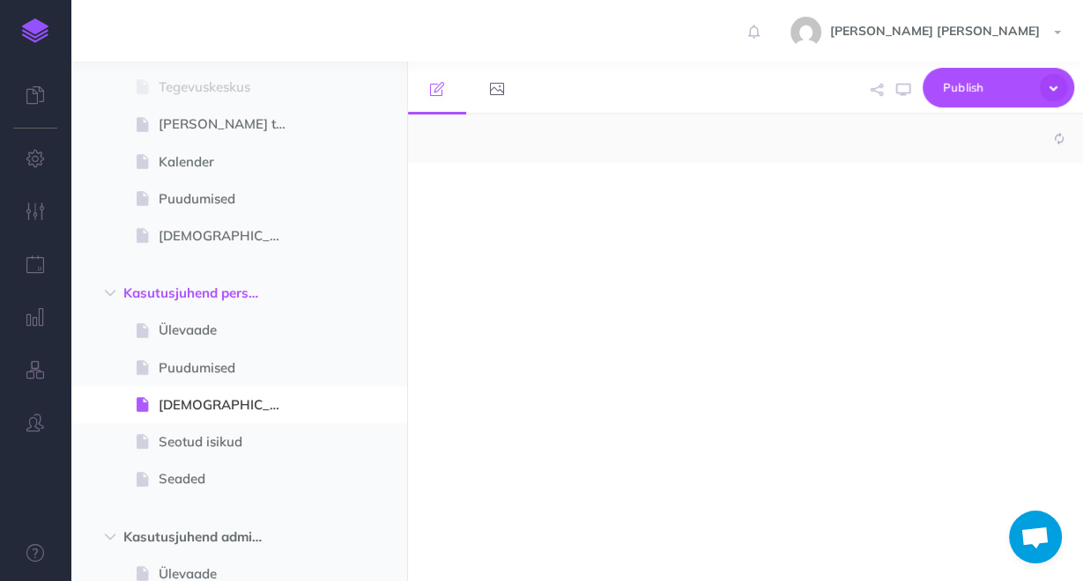
select select "null"
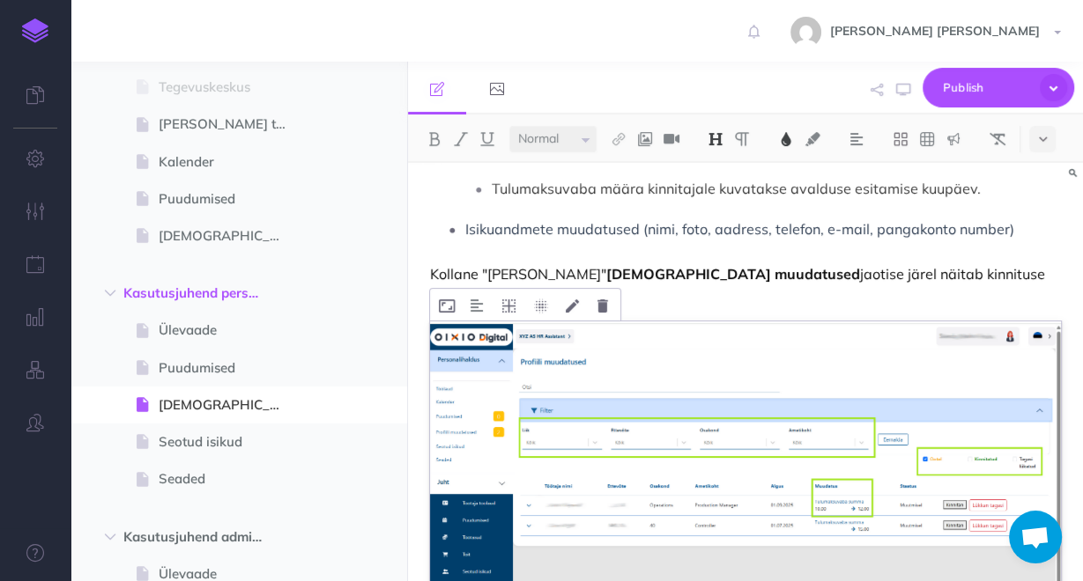
scroll to position [106, 0]
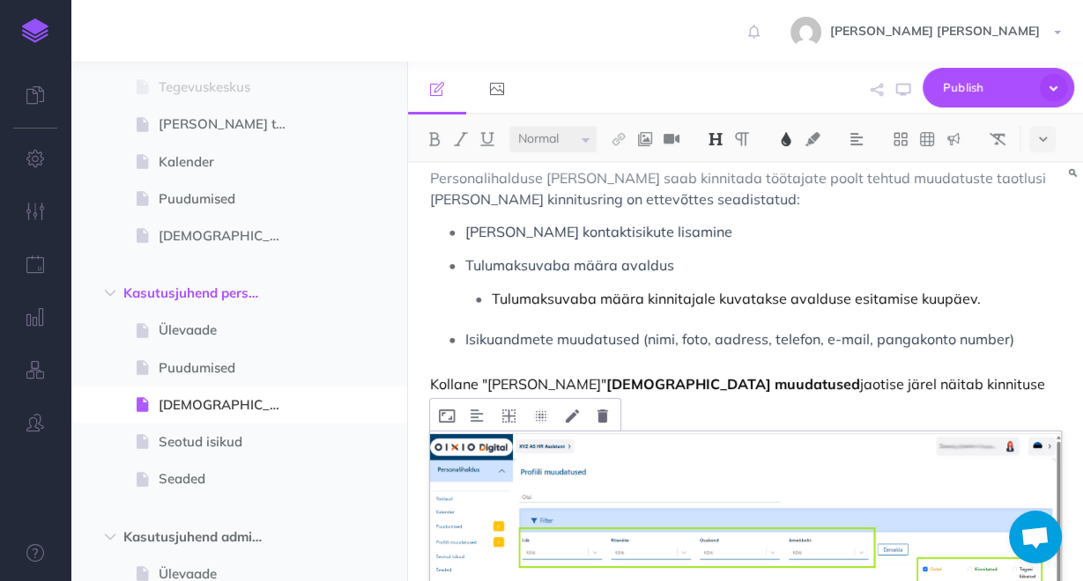
click at [825, 459] on img at bounding box center [745, 578] width 631 height 292
click at [598, 435] on img at bounding box center [745, 578] width 631 height 292
click at [603, 403] on button at bounding box center [602, 415] width 28 height 32
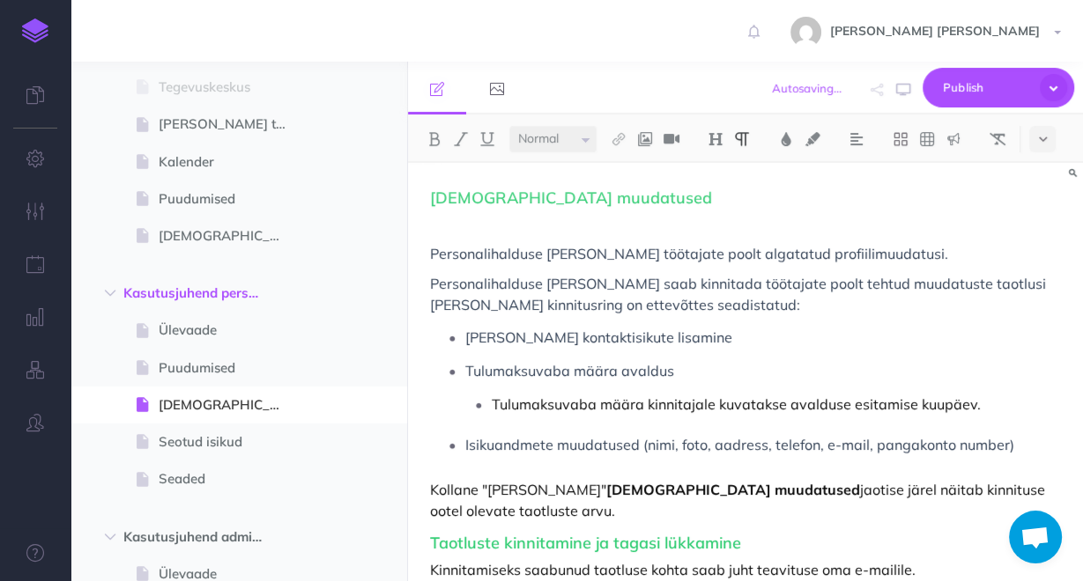
click at [1058, 495] on div "Profiili muudatused Personalihalduse rollis näeb töötajate poolt algatatud prof…" at bounding box center [745, 389] width 675 height 453
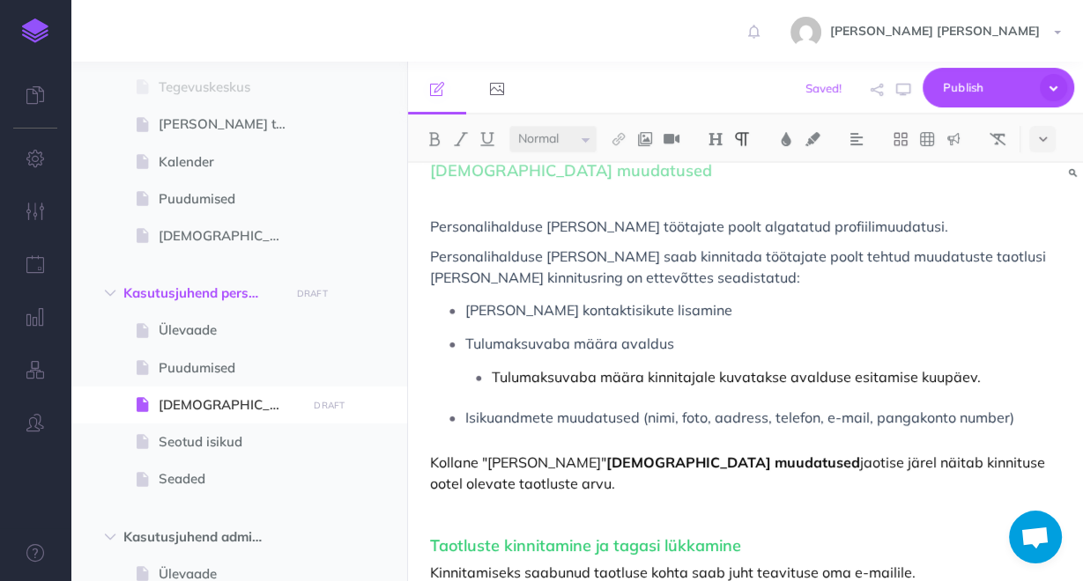
scroll to position [42, 0]
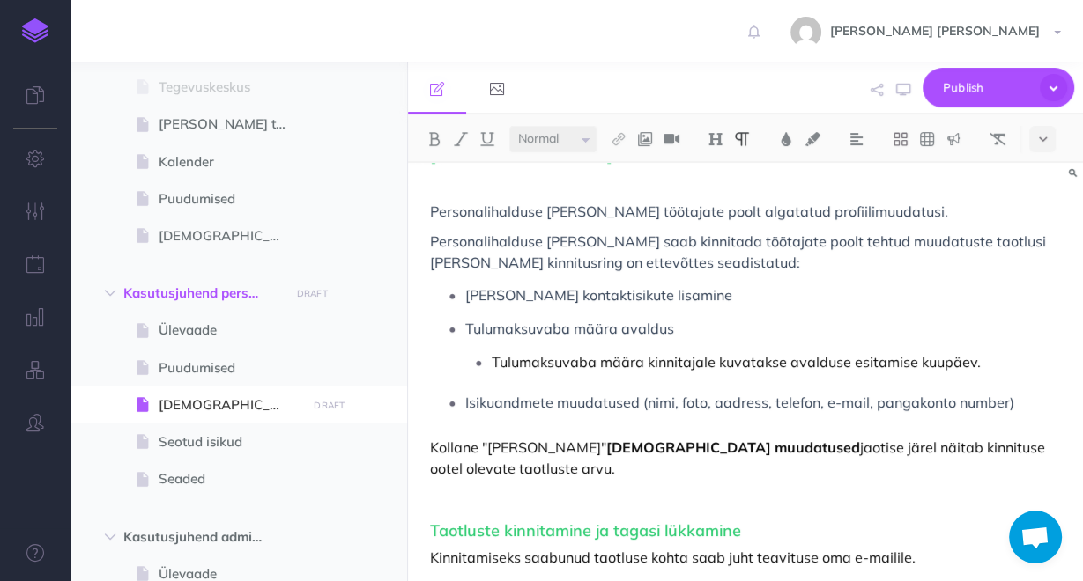
click at [963, 549] on div "Profiili muudatused Personalihalduse rollis näeb töötajate poolt algatatud prof…" at bounding box center [745, 362] width 675 height 483
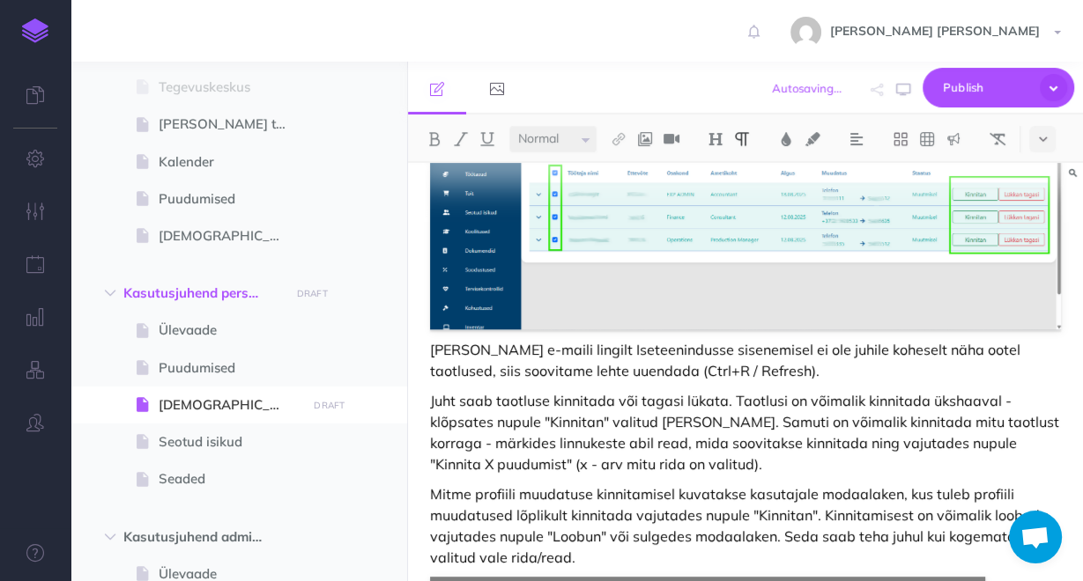
scroll to position [1084, 0]
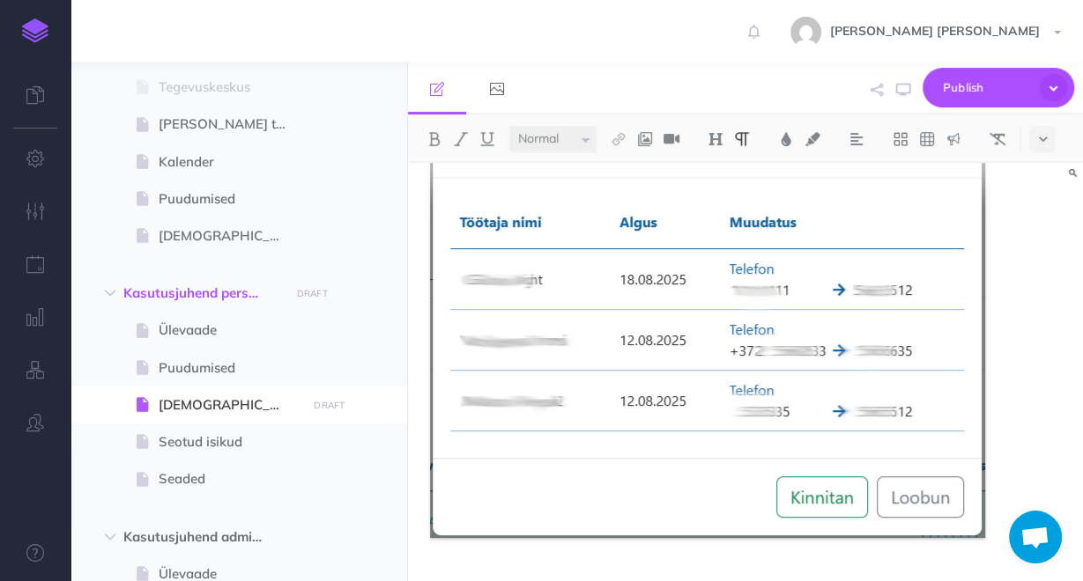
paste div
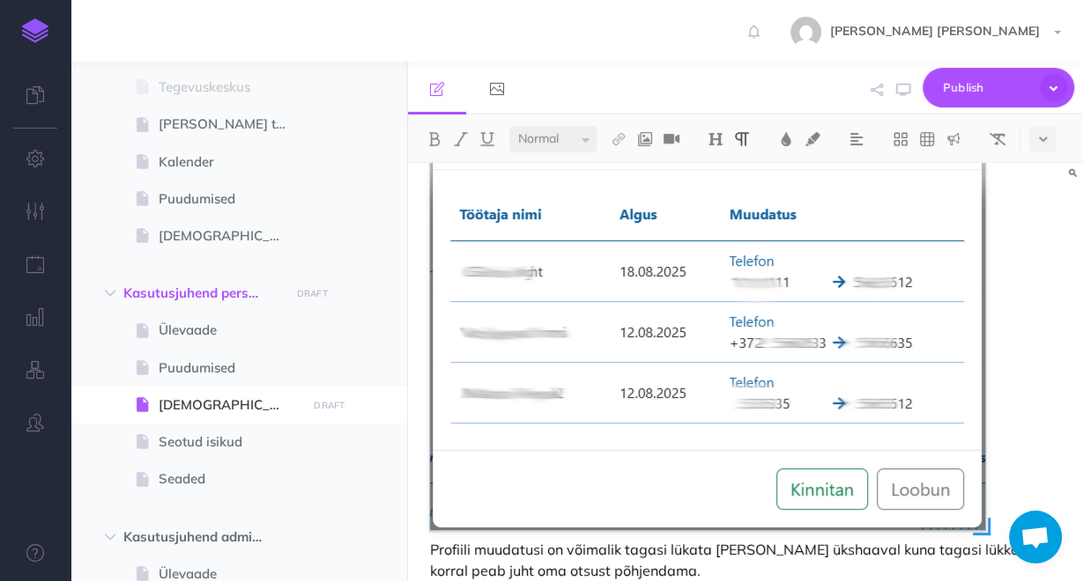
scroll to position [1137, 0]
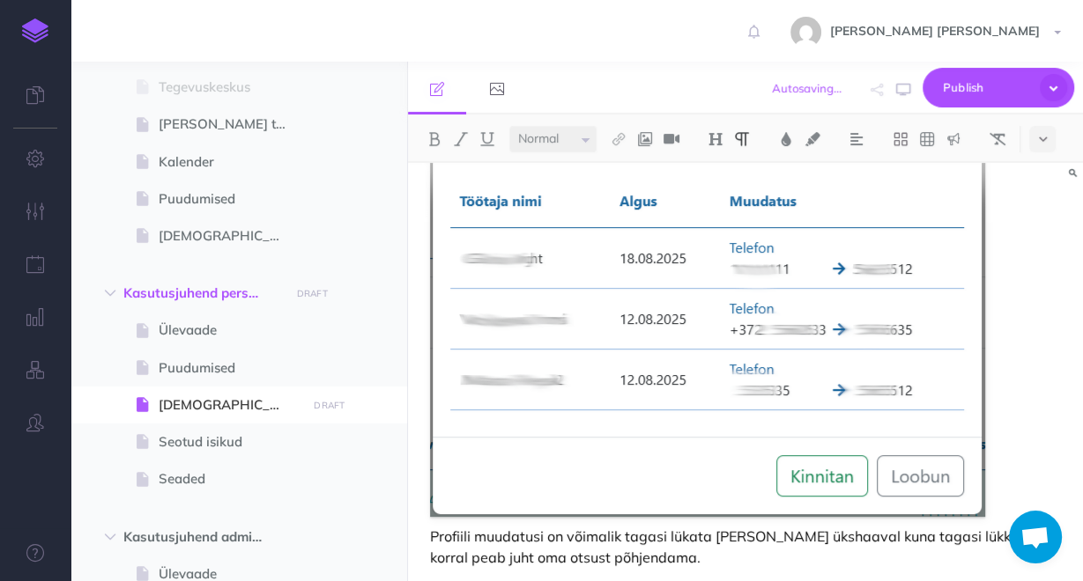
click at [456, 537] on p "Profiili muudatusi on võimalik tagasi lükata [PERSON_NAME] ükshaaval kuna tagas…" at bounding box center [745, 547] width 631 height 42
copy p "personalitöötaja"
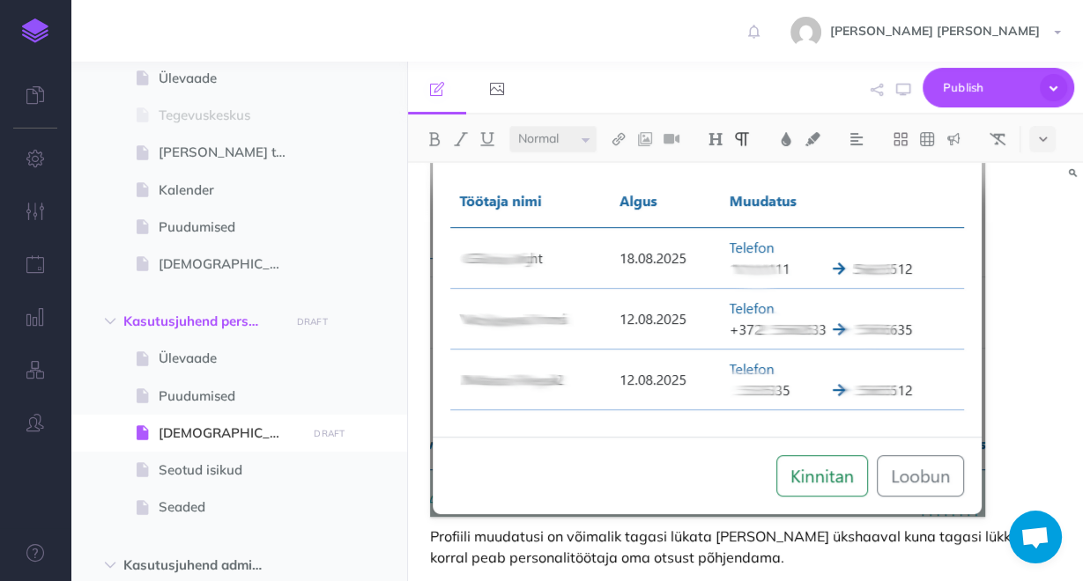
scroll to position [205, 0]
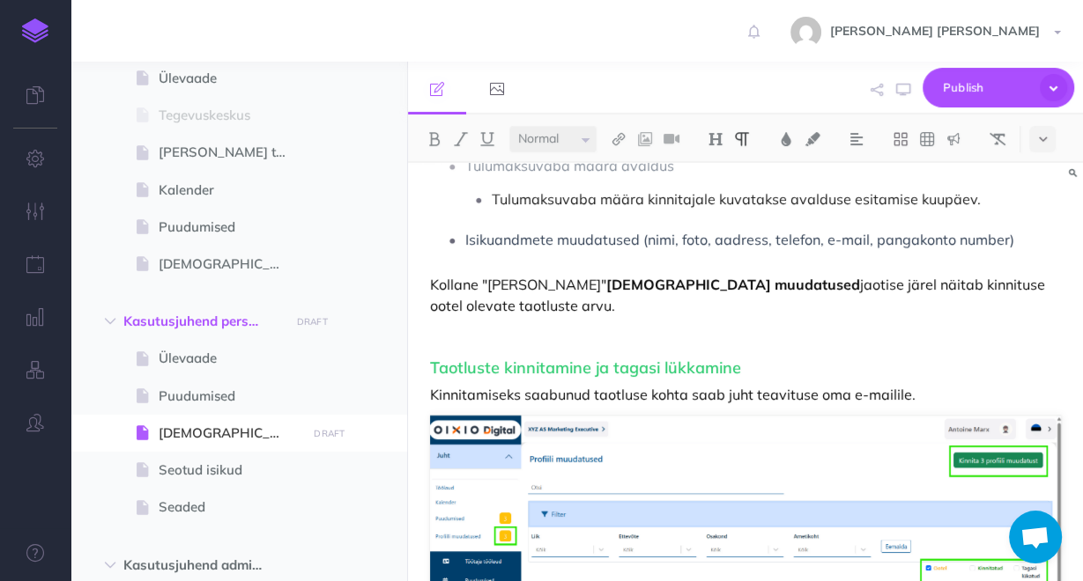
click at [753, 384] on p "Kinnitamiseks saabunud taotluse kohta saab juht teavituse oma e-mailile." at bounding box center [745, 394] width 631 height 21
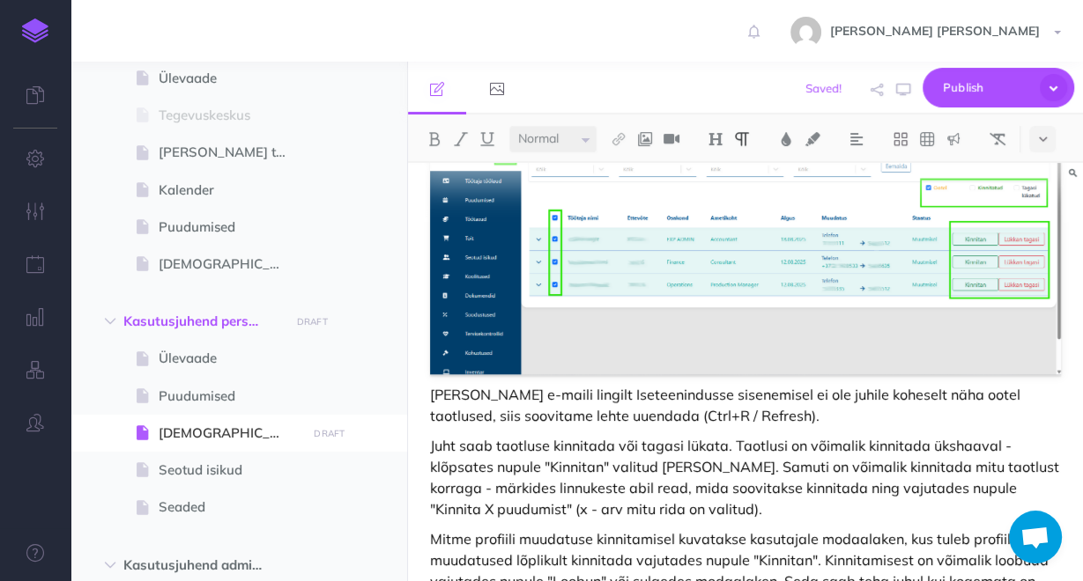
click at [822, 384] on p "[PERSON_NAME] e-maili lingilt Iseteenindusse sisenemisel ei ole juhile koheselt…" at bounding box center [745, 405] width 631 height 42
click at [830, 384] on p "[PERSON_NAME] e-maili lingilt Iseteenindusse sisenemisel ei ole juhile koheselt…" at bounding box center [745, 405] width 631 height 42
click at [455, 435] on p "Juht saab taotluse kinnitada või tagasi lükata. Taotlusi on võimalik kinnitada …" at bounding box center [745, 477] width 631 height 85
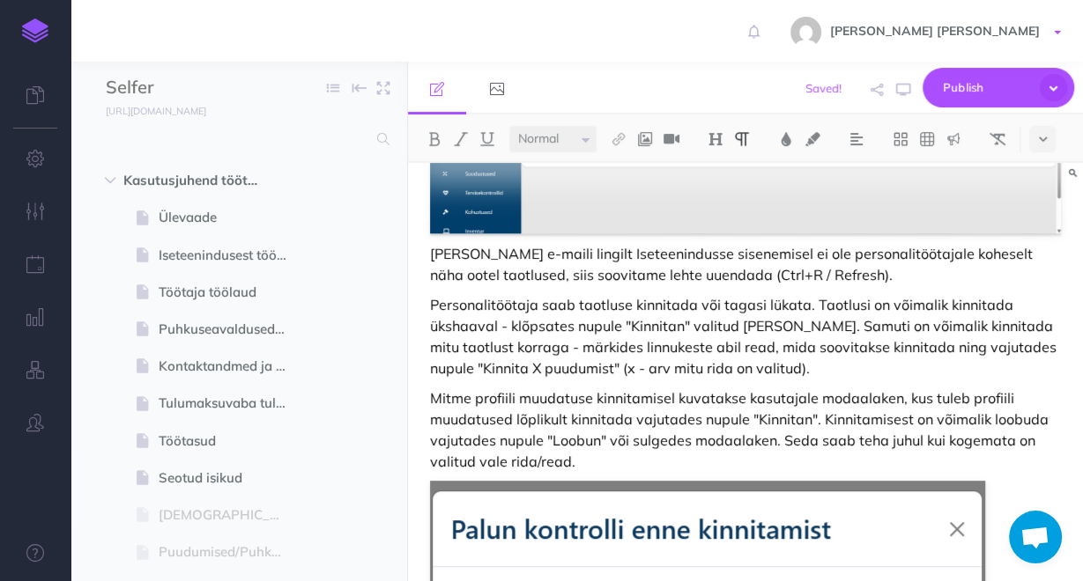
scroll to position [325, 0]
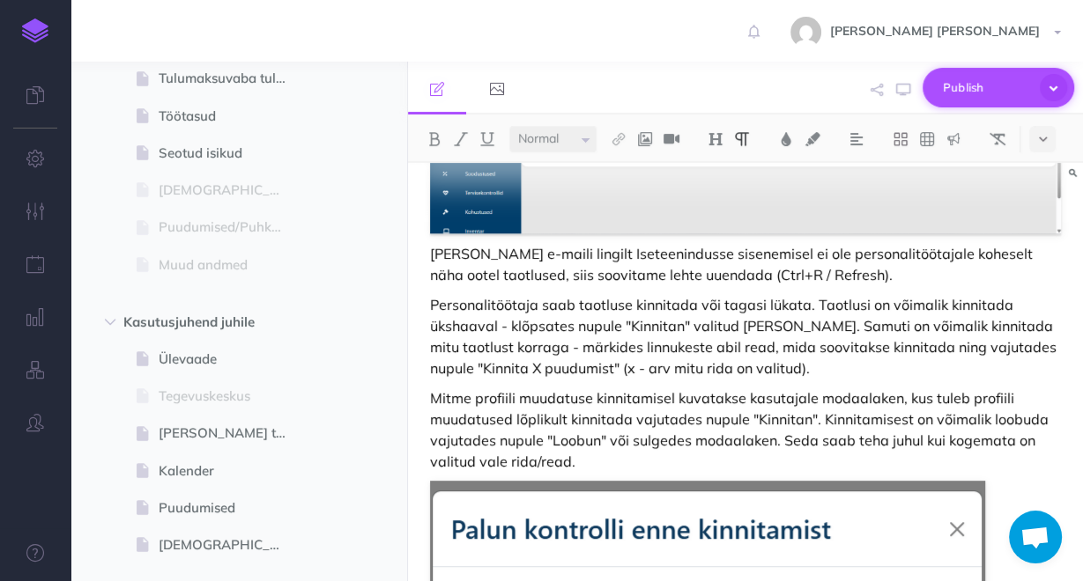
click at [993, 95] on span "Publish" at bounding box center [987, 87] width 88 height 27
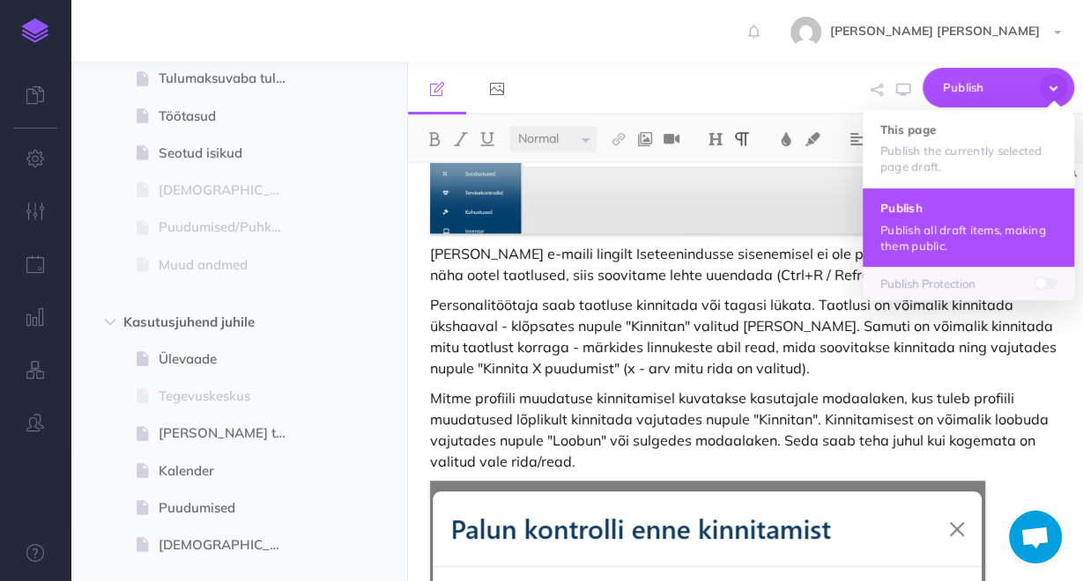
click at [935, 226] on p "Publish all draft items, making them public." at bounding box center [968, 238] width 176 height 32
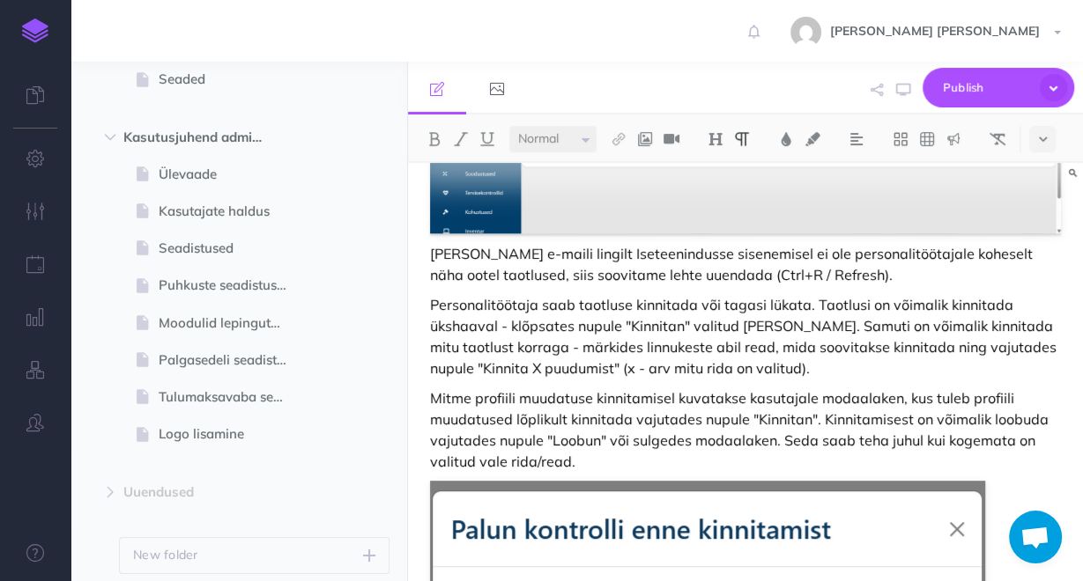
scroll to position [1096, 0]
